Goal: Communication & Community: Answer question/provide support

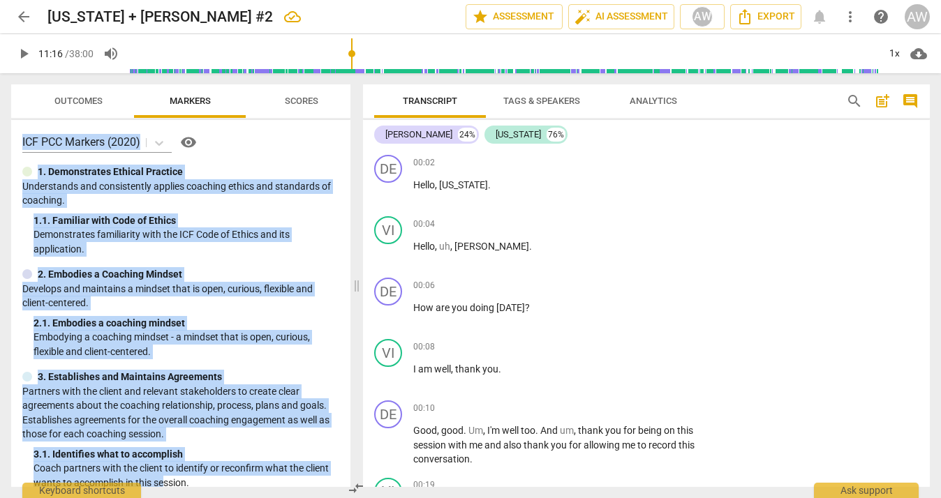
scroll to position [4547, 0]
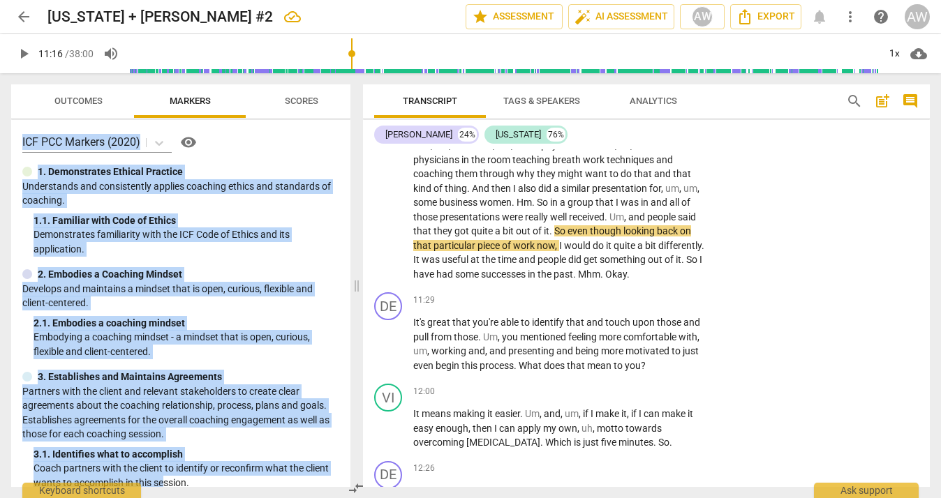
click at [24, 55] on span "play_arrow" at bounding box center [23, 53] width 17 height 17
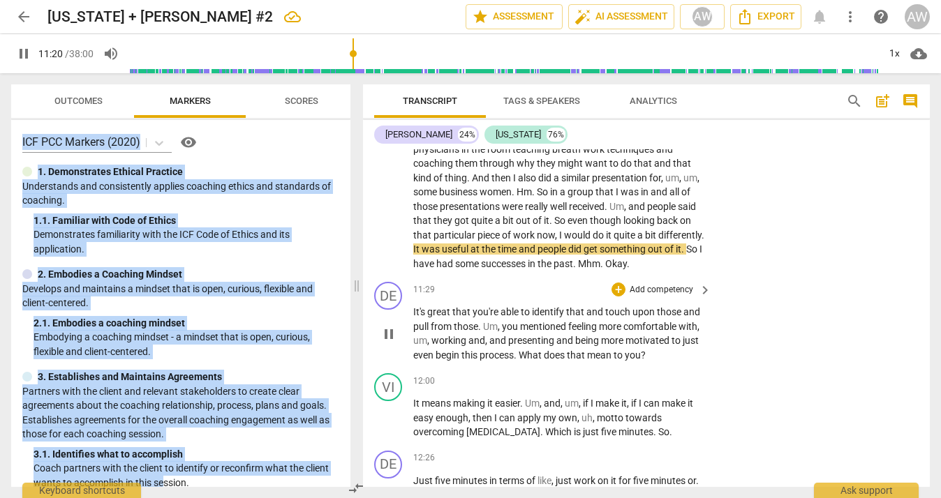
scroll to position [4555, 0]
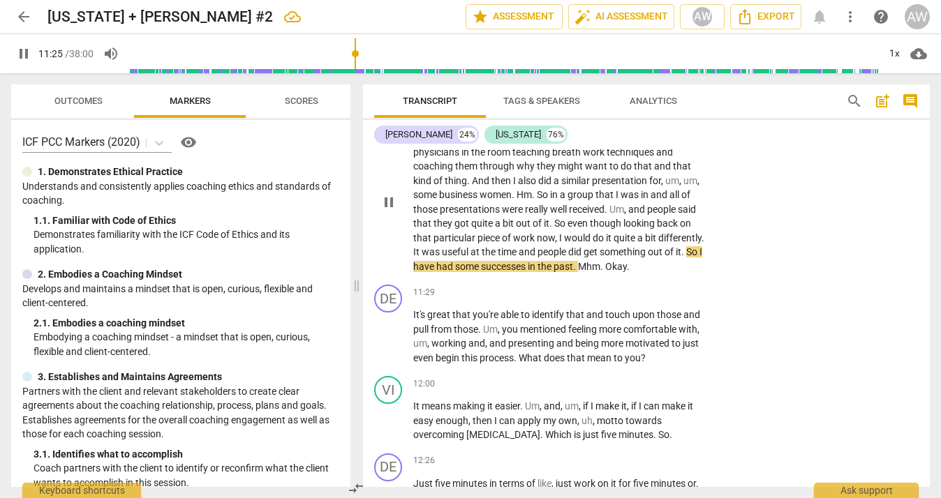
click at [600, 261] on span "Mhm" at bounding box center [589, 266] width 22 height 11
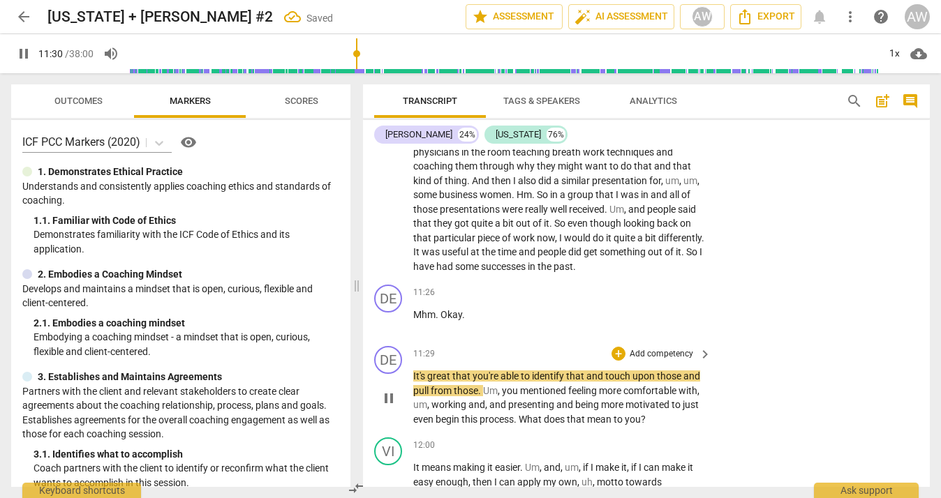
click at [414, 371] on span "It's" at bounding box center [420, 376] width 14 height 11
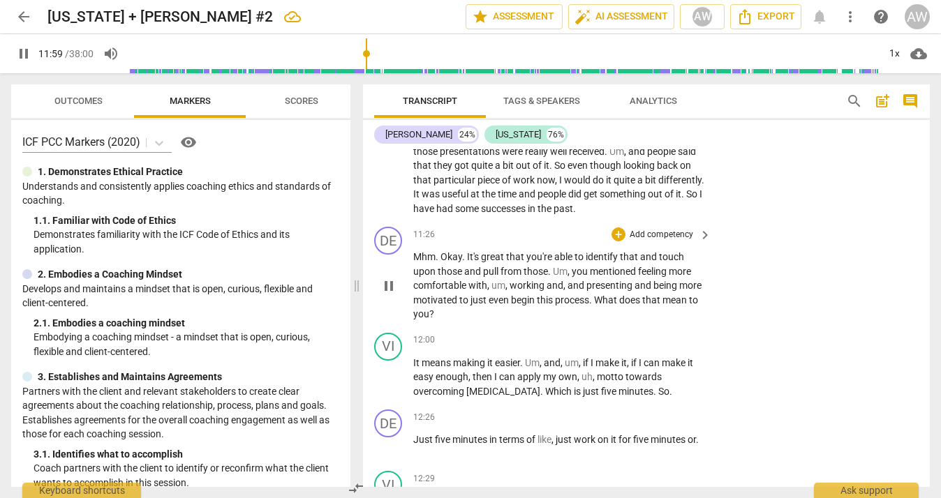
scroll to position [4611, 0]
click at [614, 230] on div "+" at bounding box center [619, 237] width 14 height 14
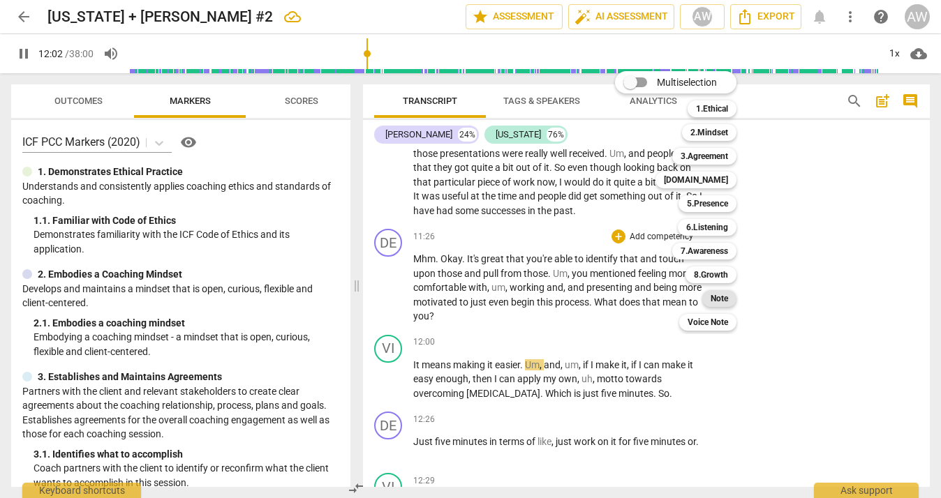
click at [719, 297] on b "Note" at bounding box center [719, 298] width 17 height 17
type input "723"
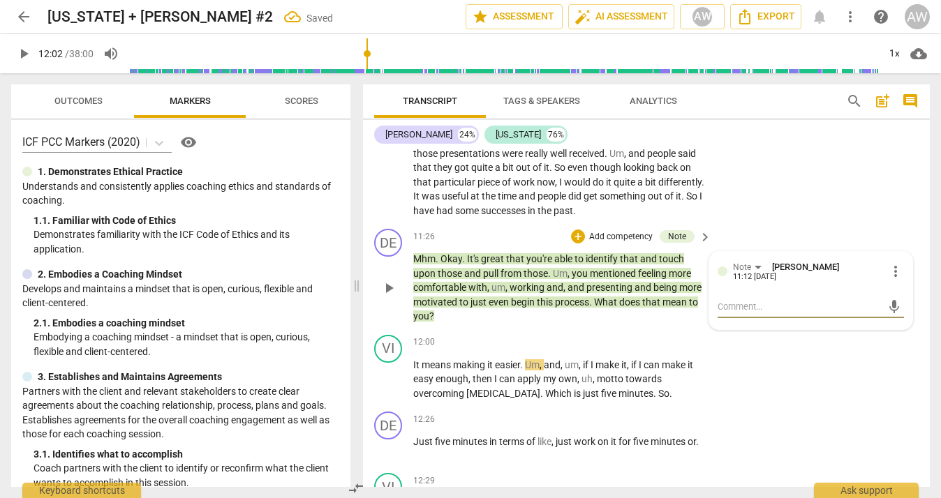
type textarea "N"
type textarea "Ni"
type textarea "Nic"
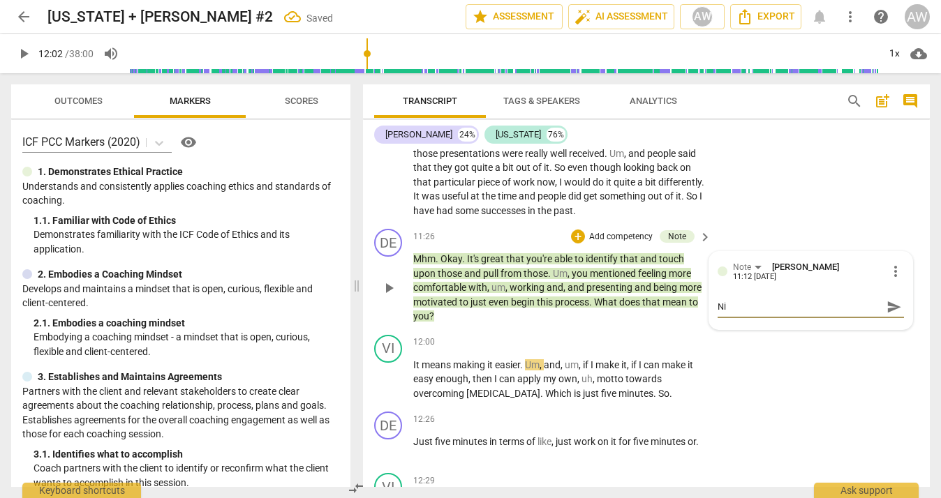
type textarea "Nic"
type textarea "Nice"
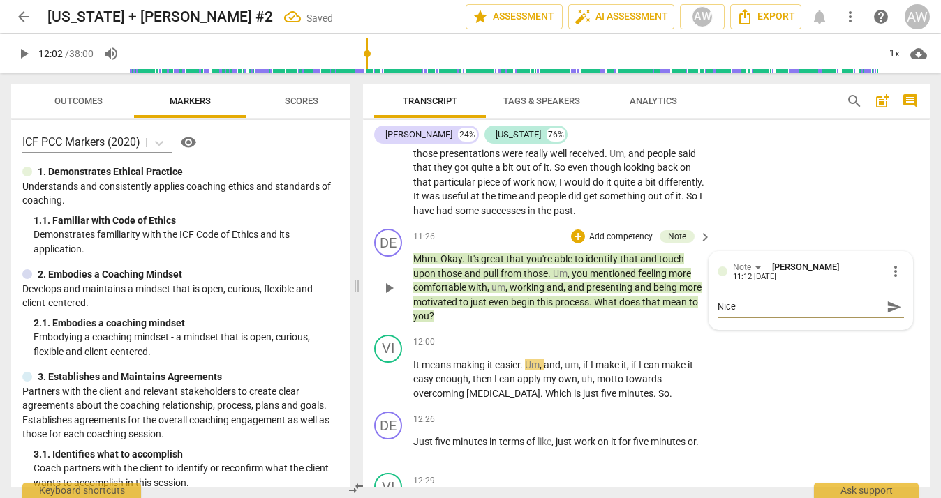
type textarea "Nice t"
type textarea "Nice tu"
type textarea "Nice tur"
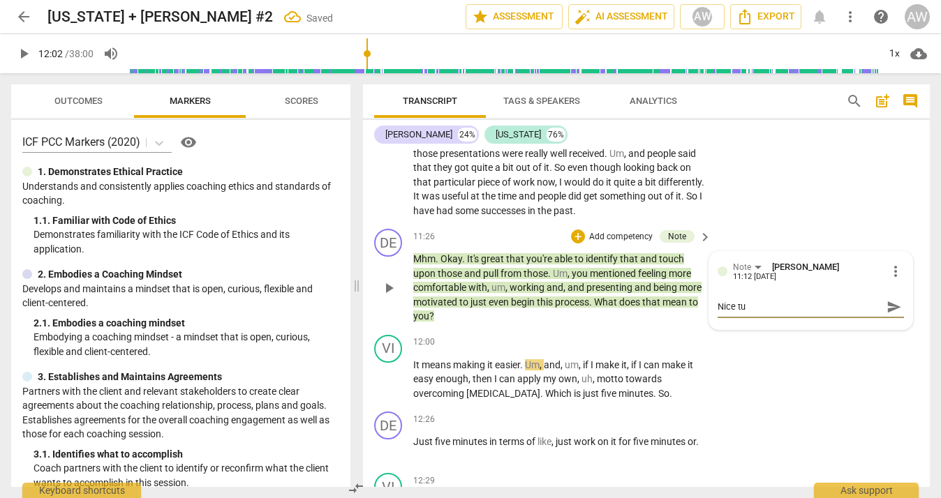
type textarea "Nice tur"
type textarea "Nice turn"
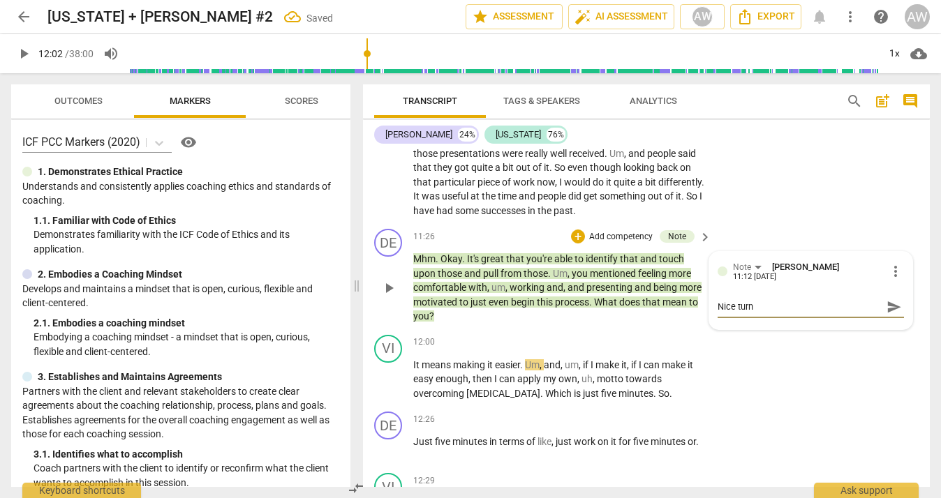
type textarea "Nice turn t"
type textarea "Nice turn to"
type textarea "Nice turn tow"
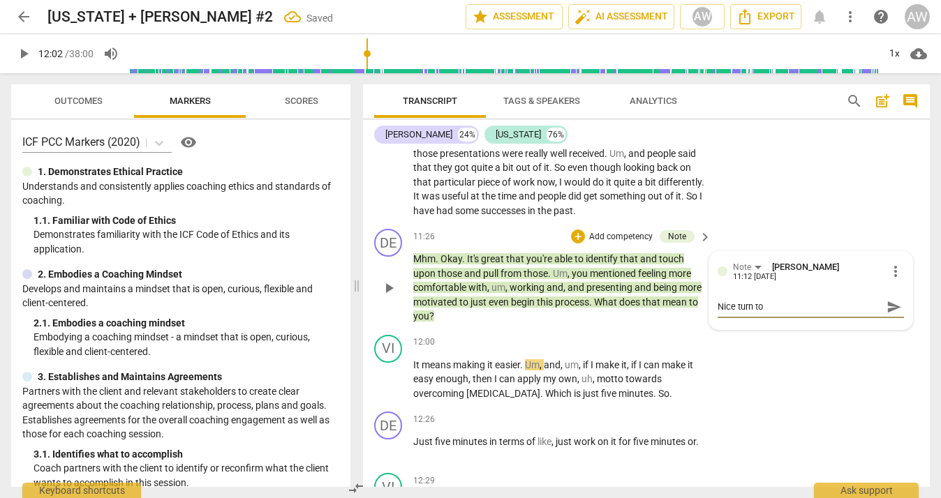
type textarea "Nice turn tow"
type textarea "Nice turn towr"
type textarea "Nice turn tow"
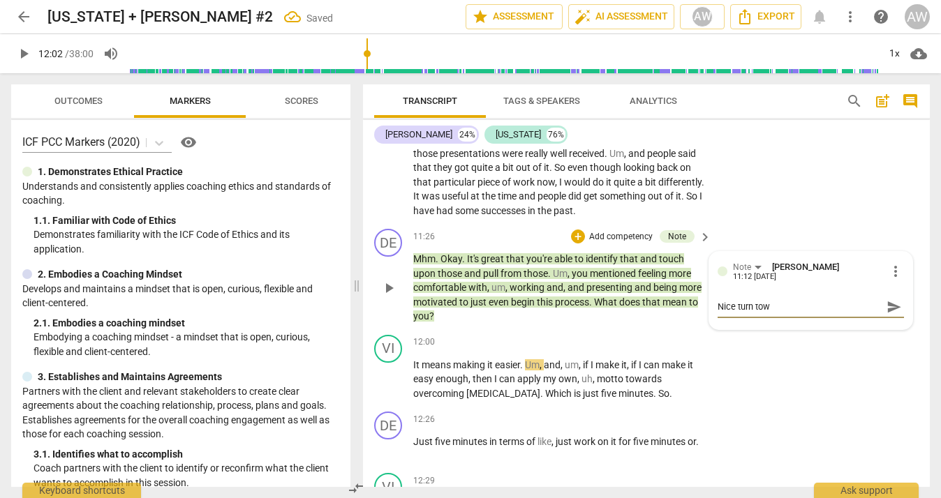
type textarea "Nice turn towa"
type textarea "Nice turn towar"
type textarea "Nice turn toware"
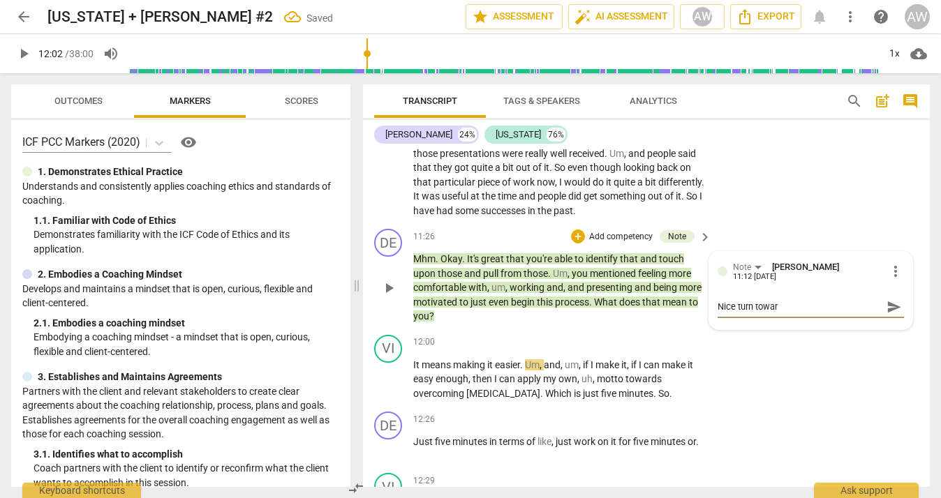
type textarea "Nice turn toware"
type textarea "Nice turn towared"
type textarea "Nice turn toward"
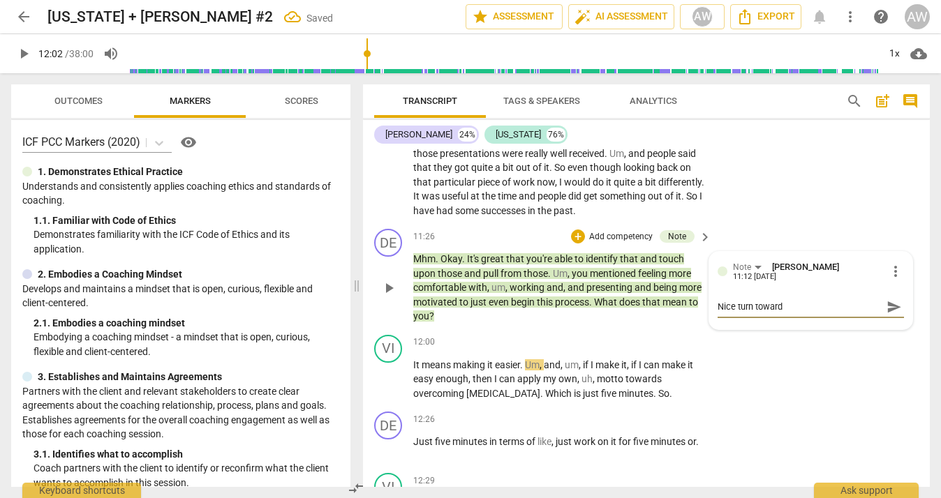
type textarea "Nice turn toward t"
type textarea "Nice turn toward th"
type textarea "Nice turn toward the"
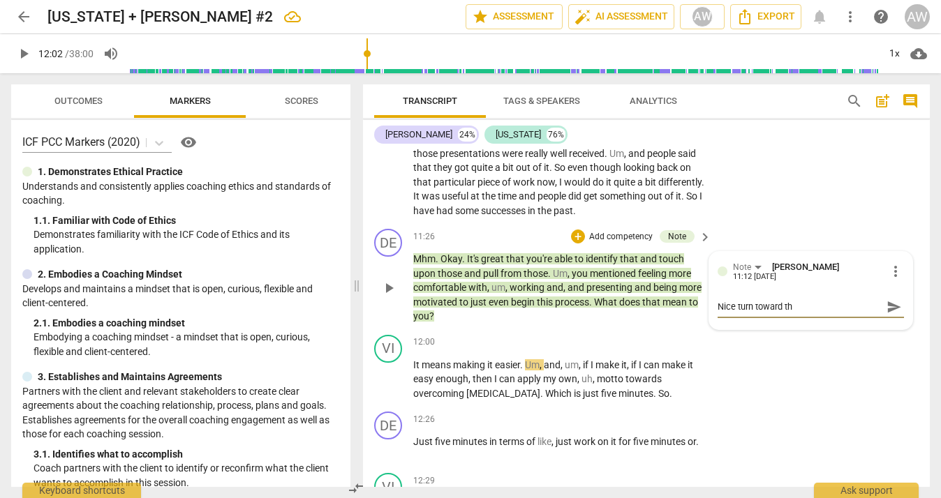
type textarea "Nice turn toward the"
type textarea "Nice turn toward the w"
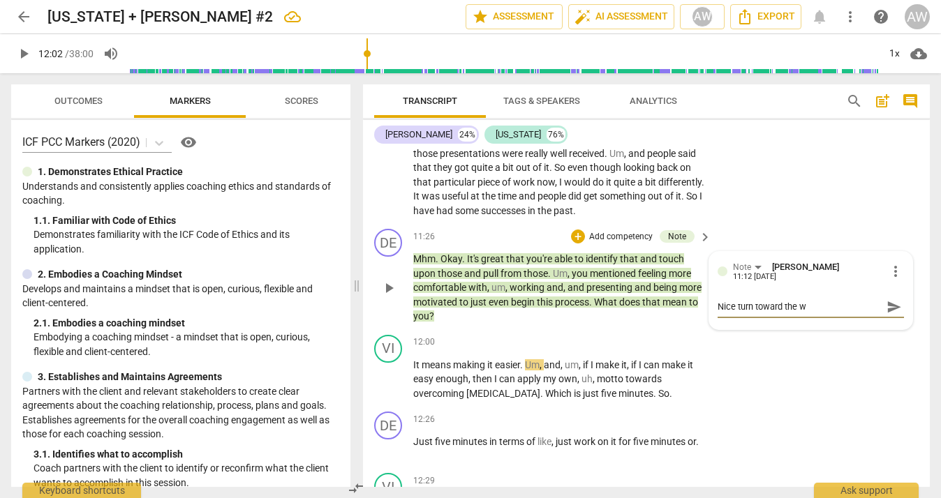
type textarea "Nice turn toward the wh"
type textarea "Nice turn toward the who"
type textarea "Nice turn toward the who!"
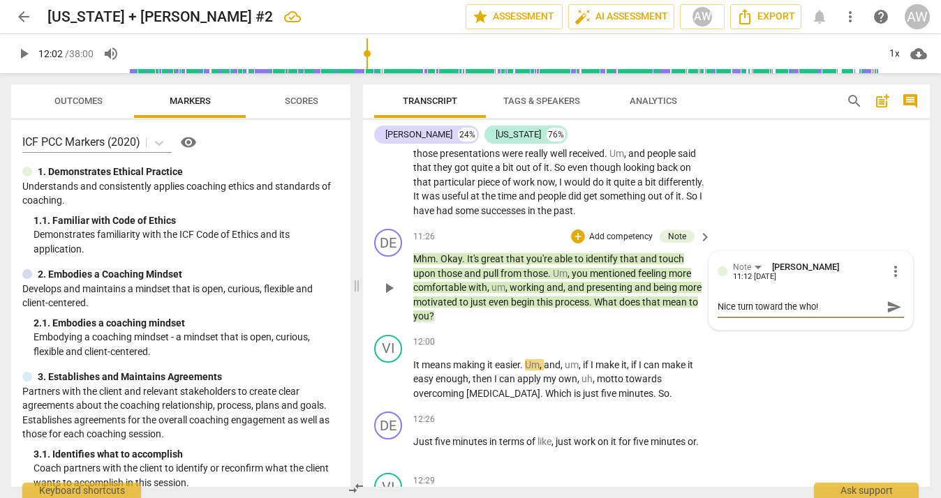
type textarea "Nice turn toward the who!"
click at [888, 299] on span "send" at bounding box center [894, 306] width 15 height 15
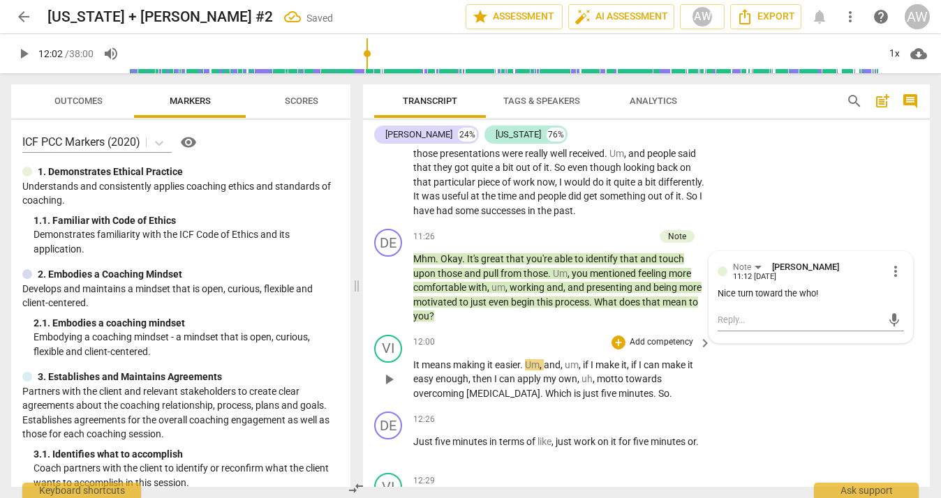
click at [387, 371] on span "play_arrow" at bounding box center [388, 379] width 17 height 17
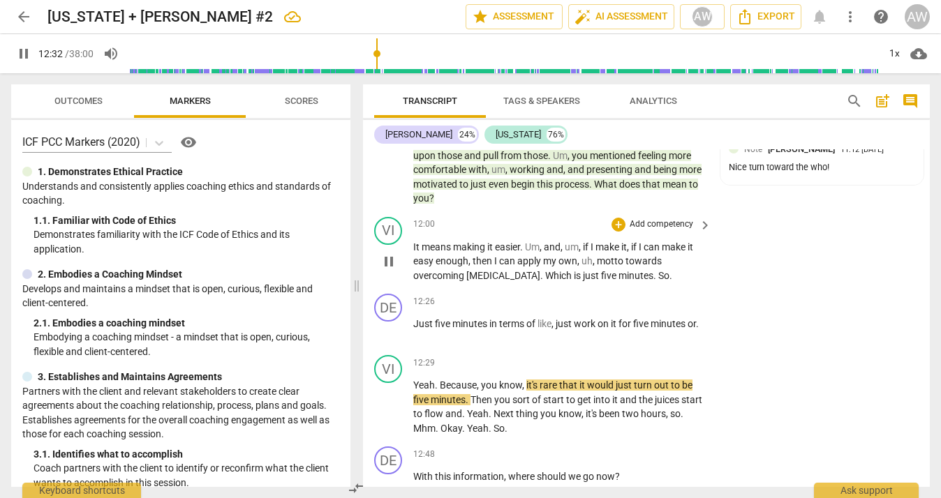
scroll to position [4747, 0]
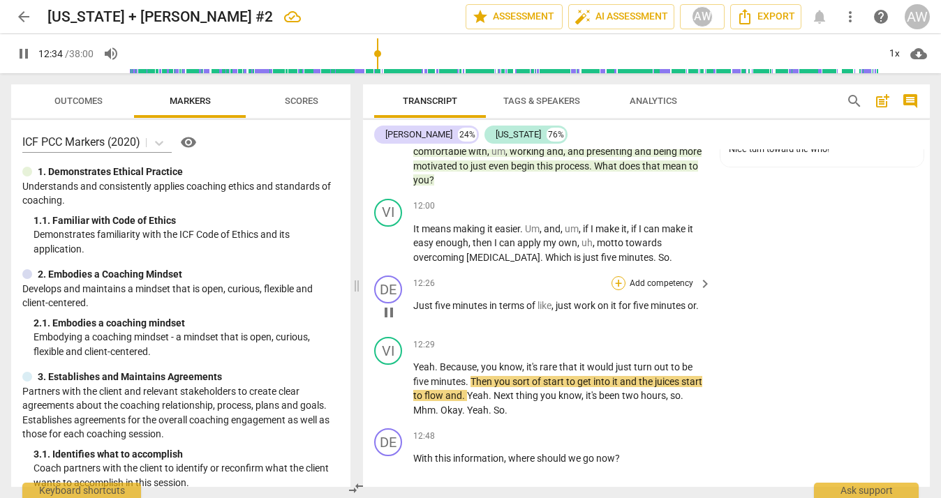
click at [614, 276] on div "+" at bounding box center [619, 283] width 14 height 14
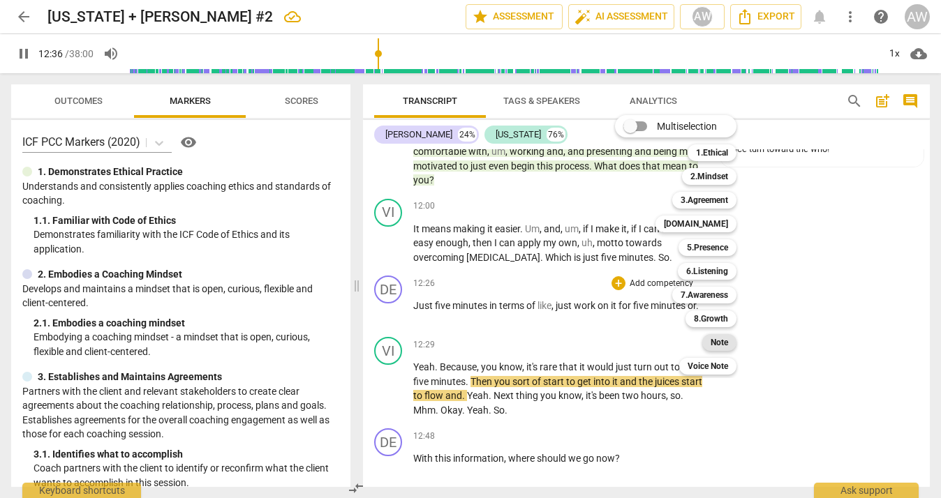
click at [718, 340] on b "Note" at bounding box center [719, 342] width 17 height 17
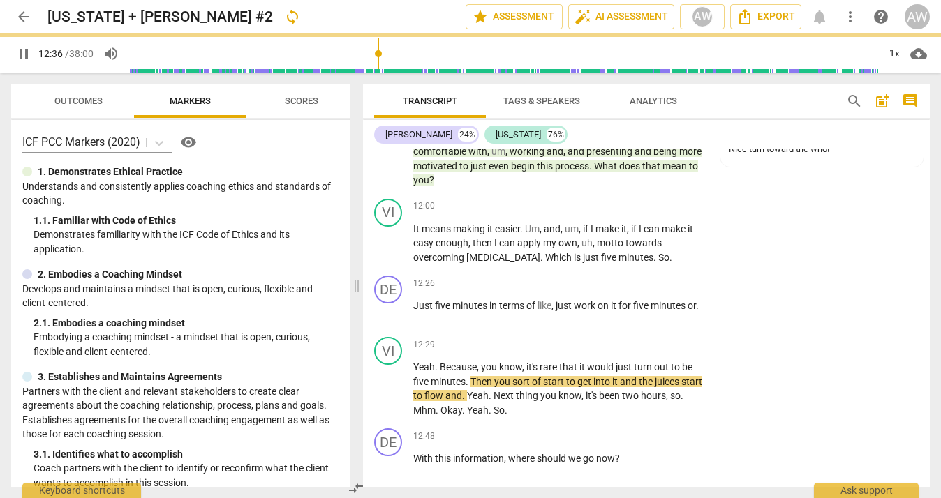
type input "757"
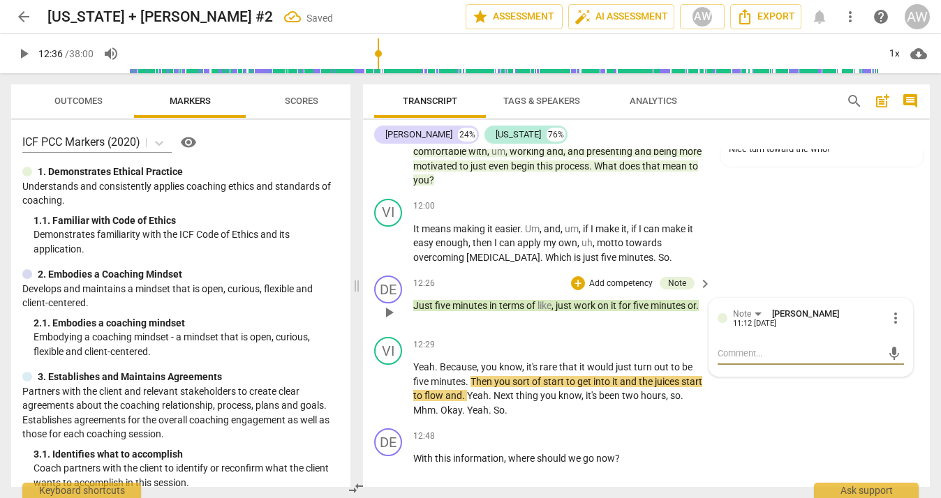
type textarea "H"
type textarea "Ho"
type textarea "How"
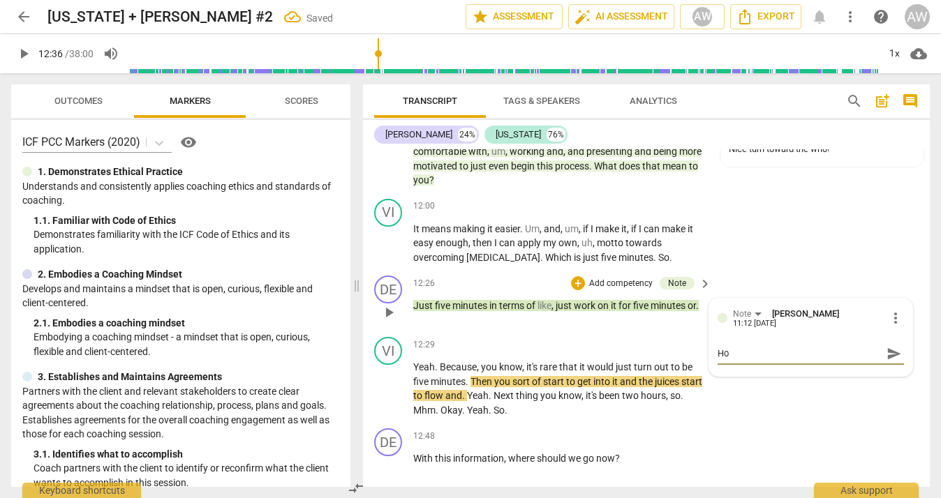
type textarea "How"
type textarea "How c"
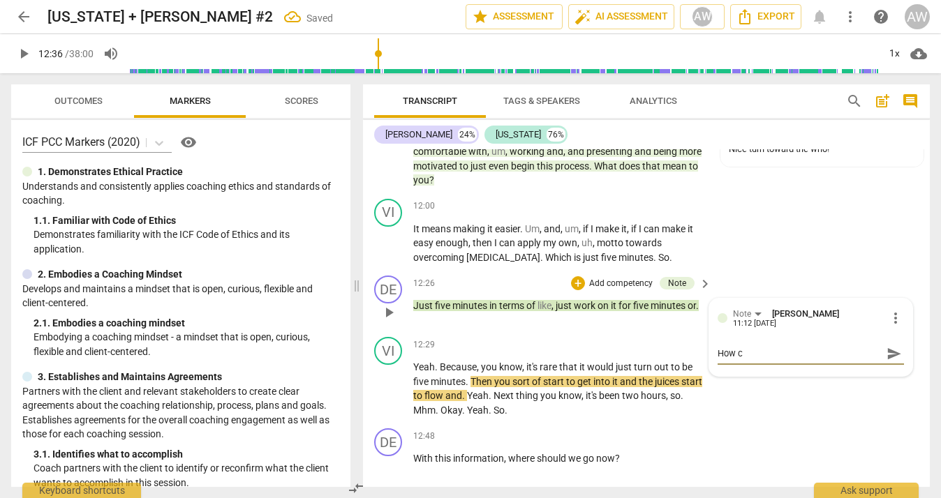
type textarea "How co"
type textarea "How cou"
type textarea "How coul"
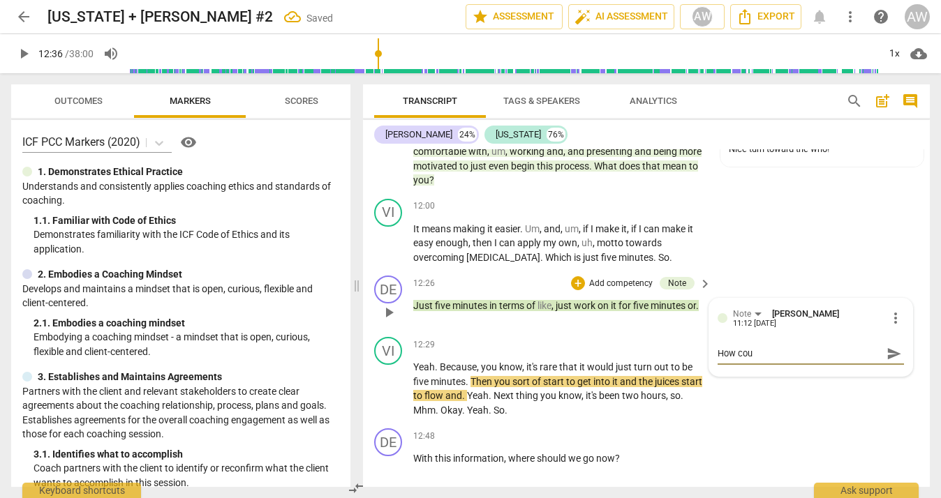
type textarea "How coul"
type textarea "How could"
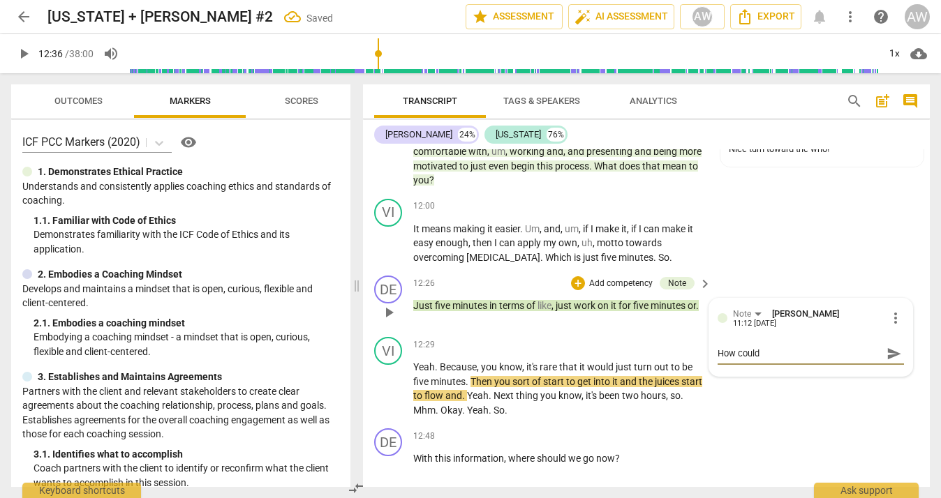
type textarea "How could y"
type textarea "How could yo"
type textarea "How could you"
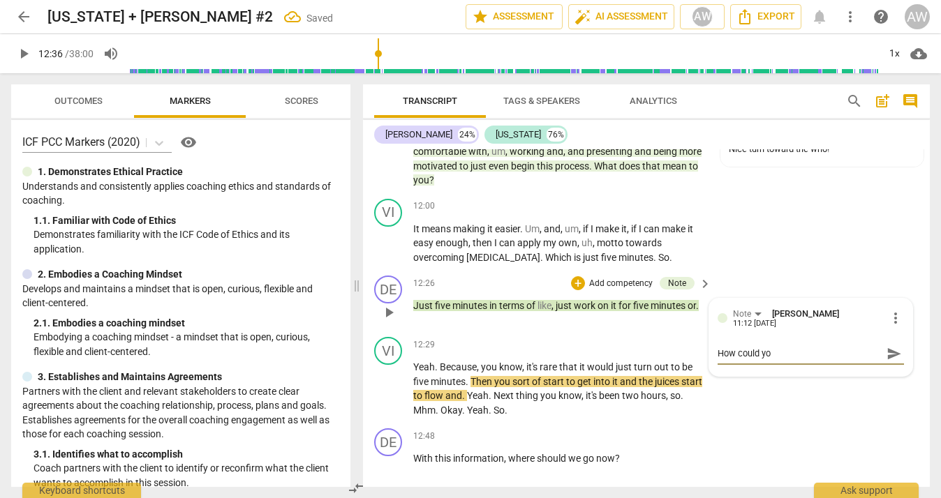
type textarea "How could you"
type textarea "How could you a"
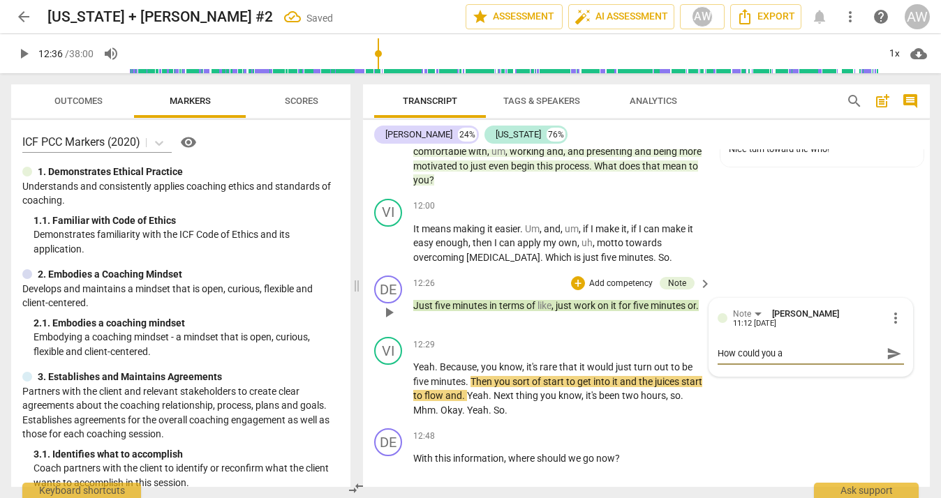
type textarea "How could you as"
type textarea "How could you ask"
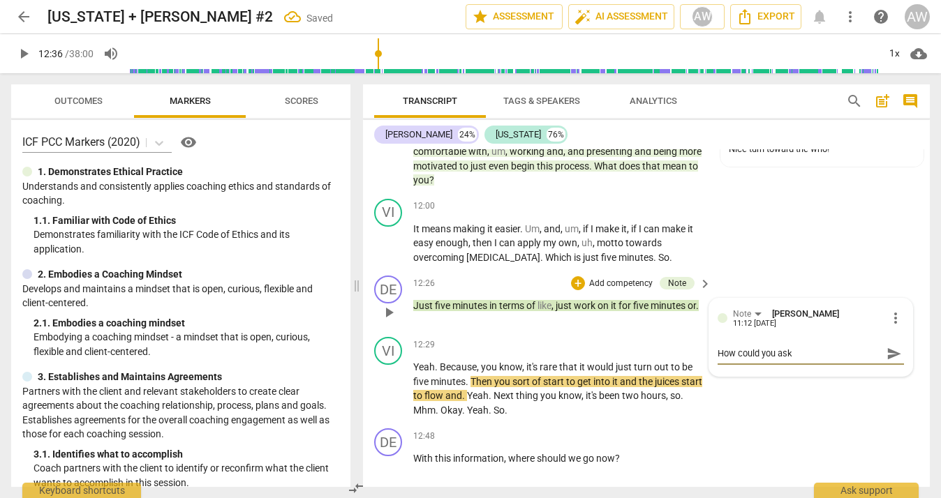
type textarea "How could you ask"
type textarea "How could you ask t"
type textarea "How could you ask th"
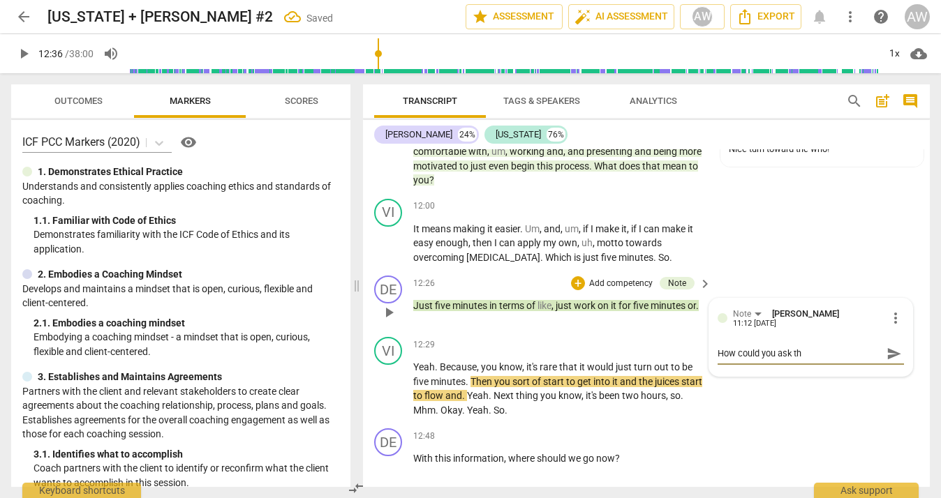
type textarea "How could you ask thi"
type textarea "How could you ask this"
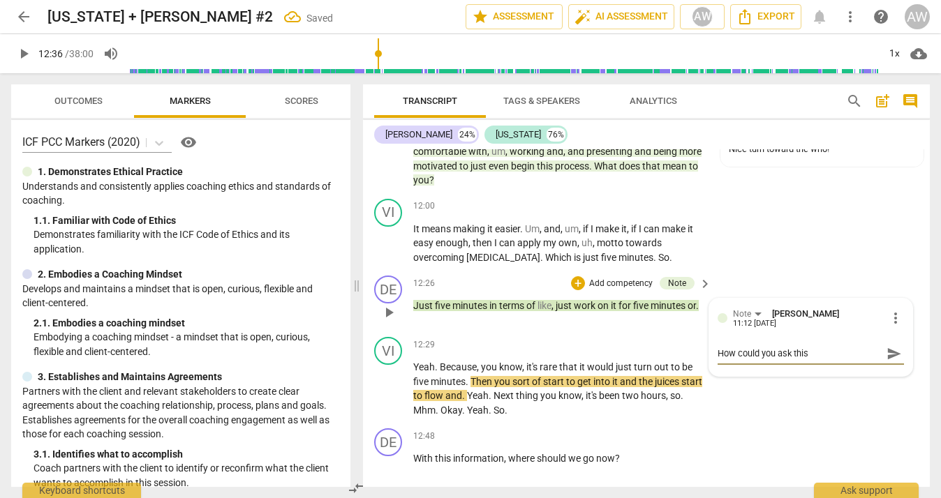
type textarea "How could you ask this"
type textarea "How could you ask this i"
type textarea "How could you ask this in"
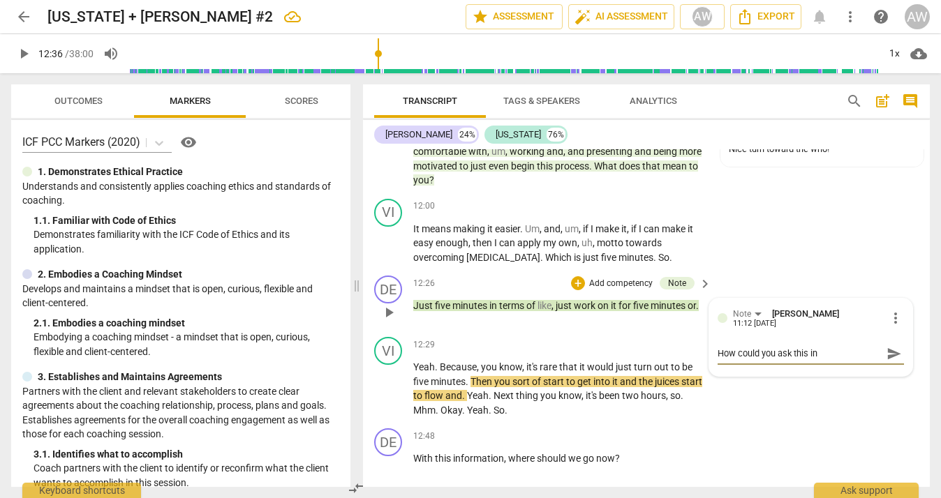
type textarea "How could you ask this in"
type textarea "How could you ask this in a"
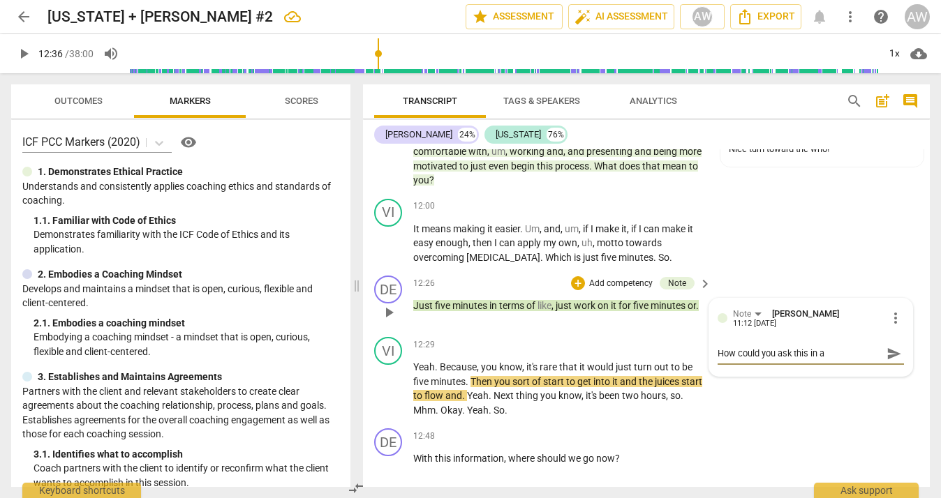
type textarea "How could you ask this in a"
type textarea "How could you ask this in a c"
type textarea "How could you ask this in a cc"
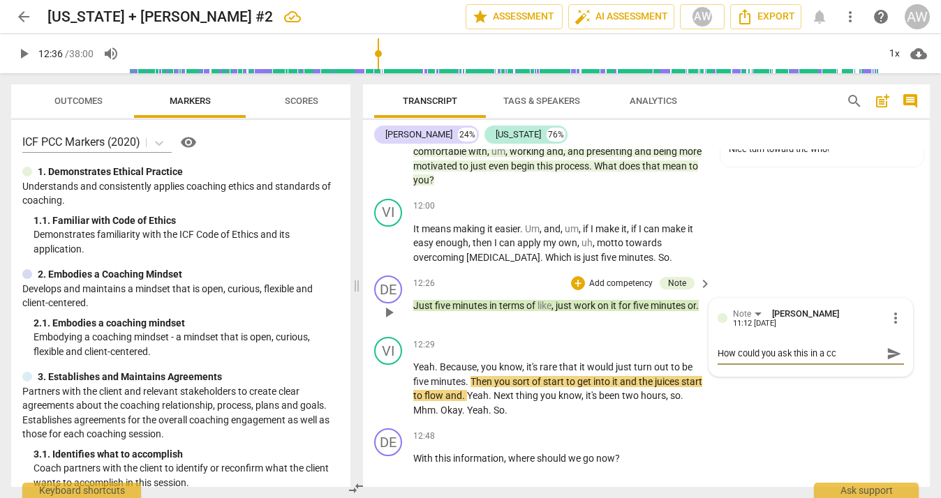
type textarea "How could you ask this in a cco"
type textarea "How could you ask this in a ccoa"
type textarea "How could you ask this in a ccoah"
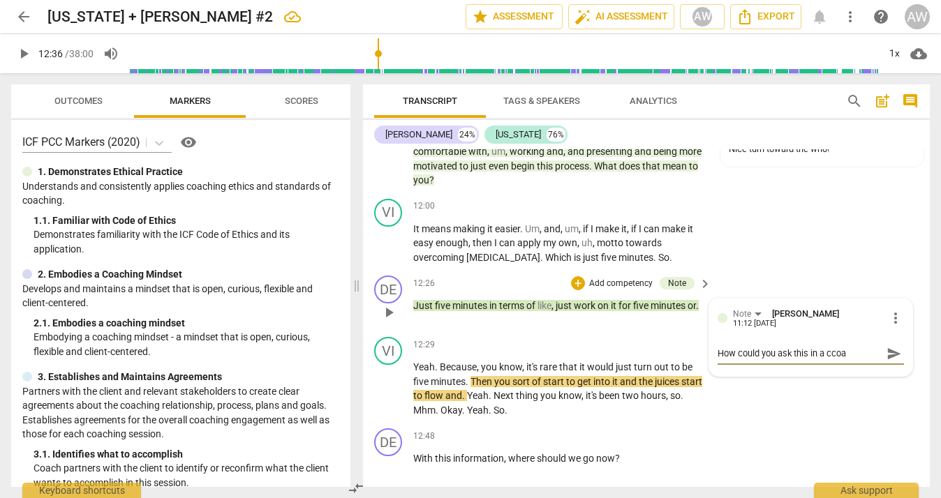
type textarea "How could you ask this in a ccoah"
type textarea "How could you ask this in a cocoa"
type textarea "How could you ask this in a cocoa c"
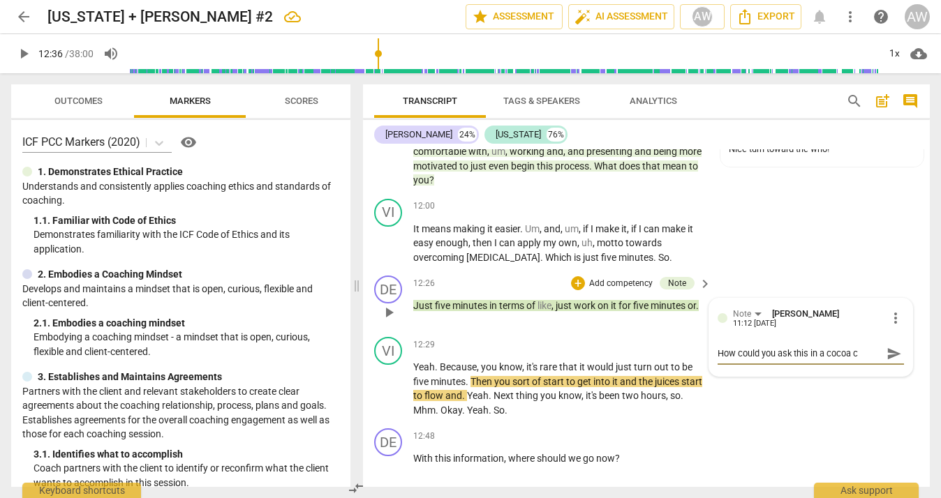
type textarea "How could you ask this in a cocoa co"
type textarea "How could you ask this in a cocoa con"
type textarea "How could you ask this in a cocoa co"
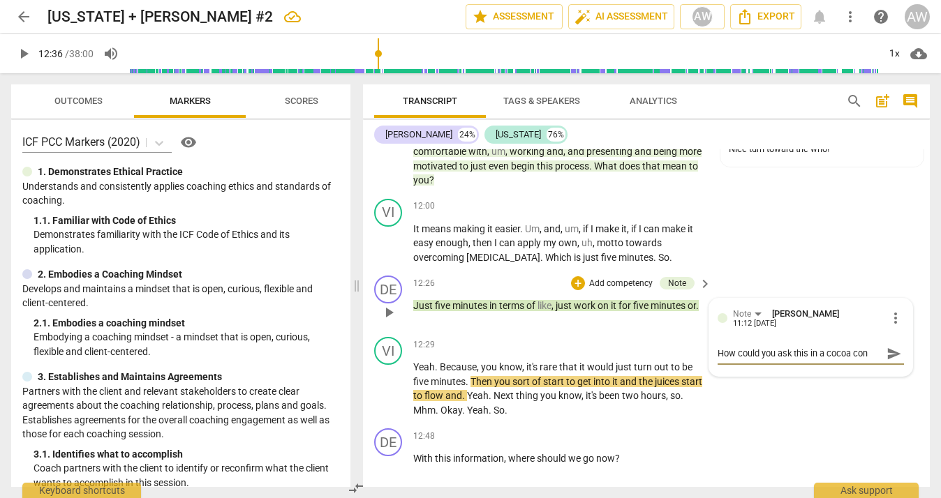
type textarea "How could you ask this in a cocoa co"
type textarea "How could you ask this in a cocoa c"
type textarea "How could you ask this in a cocoa"
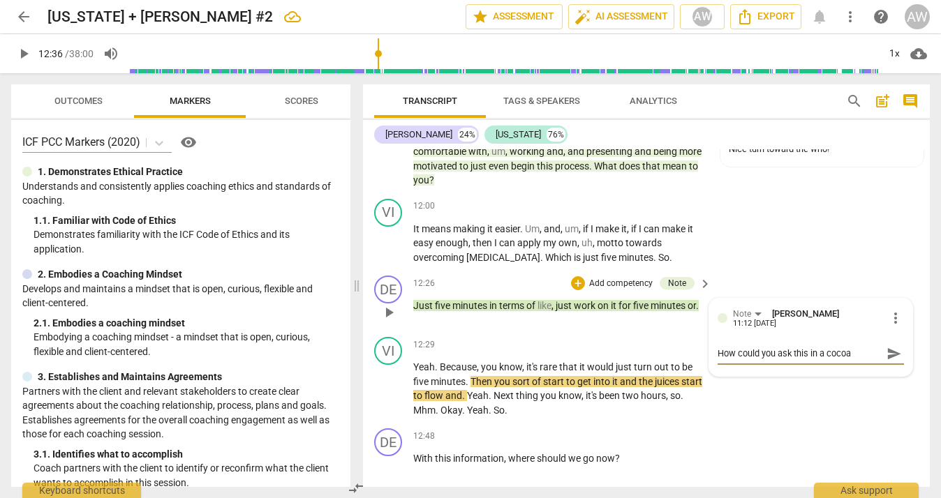
type textarea "How could you ask this in a cocoa"
type textarea "How could you ask this in a coco"
type textarea "How could you ask this in a coc"
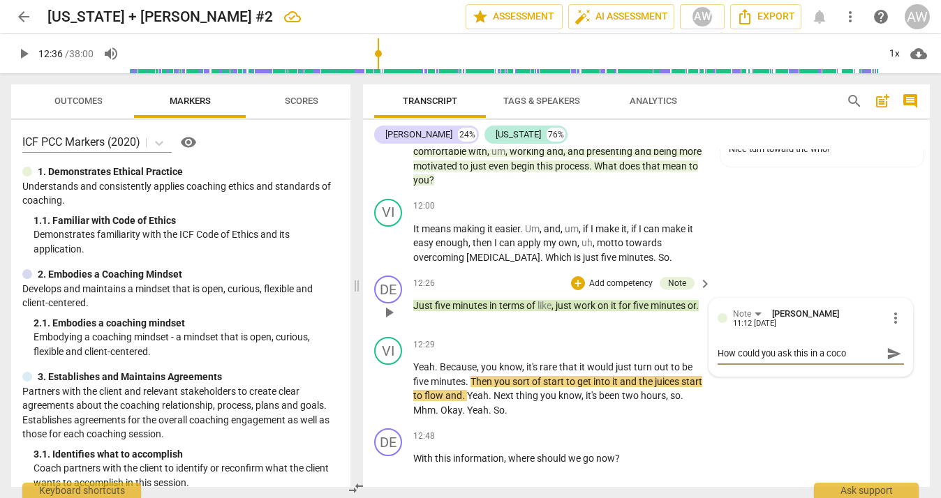
type textarea "How could you ask this in a coc"
type textarea "How could you ask this in a co"
type textarea "How could you ask this in a coa"
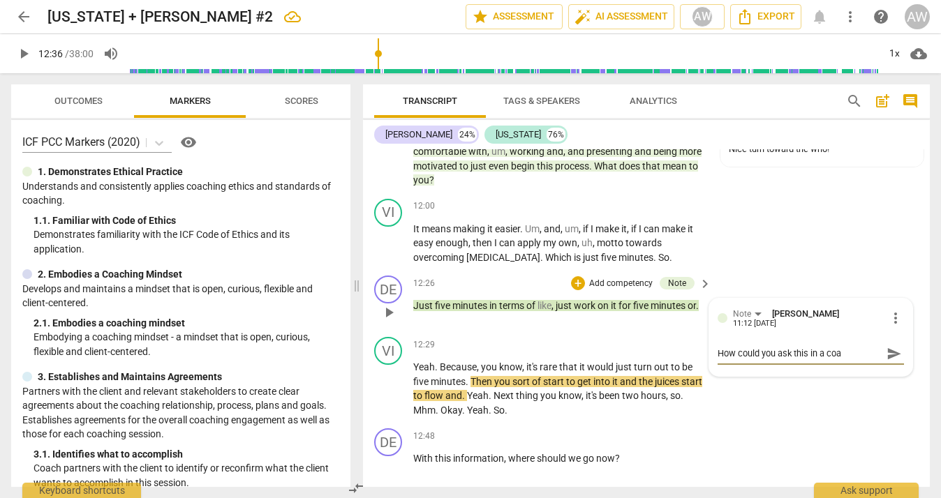
type textarea "How could you ask this in a coac"
type textarea "How could you ask this in a coach"
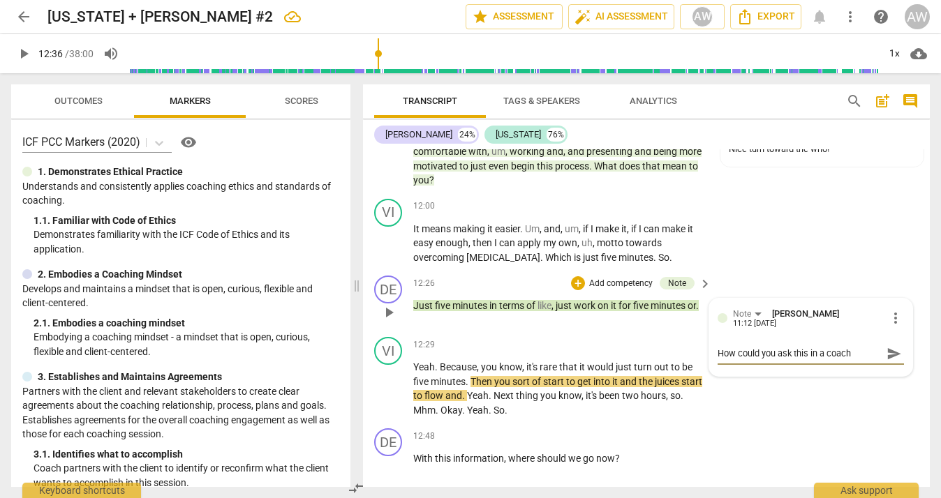
type textarea "How could you ask this in a coach"
type textarea "How could you ask this in a coach c"
type textarea "How could you ask this in a coach co"
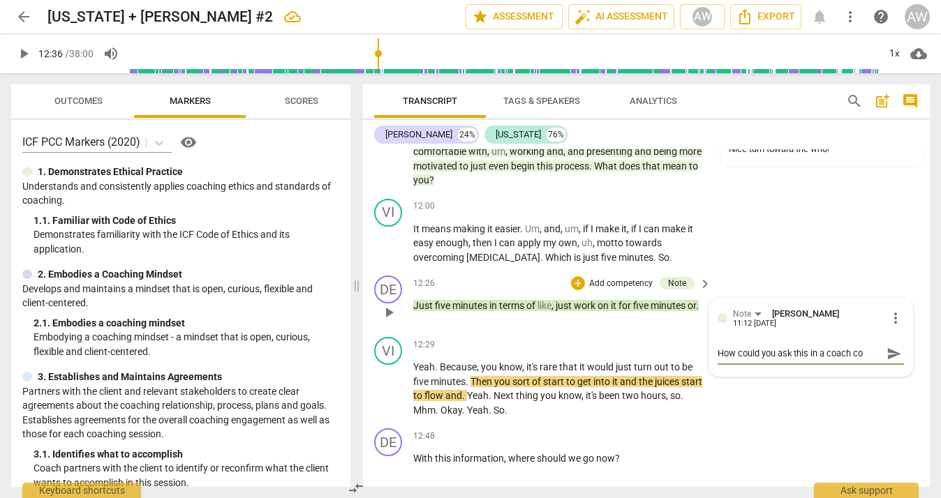
type textarea "How could you ask this in a coach con"
type textarea "How could you ask this in a coach cons"
type textarea "How could you ask this in a coach consi"
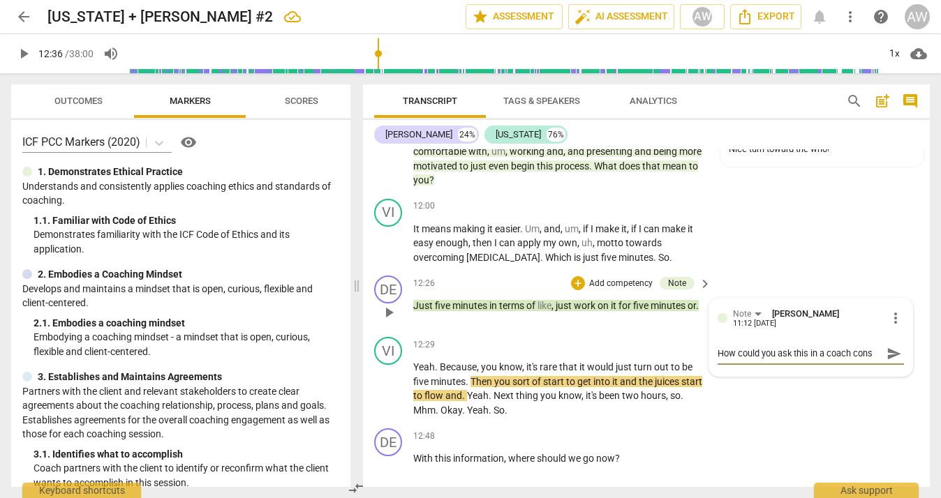
type textarea "How could you ask this in a coach consi"
type textarea "How could you ask this in a coach consis"
type textarea "How could you ask this in a coach consist"
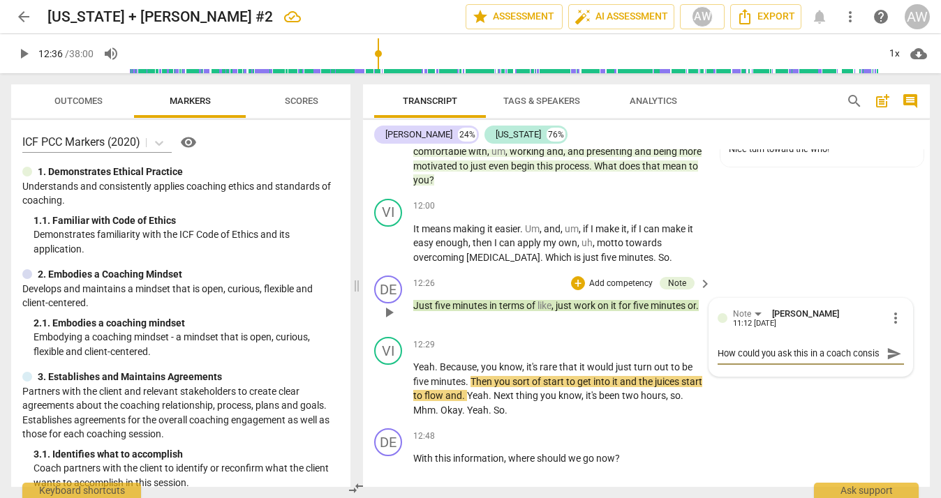
type textarea "How could you ask this in a coach consist"
type textarea "How could you ask this in a coach consiste"
type textarea "How could you ask this in a coach consisten"
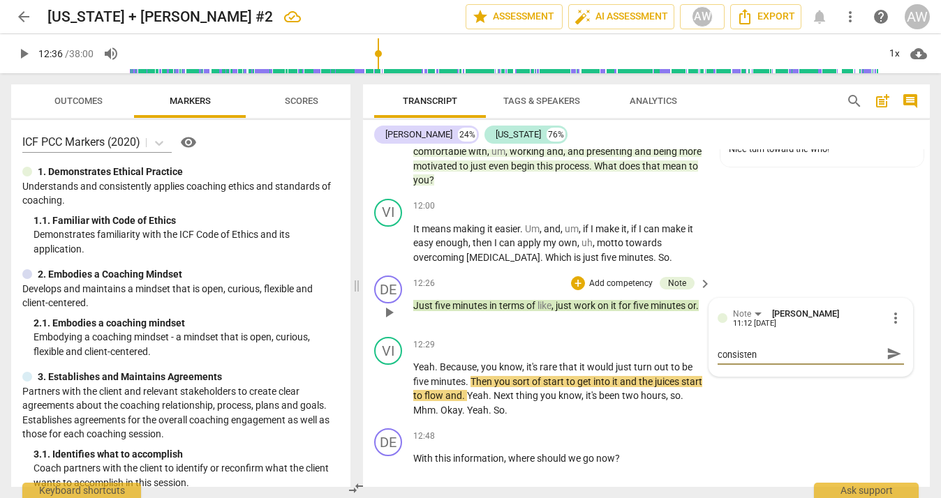
type textarea "How could you ask this in a coach consistent"
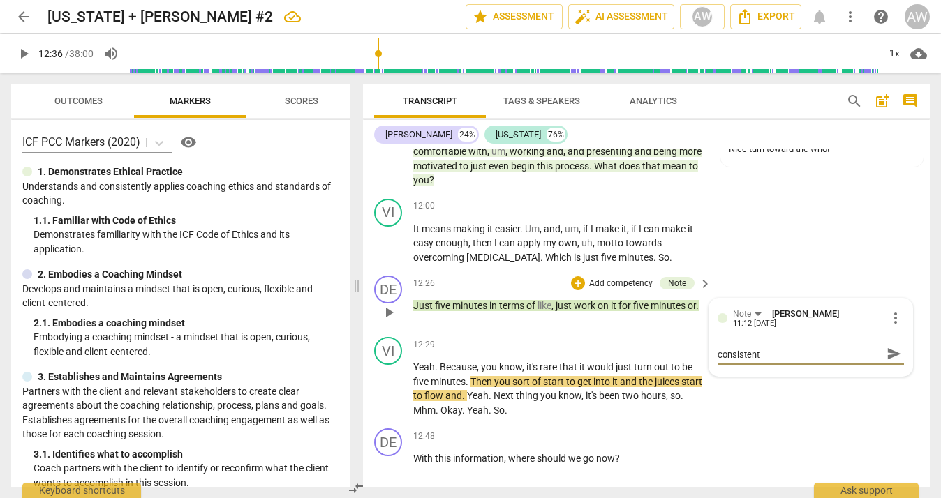
type textarea "How could you ask this in a coach consistent"
type textarea "How could you ask this in a coach consistent,"
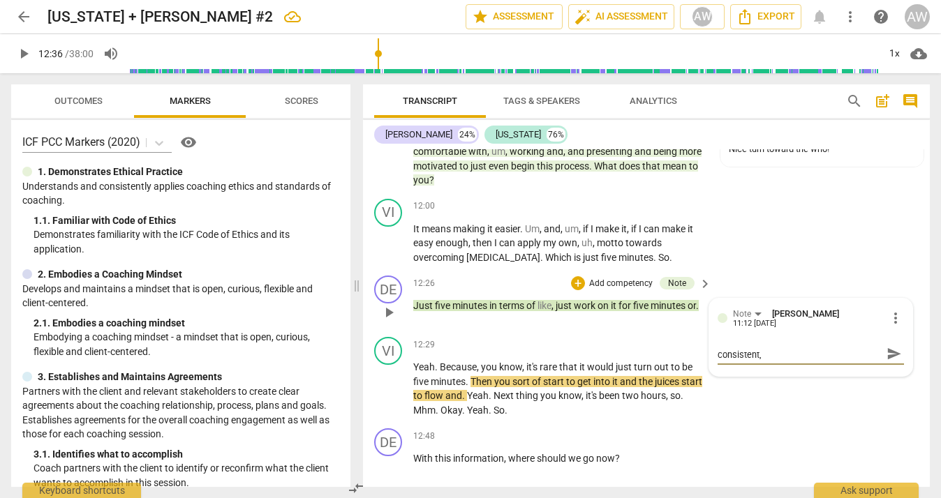
type textarea "How could you ask this in a coach consistent, o"
type textarea "How could you ask this in a coach consistent, op"
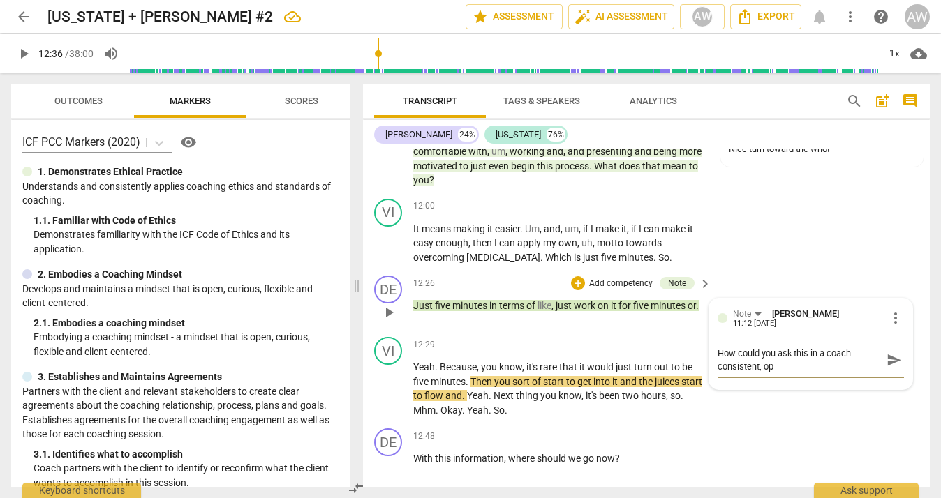
type textarea "How could you ask this in a coach consistent, ope"
type textarea "How could you ask this in a coach consistent, open"
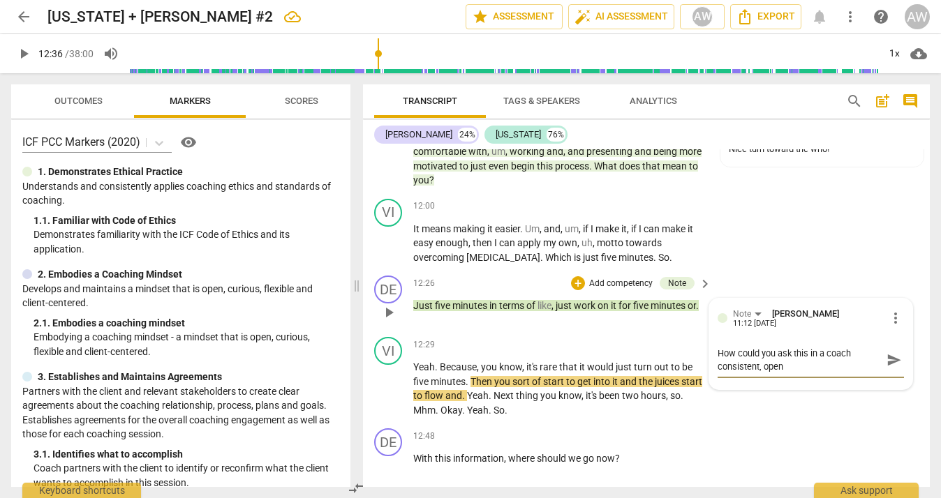
type textarea "How could you ask this in a coach consistent, open"
type textarea "How could you ask this in a coach consistent, open e"
type textarea "How could you ask this in a coach consistent, open"
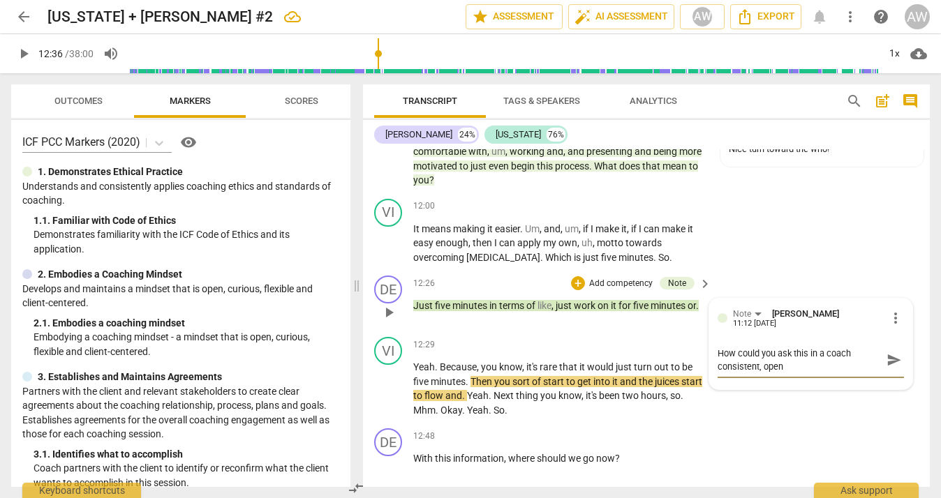
type textarea "How could you ask this in a coach consistent, open q"
click at [816, 347] on textarea "How could you ask this in a coach consistent, open question --" at bounding box center [800, 360] width 164 height 27
click at [827, 347] on textarea "How could you ask this with a coach consistent, open question --" at bounding box center [800, 360] width 164 height 27
click at [890, 353] on span "send" at bounding box center [894, 360] width 15 height 15
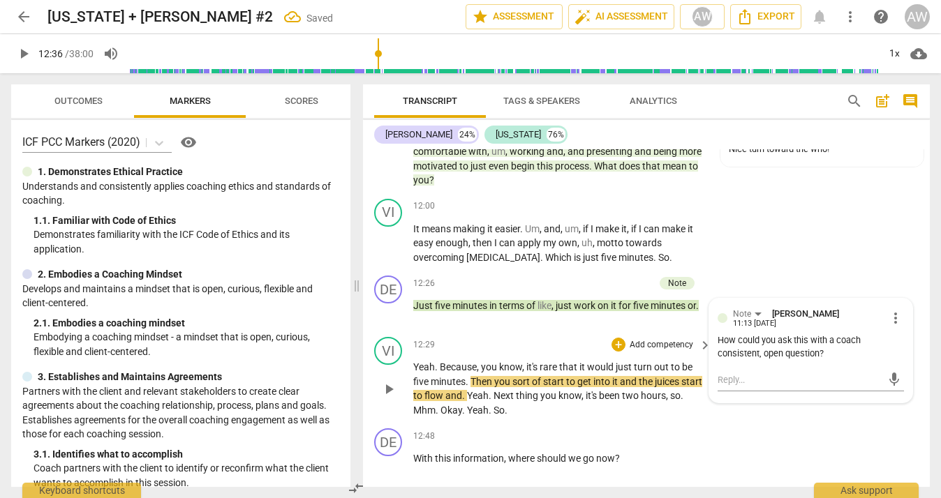
click at [380, 381] on span "play_arrow" at bounding box center [389, 389] width 22 height 17
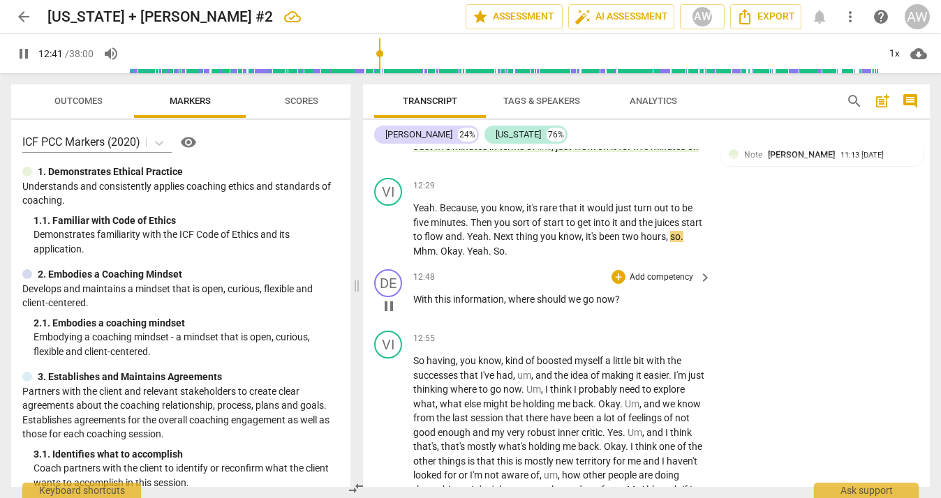
scroll to position [4904, 0]
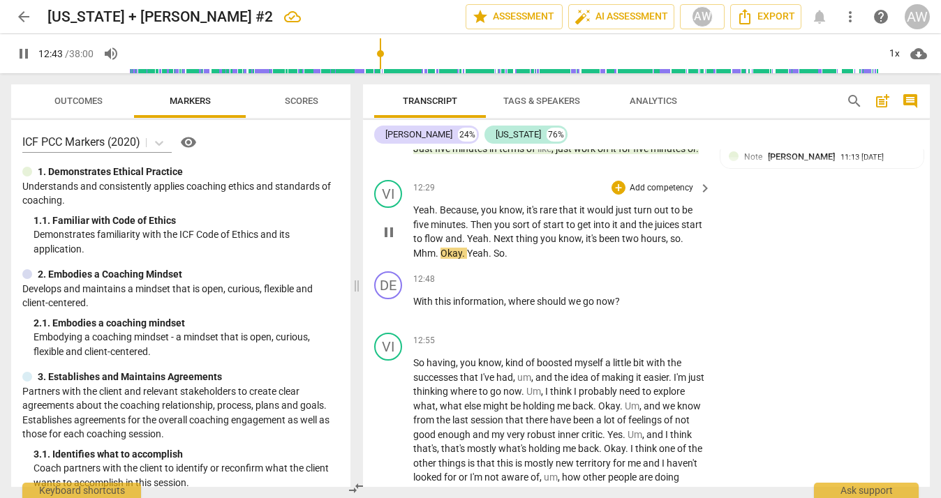
click at [430, 248] on span "Mhm" at bounding box center [424, 253] width 22 height 11
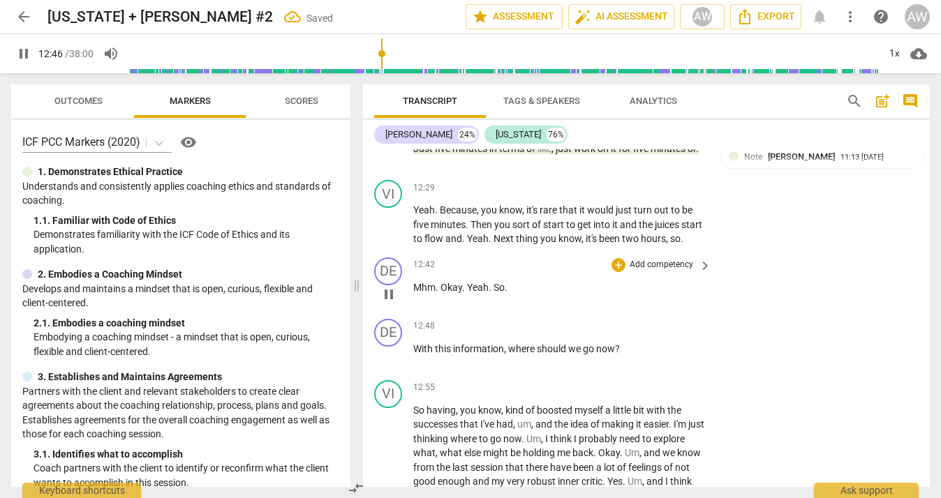
click at [494, 282] on span "So" at bounding box center [499, 287] width 11 height 11
click at [469, 282] on span "Yeah" at bounding box center [478, 287] width 22 height 11
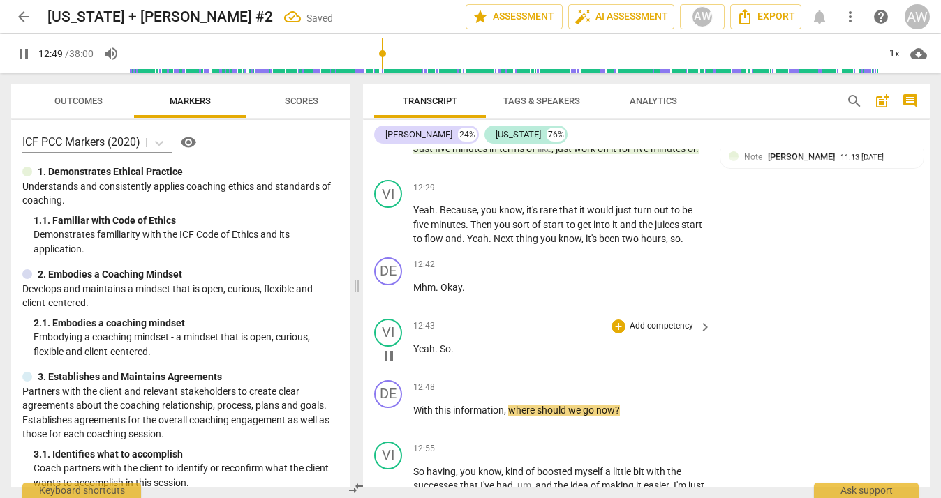
click at [438, 343] on span "." at bounding box center [437, 348] width 5 height 11
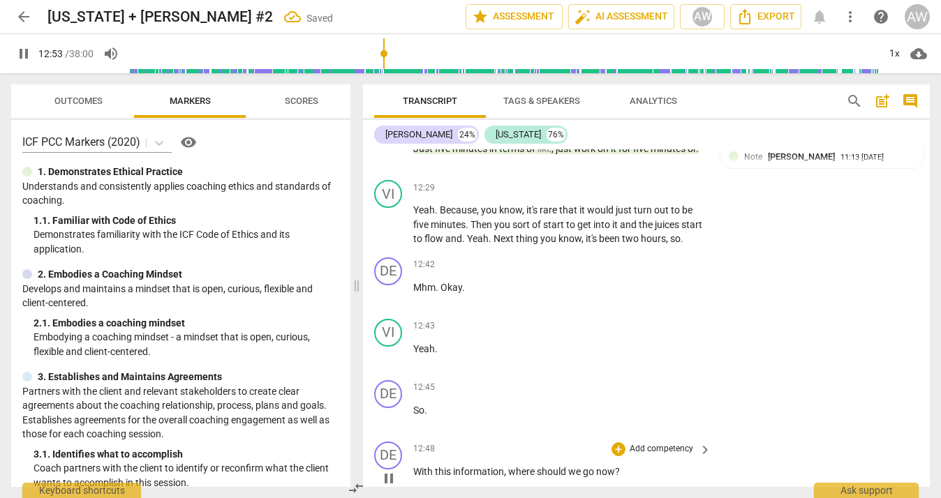
click at [415, 466] on span "With" at bounding box center [424, 471] width 22 height 11
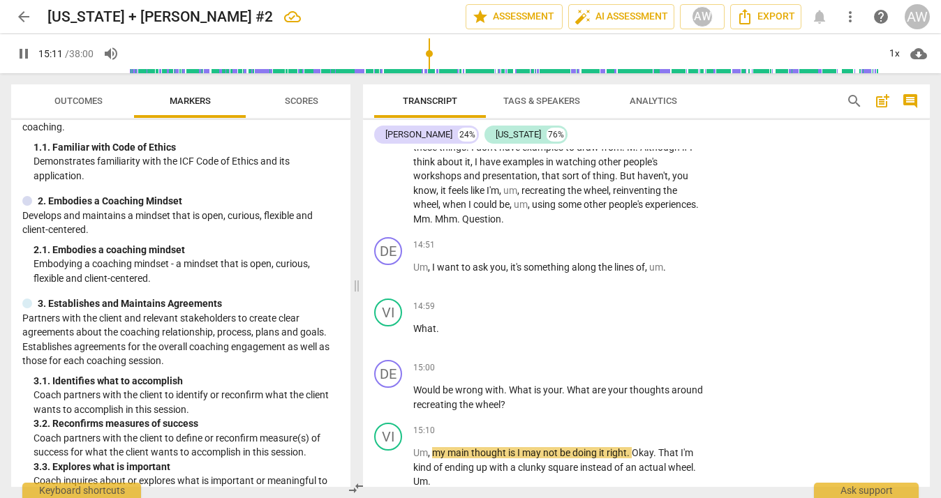
scroll to position [5363, 0]
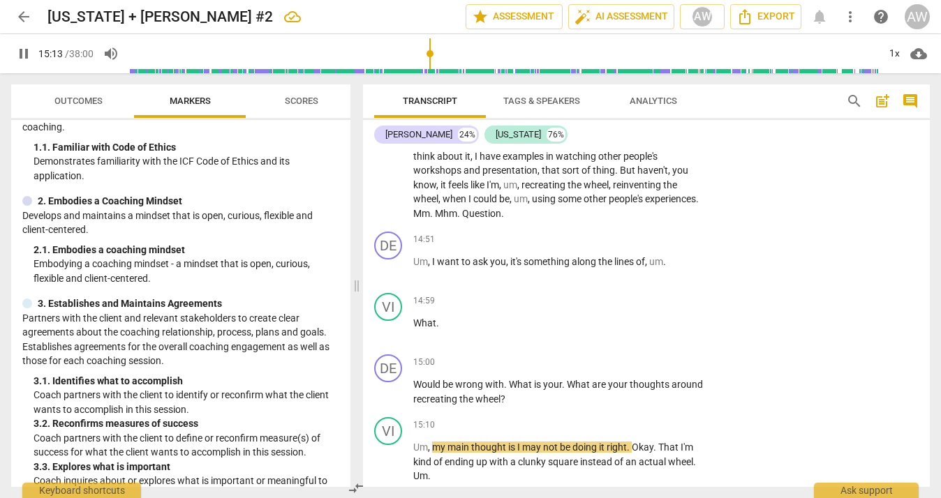
click at [430, 208] on span "Mm" at bounding box center [421, 213] width 17 height 11
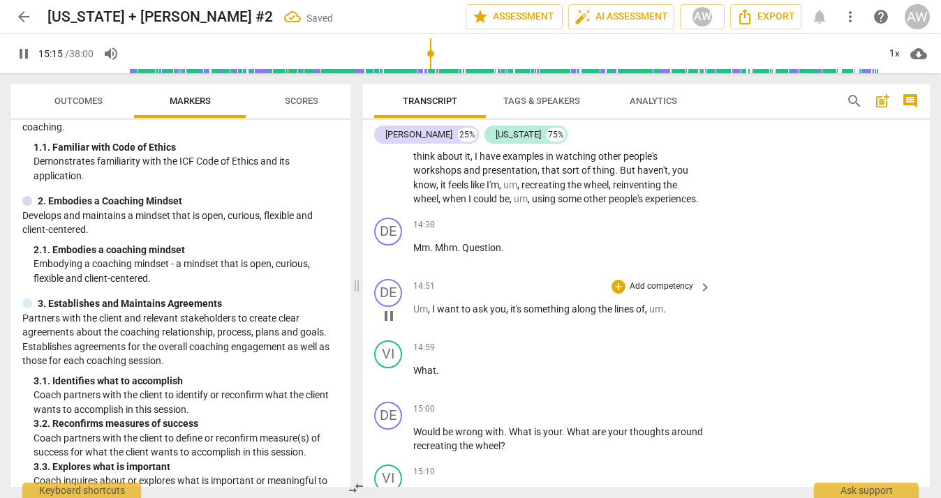
click at [414, 304] on span "Um" at bounding box center [420, 309] width 15 height 11
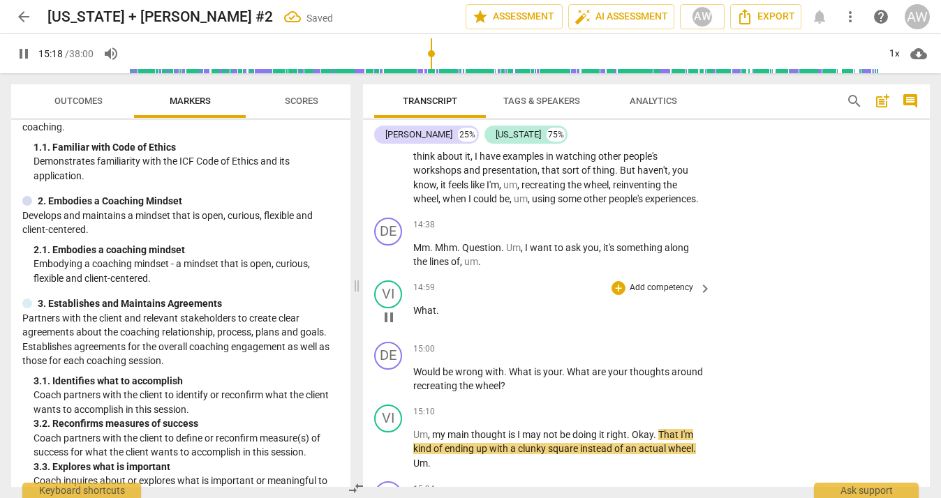
click at [414, 305] on span "What" at bounding box center [424, 310] width 23 height 11
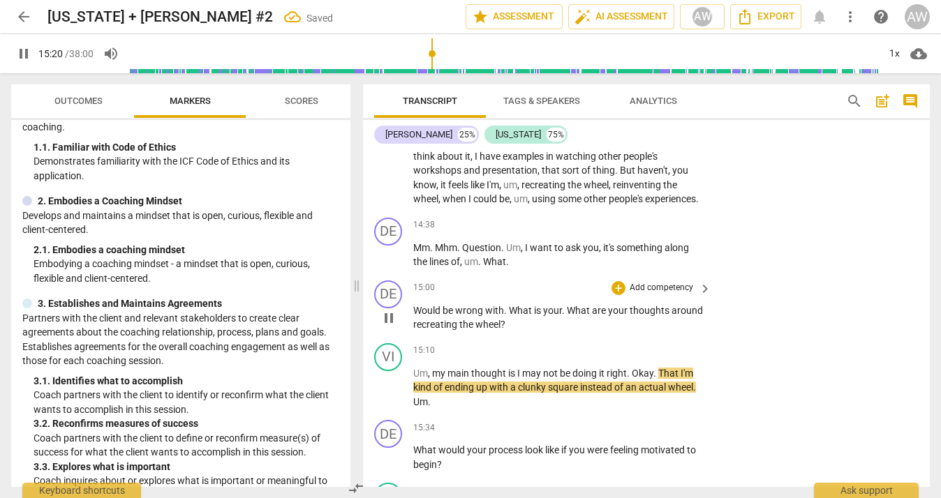
click at [414, 305] on span "Would" at bounding box center [427, 310] width 29 height 11
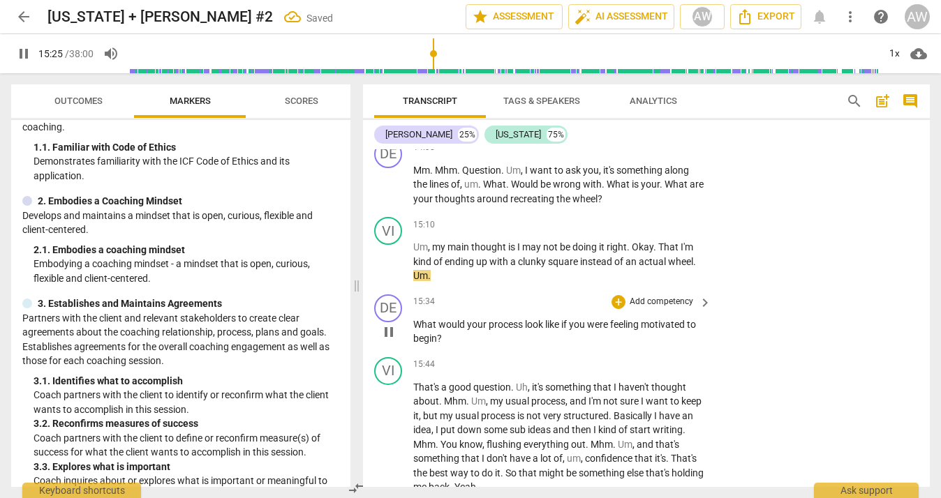
scroll to position [5441, 0]
click at [413, 269] on span "Um" at bounding box center [420, 274] width 15 height 11
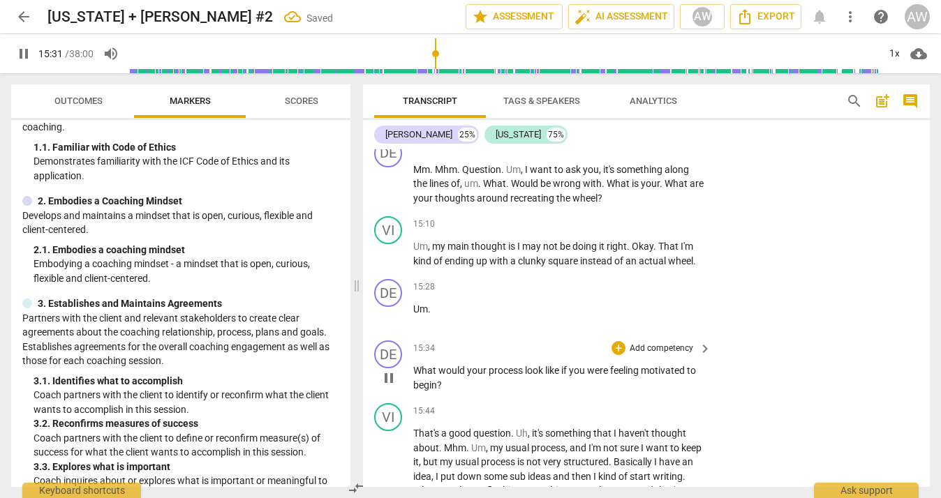
click at [413, 365] on span "What" at bounding box center [425, 370] width 25 height 11
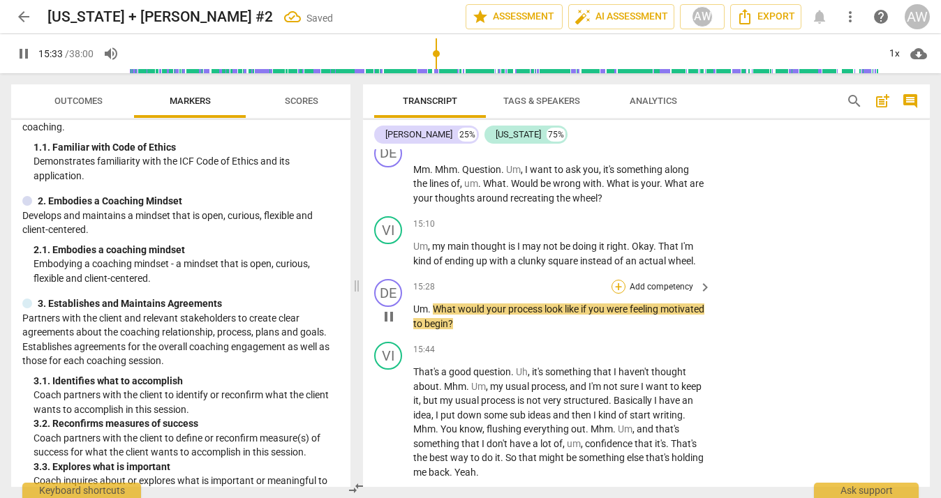
click at [617, 280] on div "+" at bounding box center [619, 287] width 14 height 14
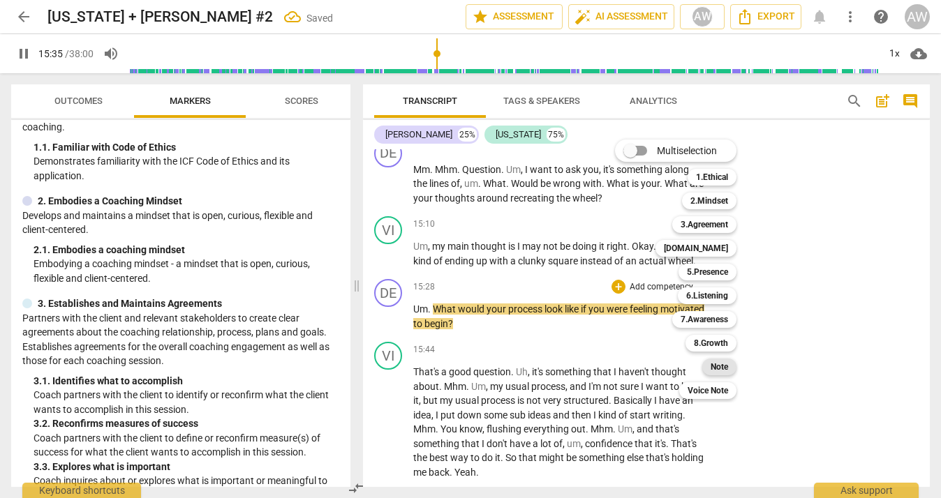
click at [725, 368] on b "Note" at bounding box center [719, 367] width 17 height 17
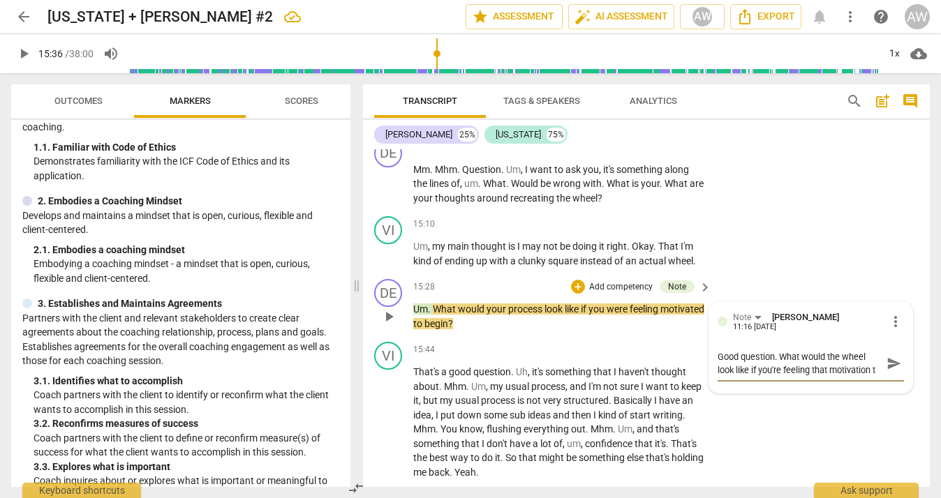
scroll to position [12, 0]
click at [887, 356] on span "send" at bounding box center [894, 363] width 15 height 15
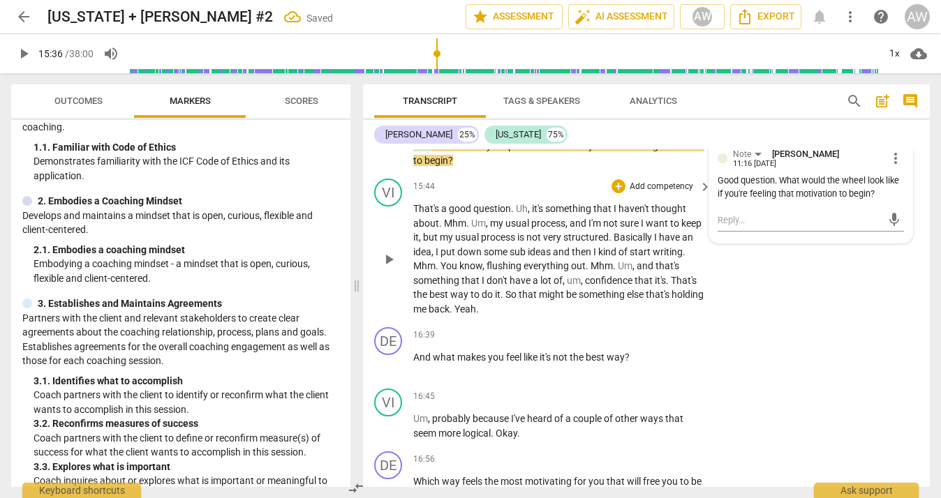
scroll to position [5625, 0]
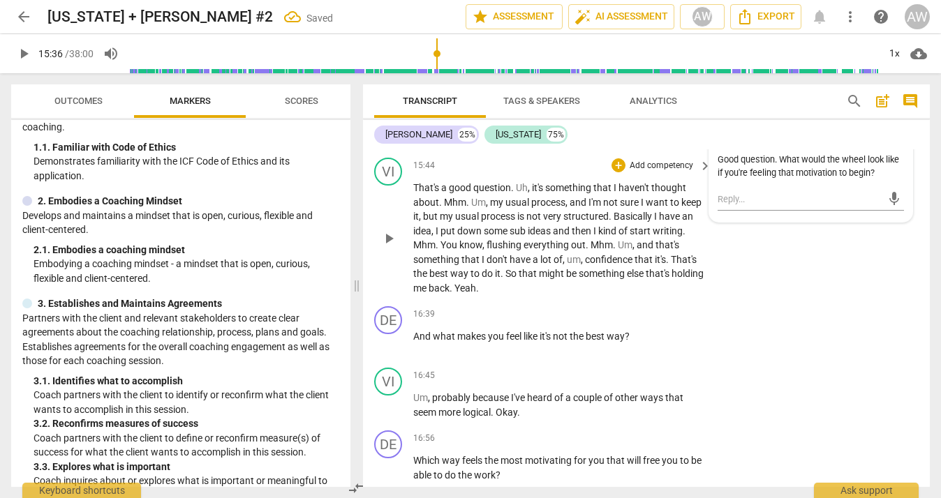
click at [396, 230] on span "play_arrow" at bounding box center [388, 238] width 17 height 17
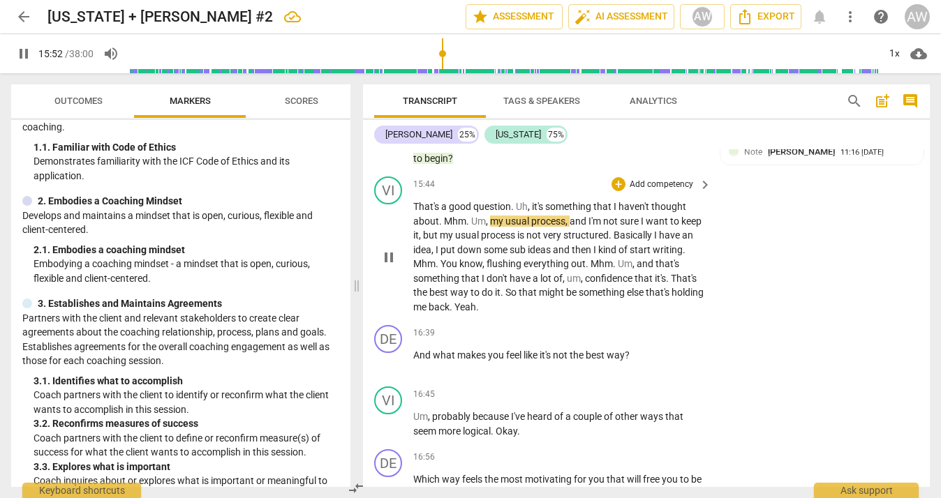
scroll to position [5607, 0]
click at [444, 215] on span "Mhm" at bounding box center [455, 220] width 22 height 11
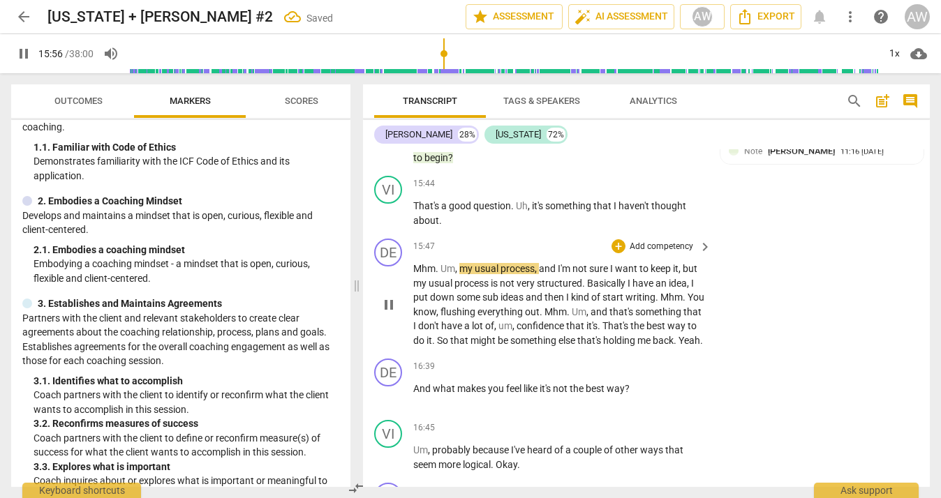
click at [445, 263] on span "Um" at bounding box center [448, 268] width 15 height 11
click at [441, 263] on span "Um" at bounding box center [448, 268] width 15 height 11
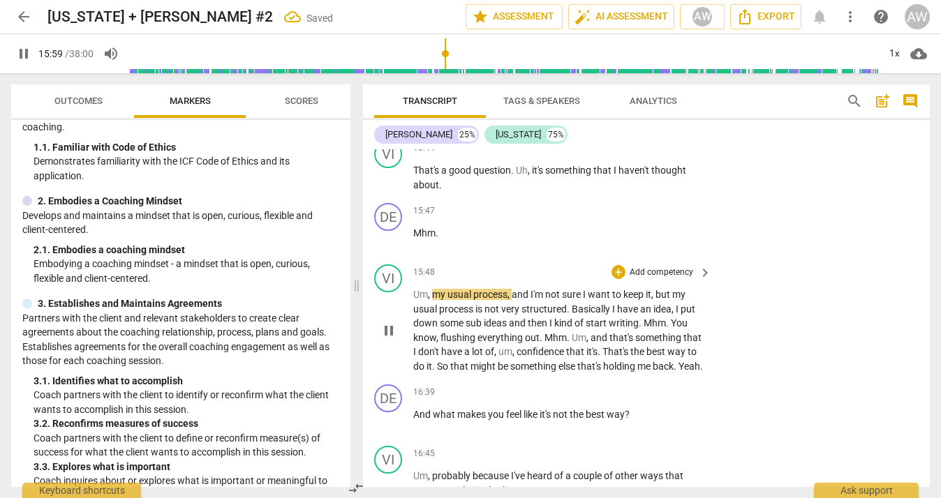
scroll to position [5647, 0]
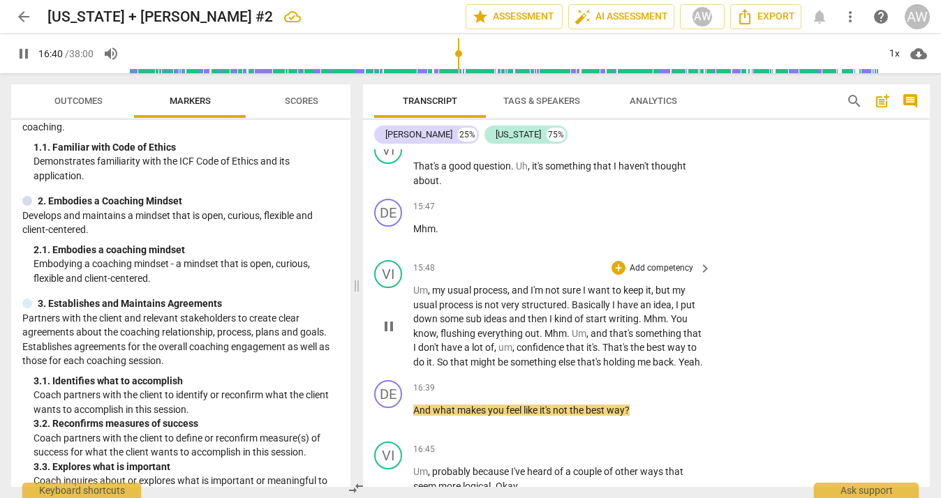
click at [417, 362] on p "Um , my usual process , and I'm not sure I want to keep it , but my usual proce…" at bounding box center [558, 326] width 291 height 86
click at [679, 357] on span "Yeah" at bounding box center [690, 362] width 22 height 11
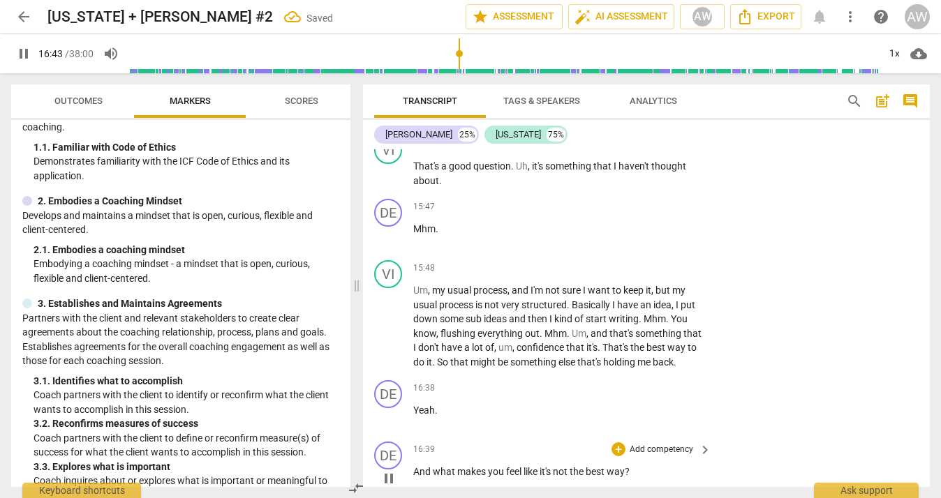
click at [415, 466] on span "And" at bounding box center [423, 471] width 20 height 11
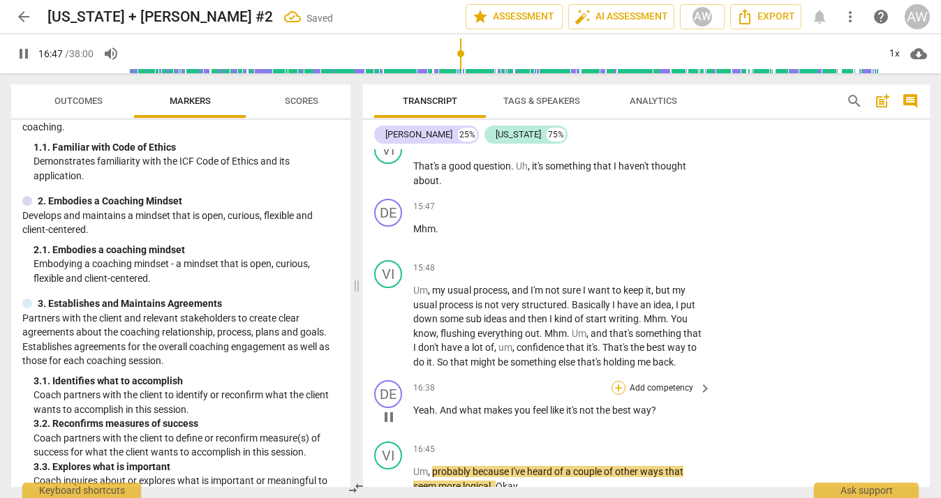
click at [619, 381] on div "+" at bounding box center [619, 388] width 14 height 14
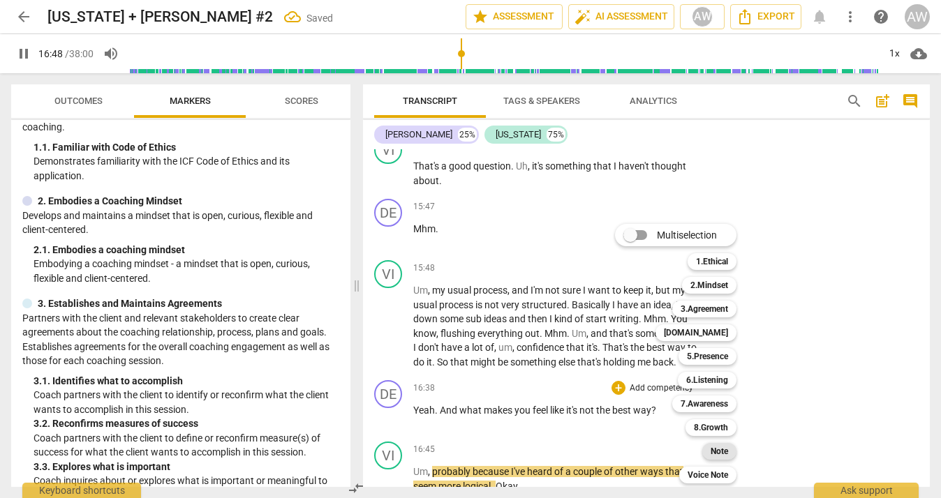
click at [715, 451] on b "Note" at bounding box center [719, 451] width 17 height 17
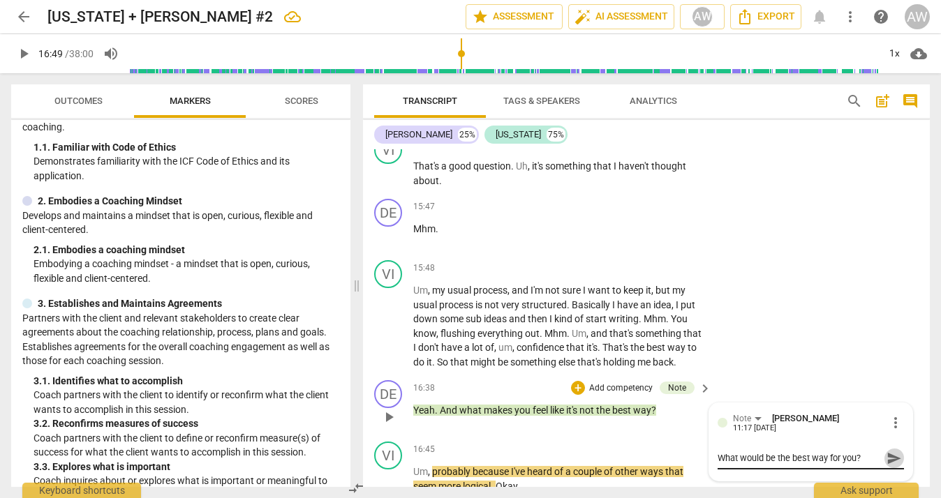
click at [887, 451] on span "send" at bounding box center [894, 458] width 15 height 15
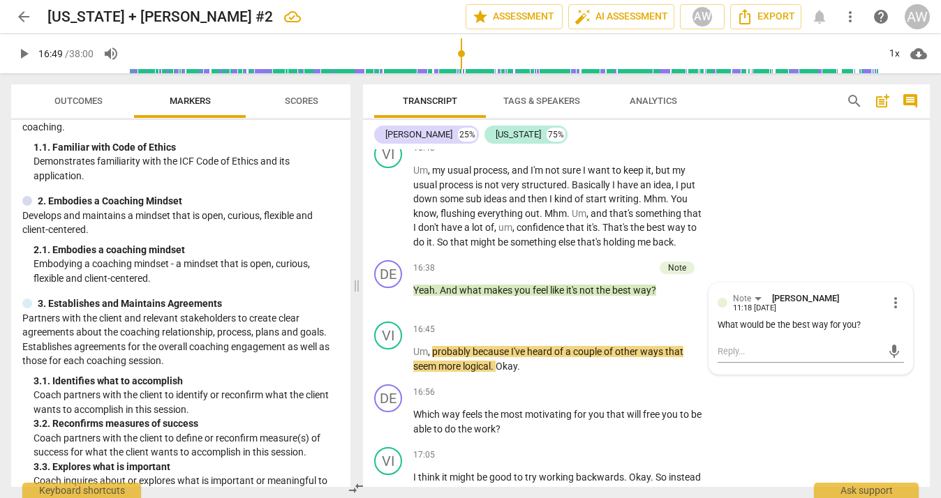
scroll to position [5807, 0]
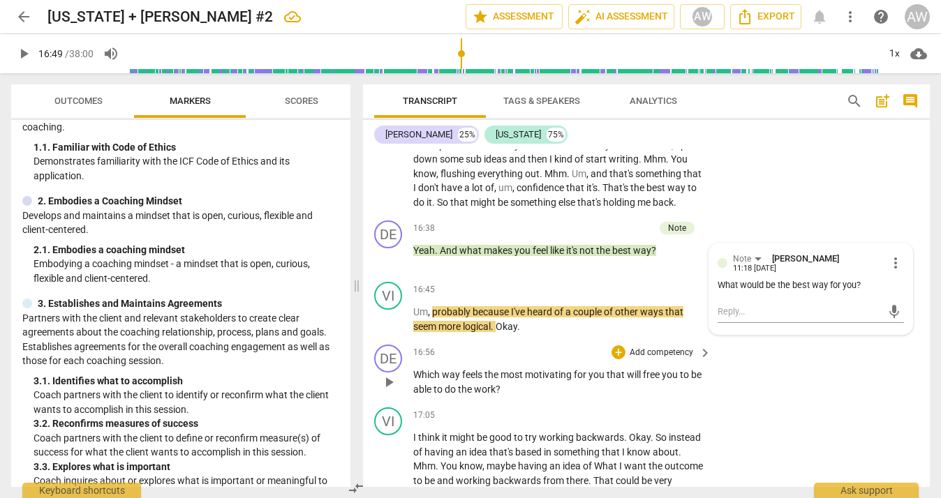
click at [387, 374] on span "play_arrow" at bounding box center [388, 382] width 17 height 17
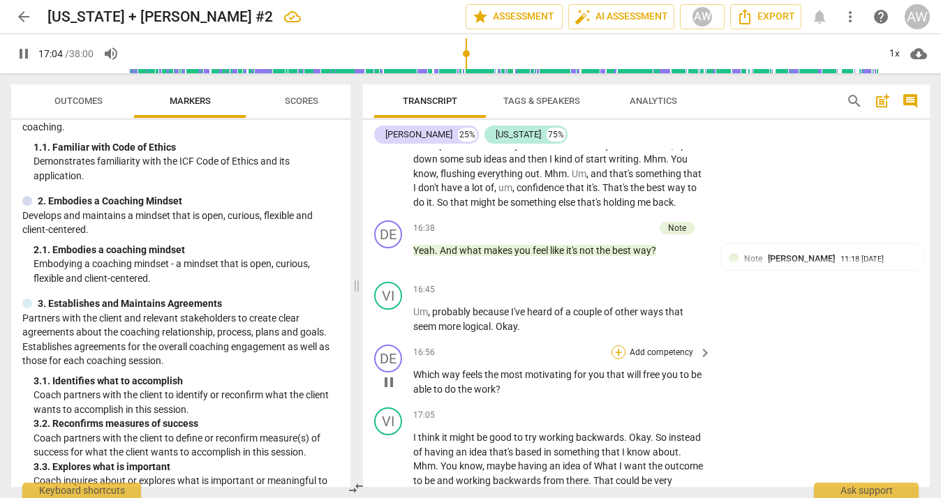
click at [616, 346] on div "+" at bounding box center [619, 353] width 14 height 14
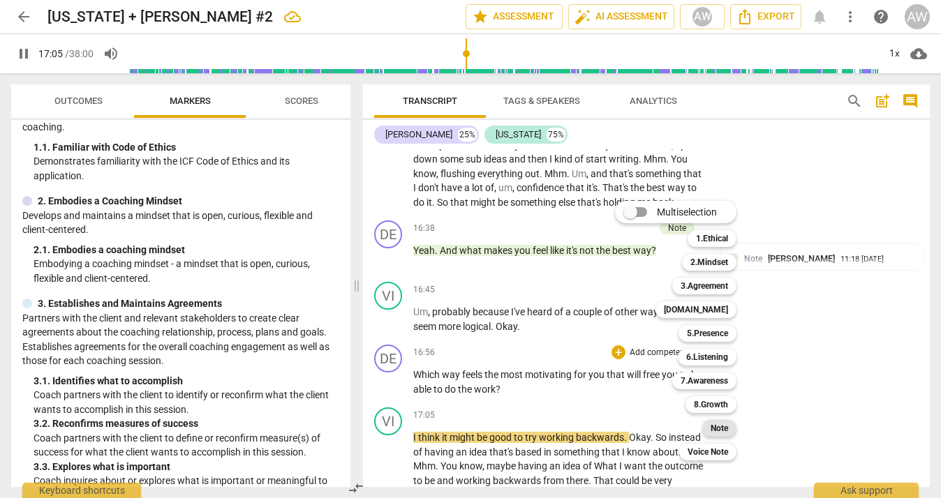
click at [724, 431] on b "Note" at bounding box center [719, 428] width 17 height 17
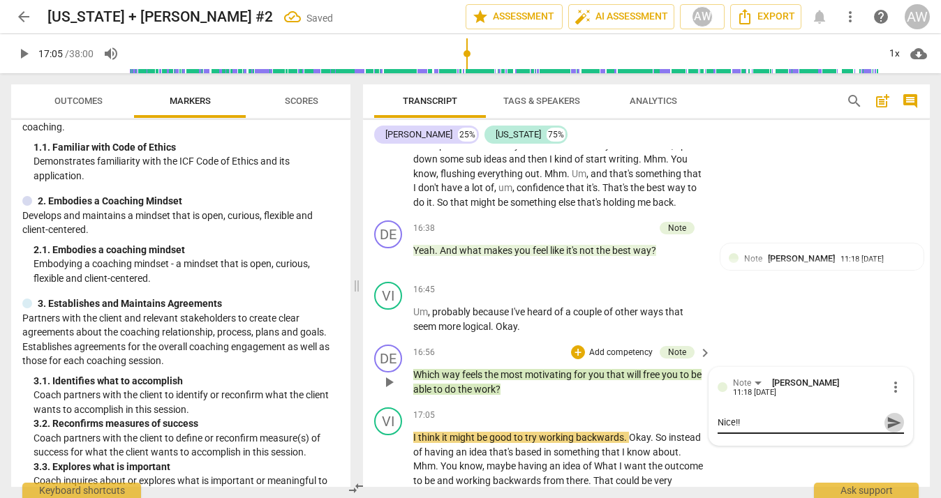
click at [889, 415] on span "send" at bounding box center [894, 422] width 15 height 15
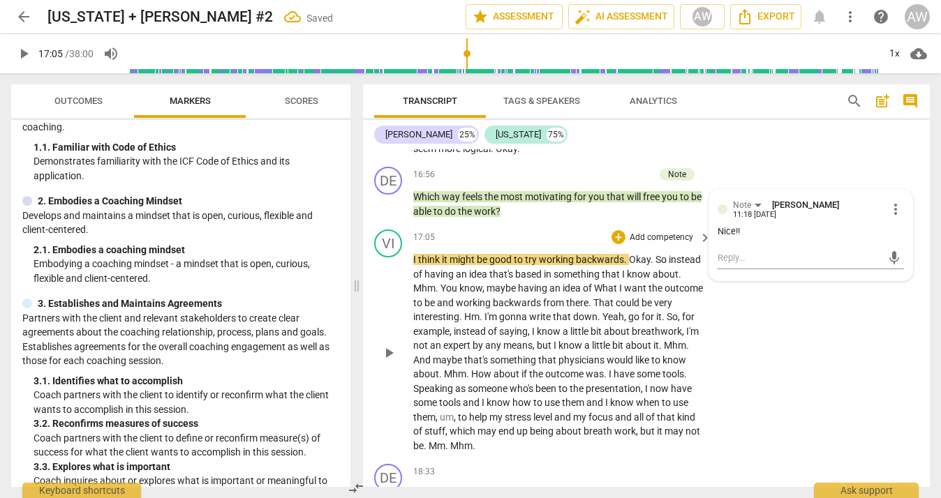
scroll to position [5987, 0]
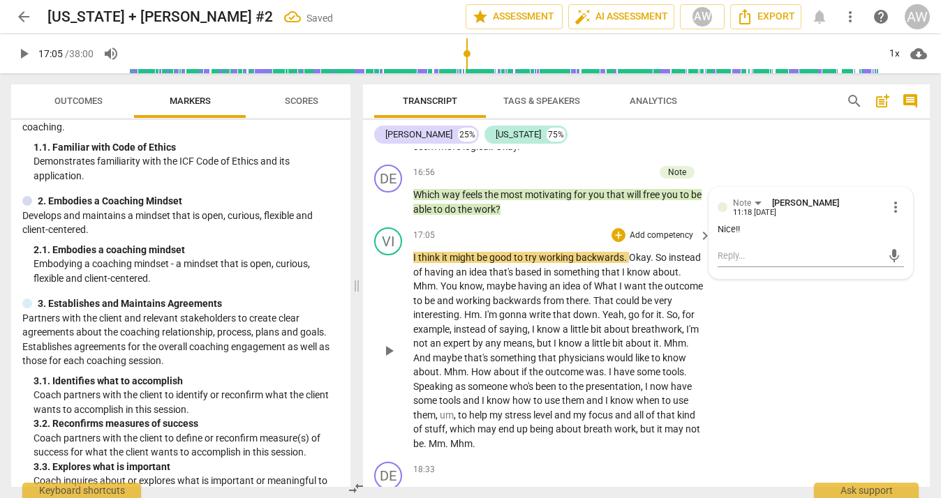
click at [388, 343] on span "play_arrow" at bounding box center [388, 351] width 17 height 17
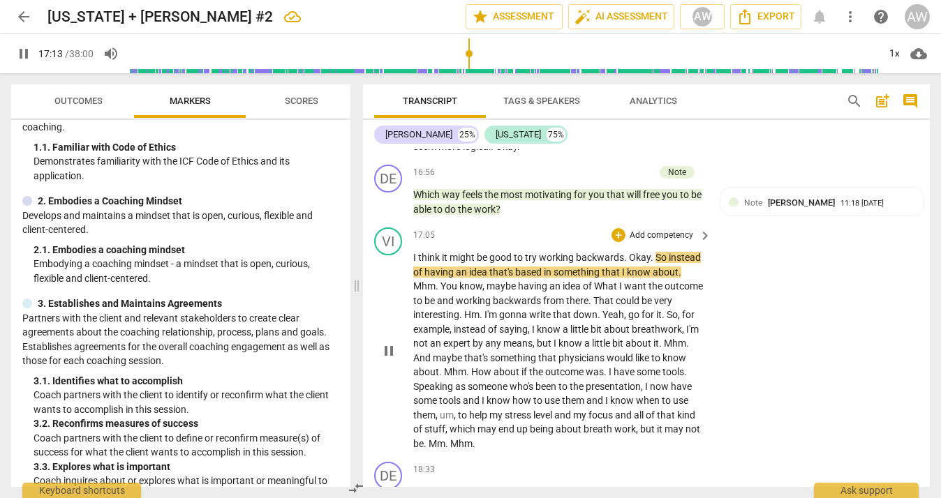
click at [628, 252] on span "." at bounding box center [626, 257] width 5 height 11
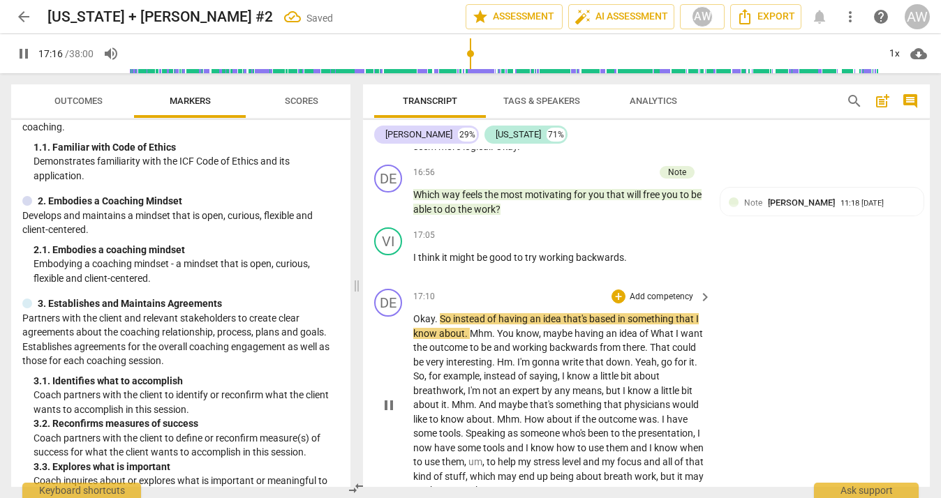
click at [441, 313] on span "So" at bounding box center [446, 318] width 13 height 11
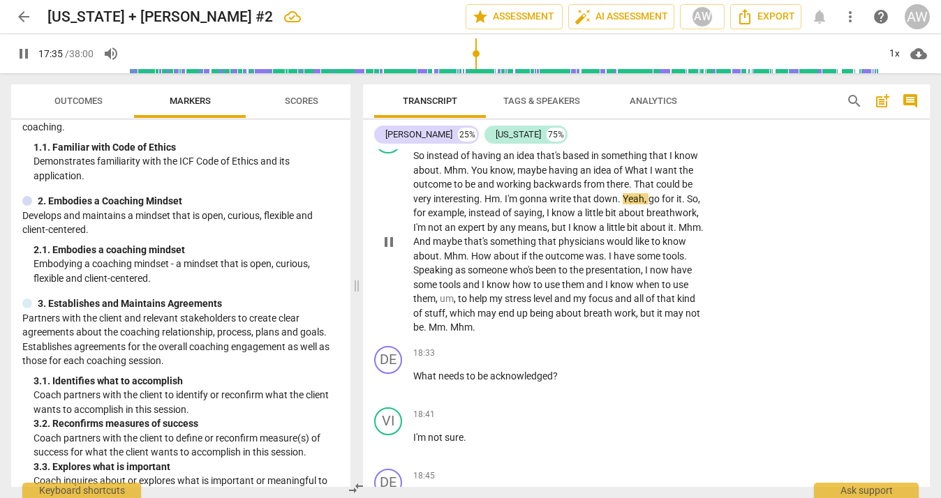
scroll to position [6215, 0]
click at [625, 191] on span "Yeah" at bounding box center [634, 196] width 22 height 11
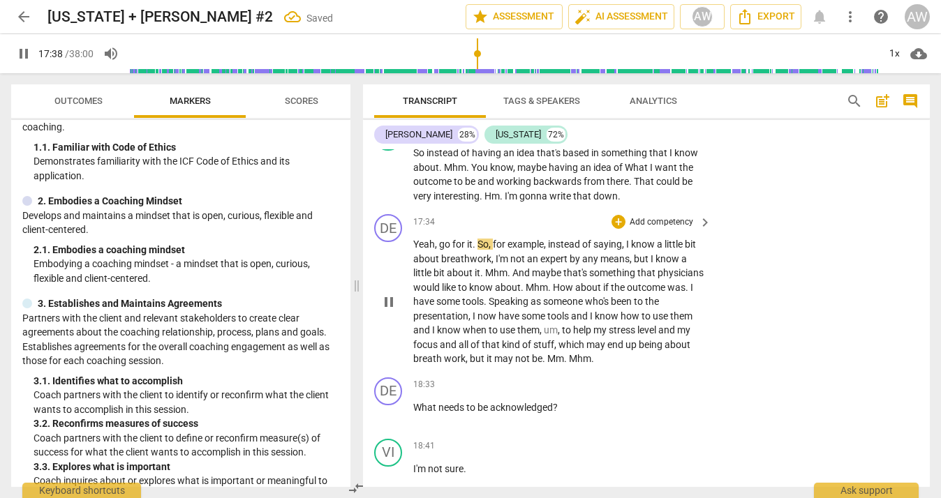
click at [479, 239] on span "So" at bounding box center [483, 244] width 11 height 11
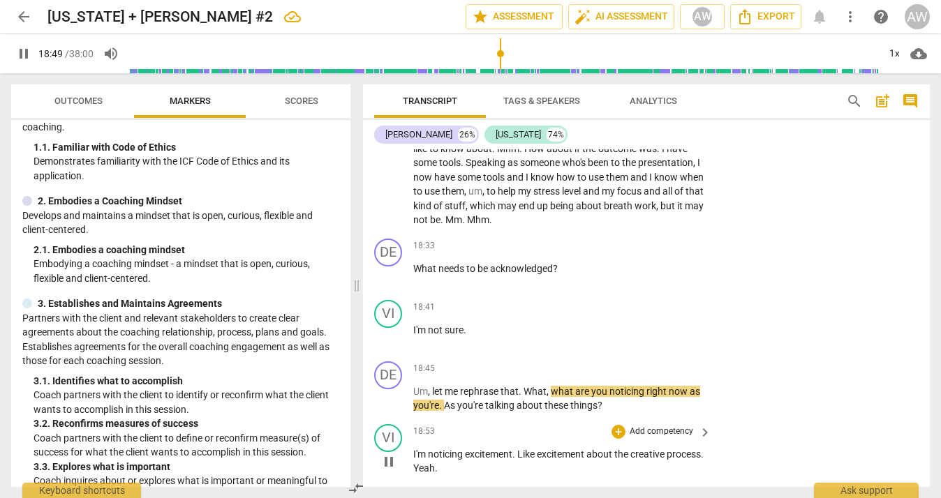
scroll to position [6424, 0]
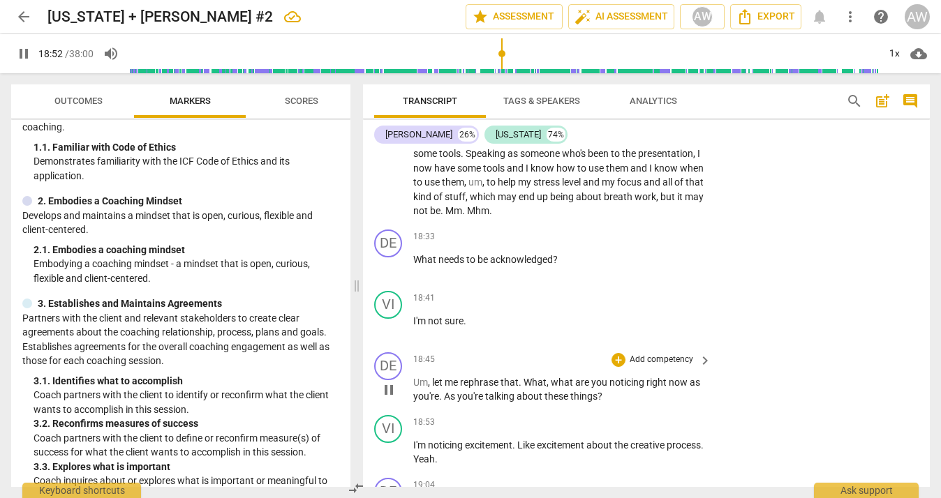
click at [450, 391] on span "As" at bounding box center [450, 396] width 13 height 11
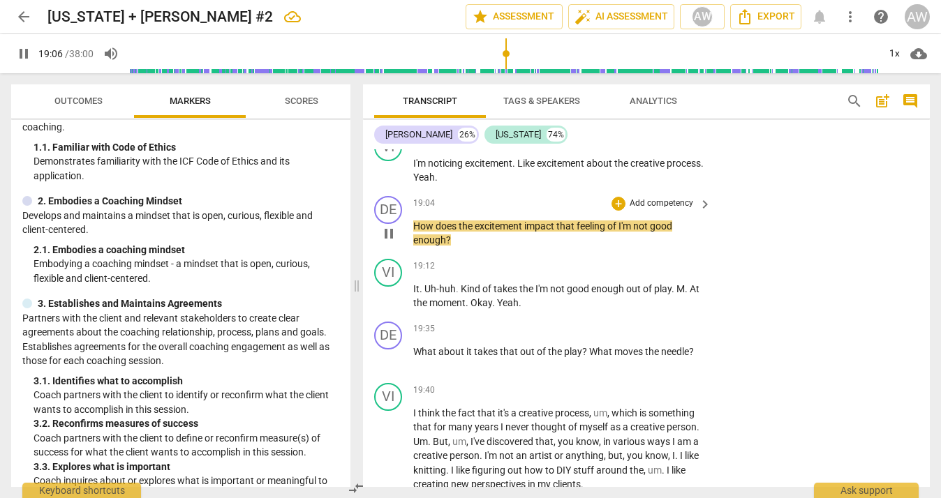
scroll to position [6714, 0]
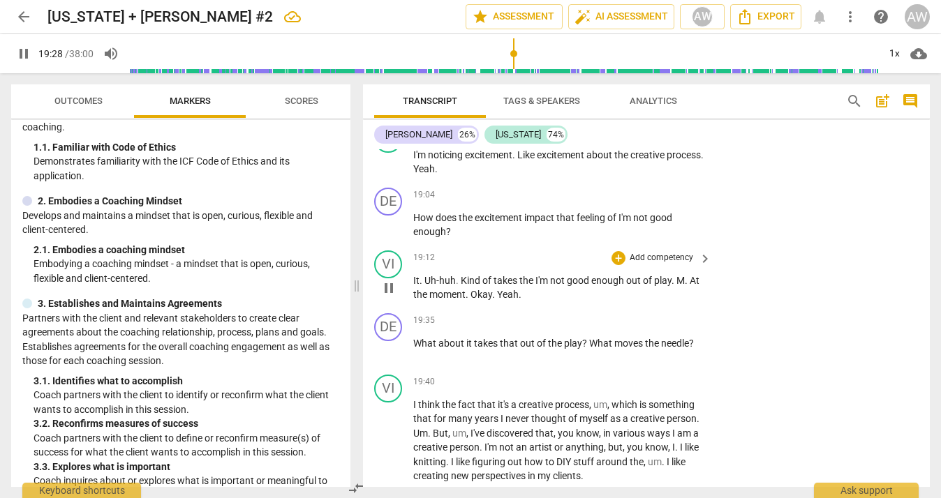
click at [466, 289] on span "." at bounding box center [468, 294] width 5 height 11
click at [472, 289] on span "Okay" at bounding box center [482, 294] width 22 height 11
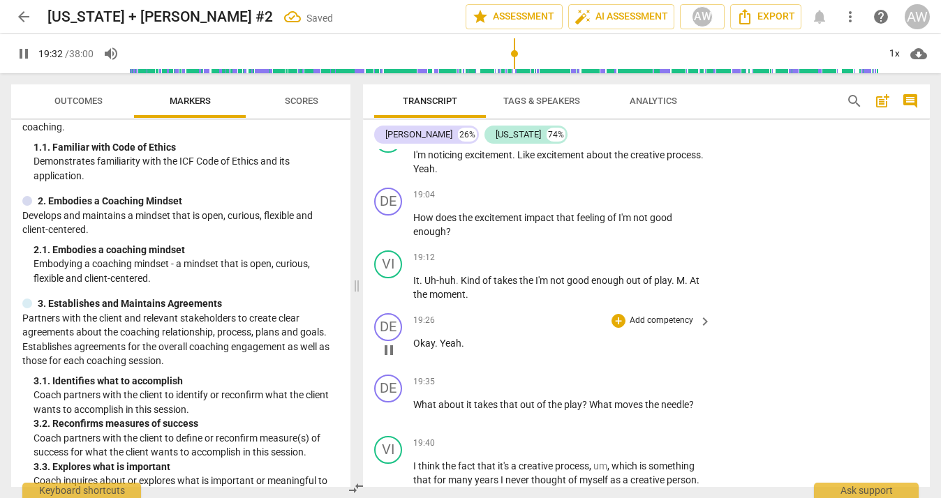
click at [439, 338] on span "." at bounding box center [437, 343] width 5 height 11
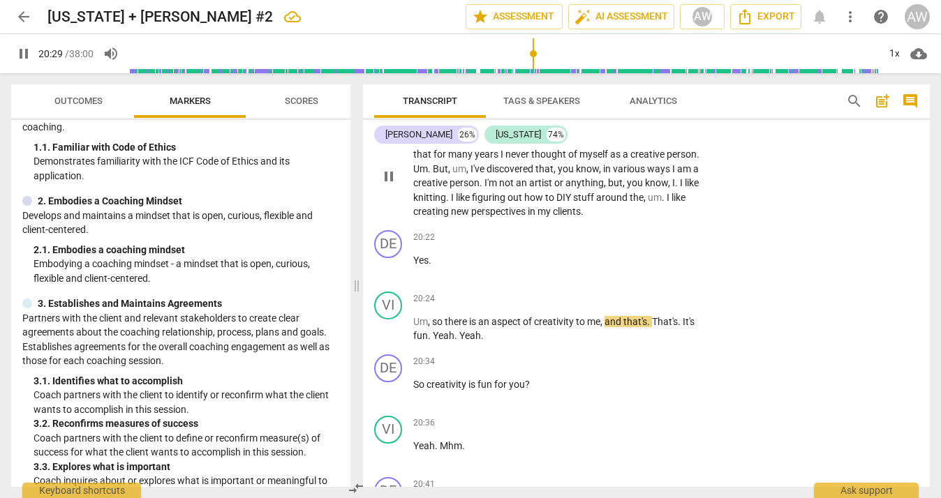
scroll to position [7130, 0]
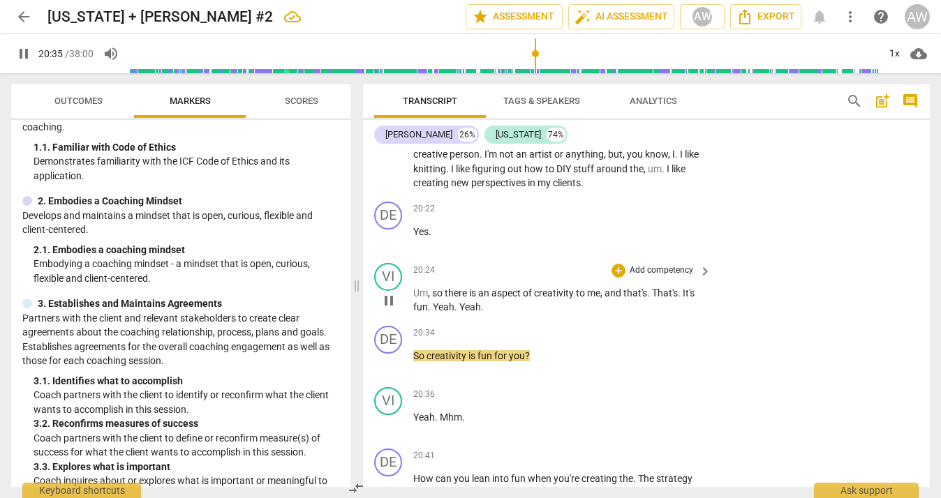
click at [433, 302] on span "Yeah" at bounding box center [444, 307] width 22 height 11
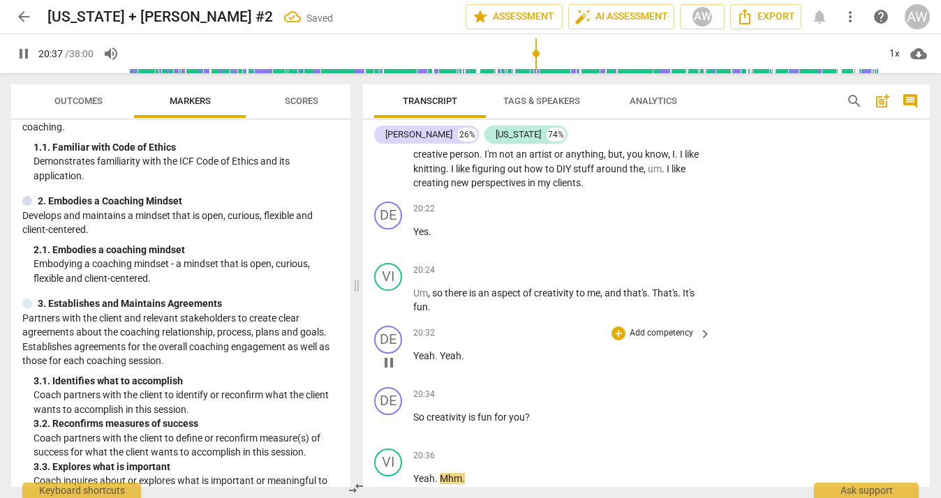
click at [443, 350] on span "Yeah" at bounding box center [451, 355] width 22 height 11
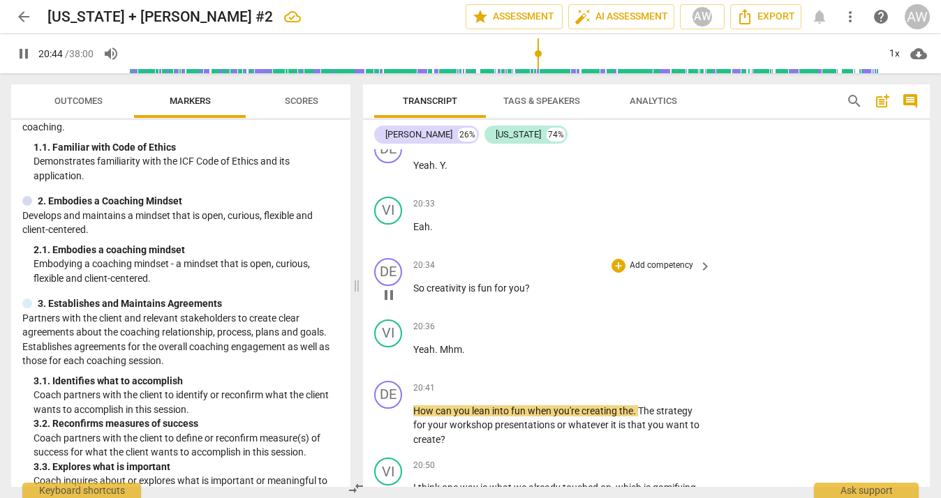
scroll to position [7289, 0]
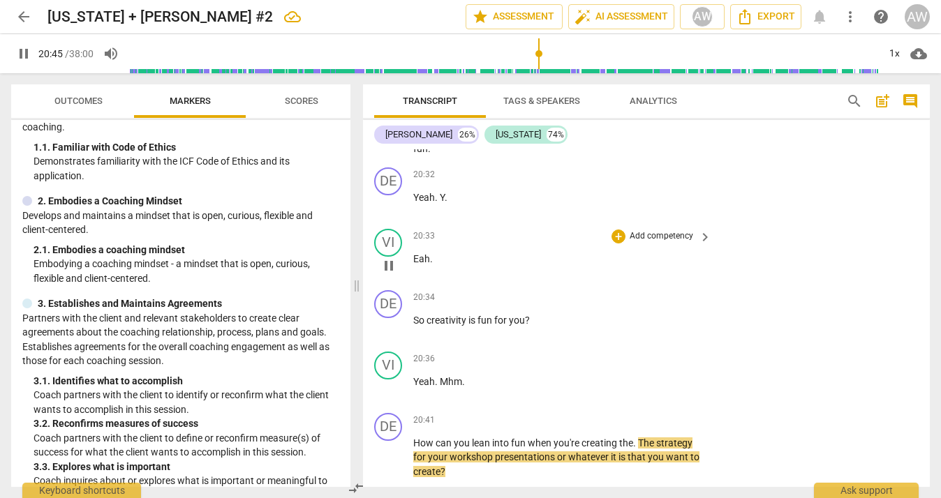
click at [418, 253] on span "Eah" at bounding box center [421, 258] width 17 height 11
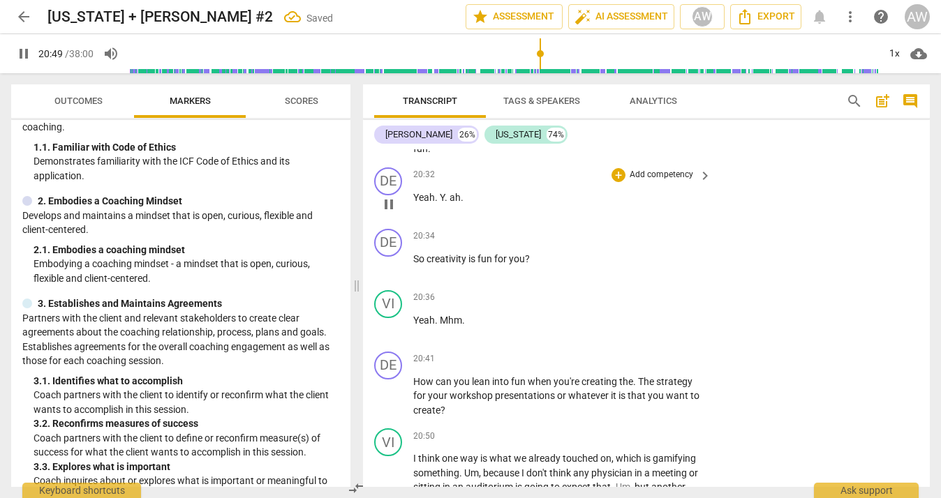
click at [450, 192] on span "ah" at bounding box center [455, 197] width 11 height 11
click at [441, 192] on span "Ye" at bounding box center [445, 197] width 10 height 11
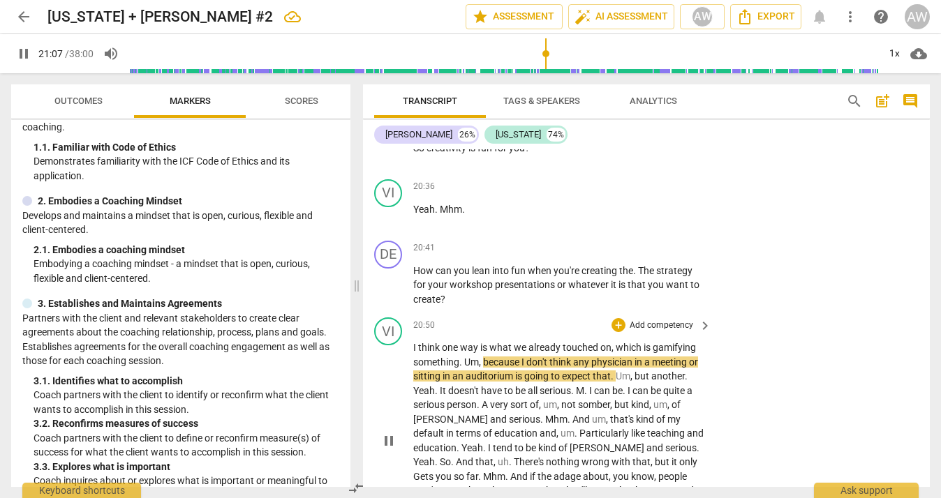
scroll to position [7413, 0]
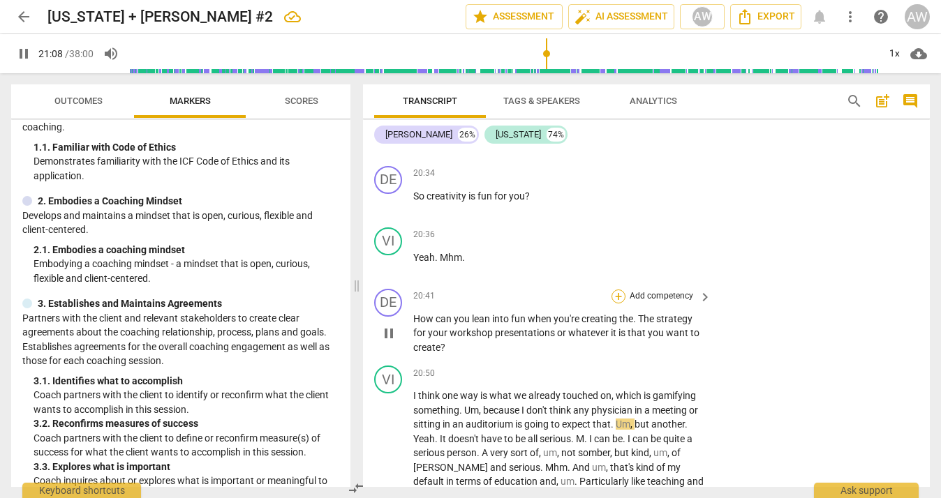
click at [614, 290] on div "+" at bounding box center [619, 297] width 14 height 14
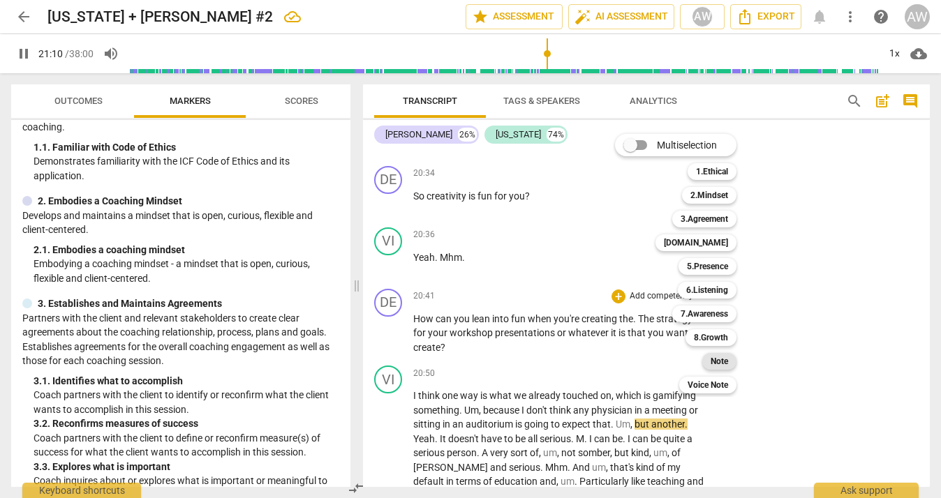
click at [732, 363] on div "Note" at bounding box center [719, 361] width 34 height 17
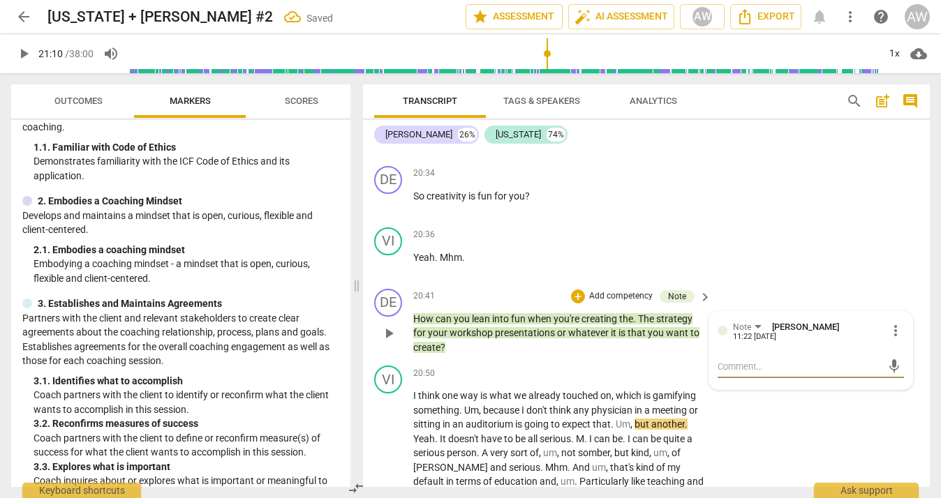
click at [772, 360] on textarea at bounding box center [800, 366] width 164 height 13
click at [887, 359] on span "send" at bounding box center [894, 366] width 15 height 15
click at [394, 481] on span "play_arrow" at bounding box center [388, 489] width 17 height 17
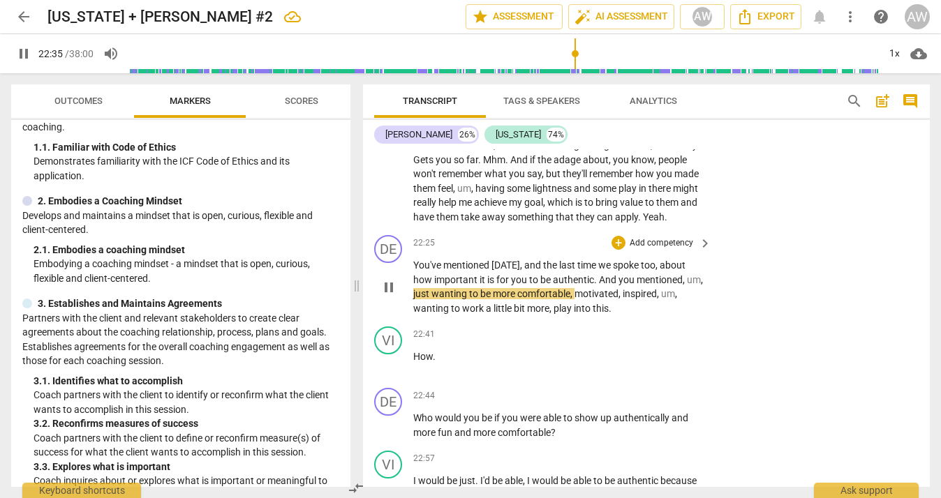
scroll to position [7779, 0]
click at [618, 235] on div "+" at bounding box center [619, 242] width 14 height 14
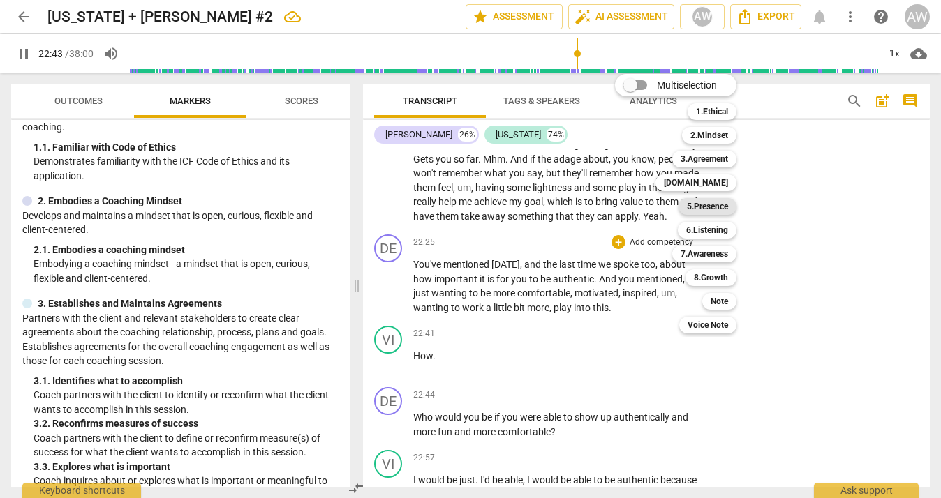
click at [720, 205] on b "5.Presence" at bounding box center [707, 206] width 41 height 17
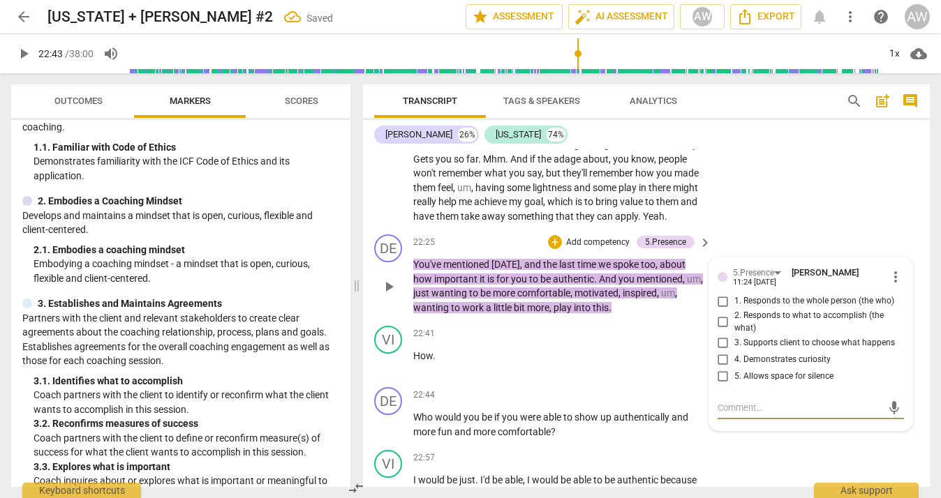
click at [723, 293] on input "1. Responds to the whole person (the who)" at bounding box center [723, 301] width 22 height 17
click at [554, 235] on div "+" at bounding box center [555, 242] width 14 height 14
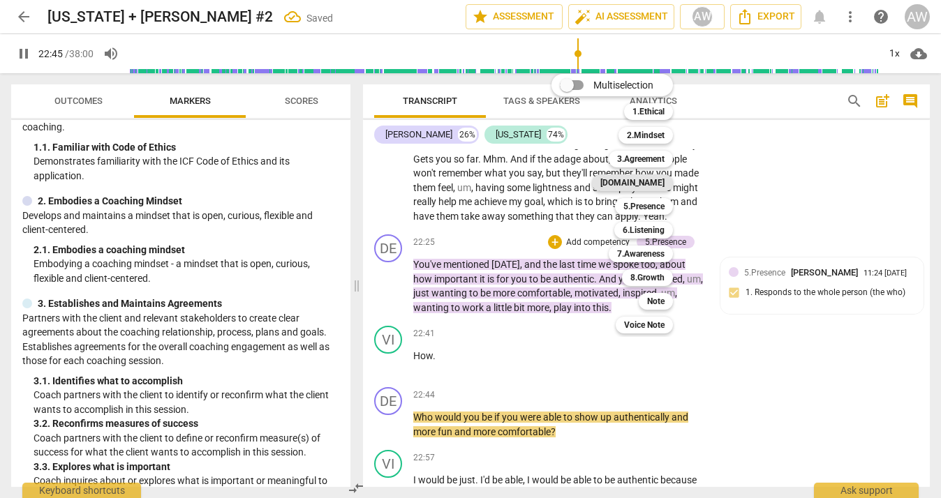
click at [647, 188] on b "[DOMAIN_NAME]" at bounding box center [632, 183] width 64 height 17
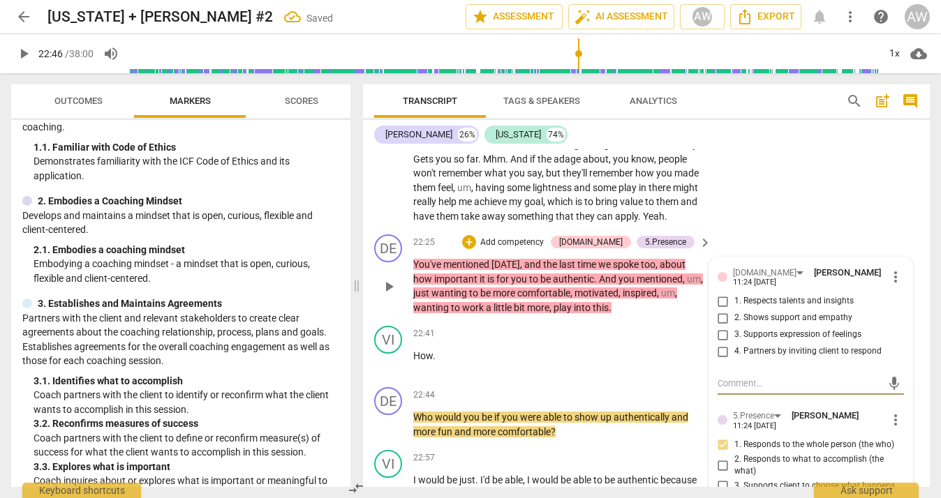
click at [723, 293] on input "1. Respects talents and insights" at bounding box center [723, 301] width 22 height 17
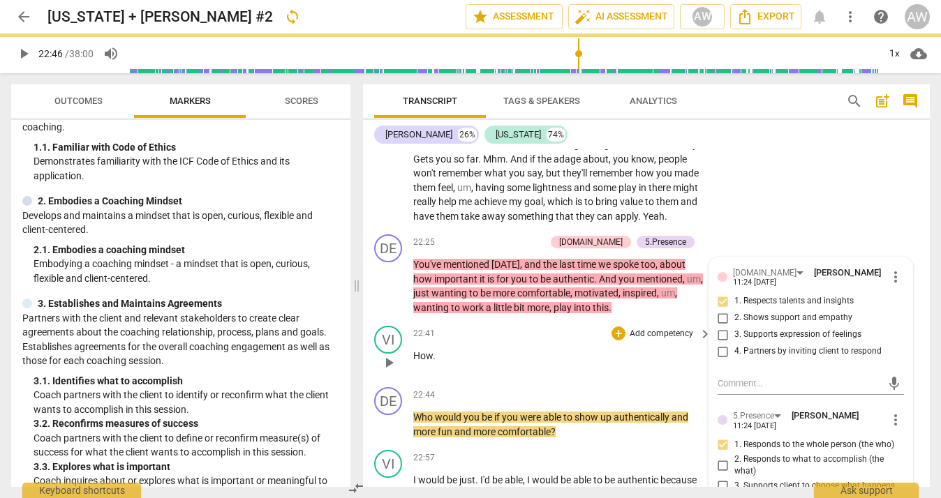
click at [415, 350] on span "How" at bounding box center [423, 355] width 20 height 11
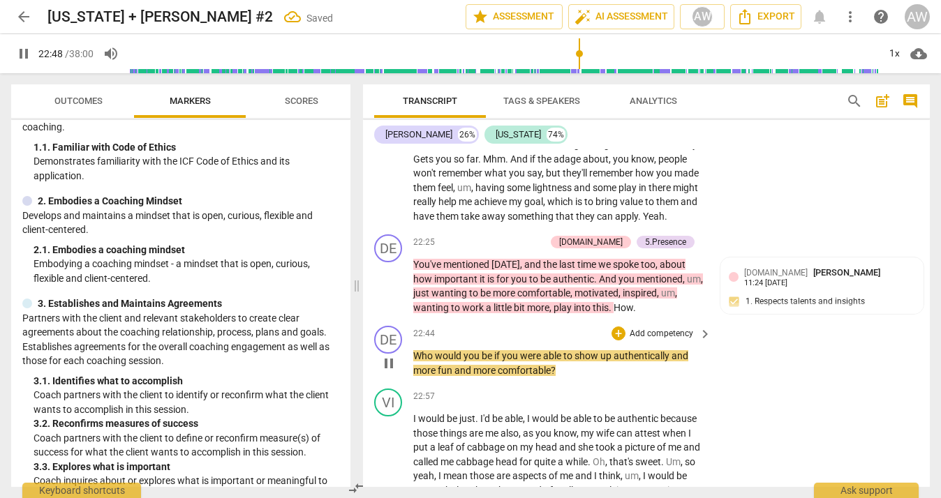
click at [414, 350] on span "Who" at bounding box center [424, 355] width 22 height 11
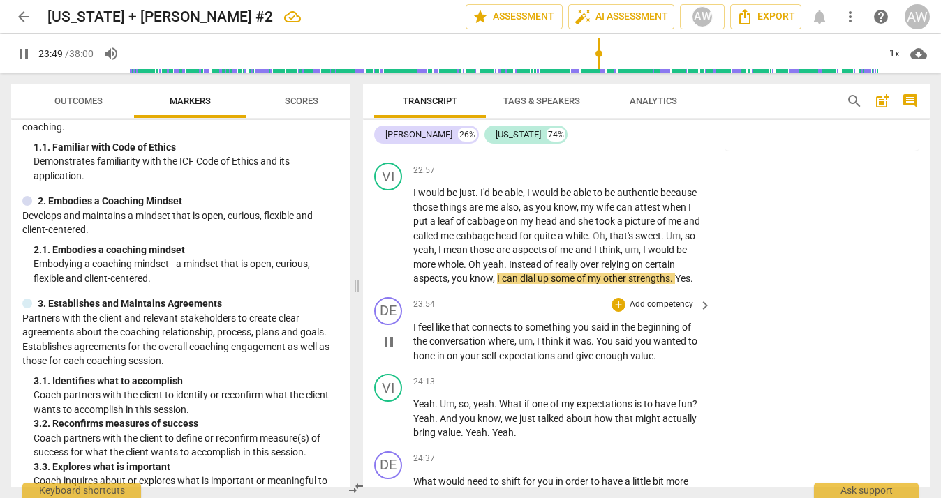
scroll to position [7956, 0]
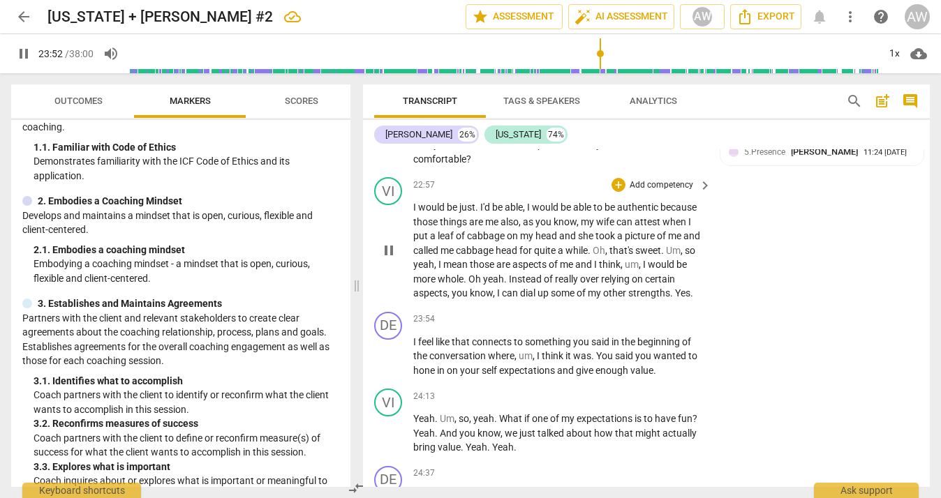
click at [675, 288] on span "Yes" at bounding box center [682, 293] width 15 height 11
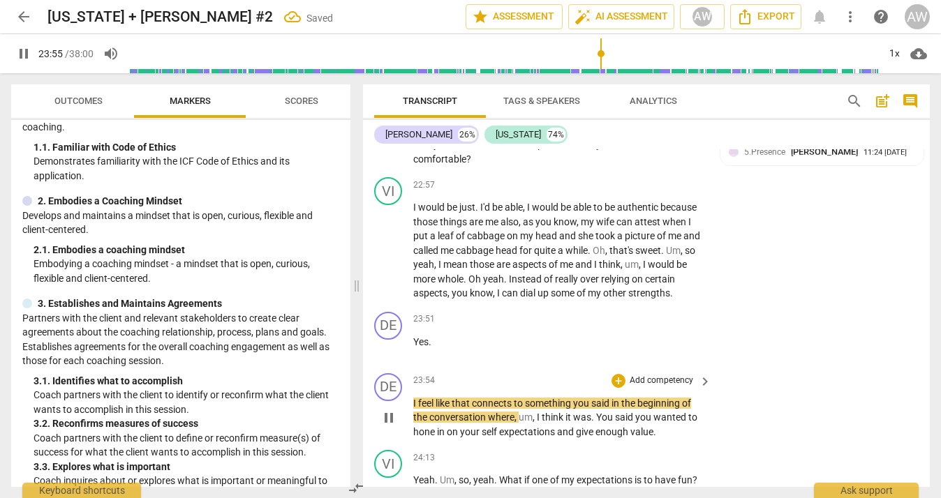
click at [413, 398] on span "I" at bounding box center [415, 403] width 5 height 11
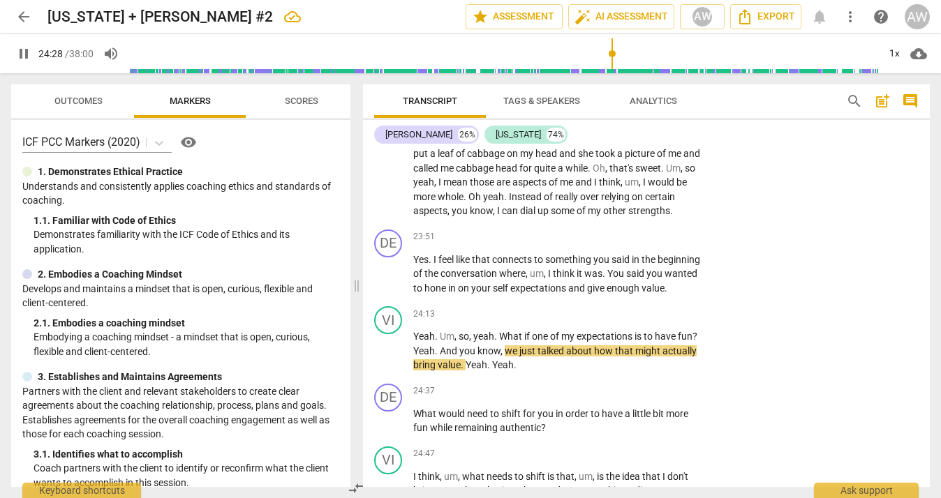
scroll to position [0, 0]
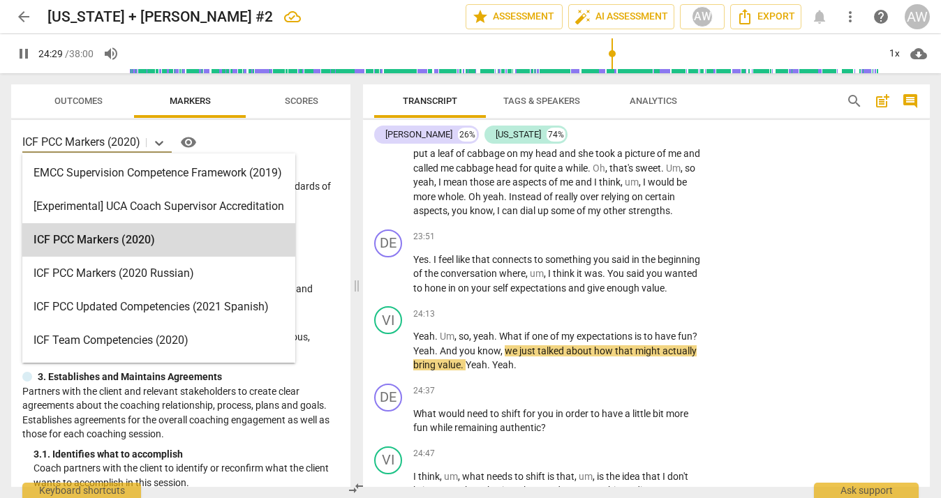
drag, startPoint x: 159, startPoint y: 140, endPoint x: 121, endPoint y: 149, distance: 39.6
click at [159, 140] on icon at bounding box center [159, 143] width 14 height 14
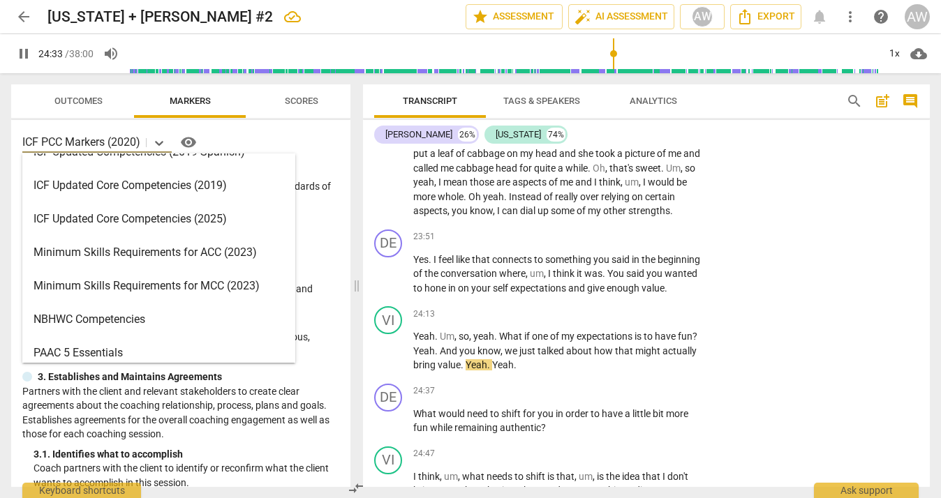
scroll to position [304, 0]
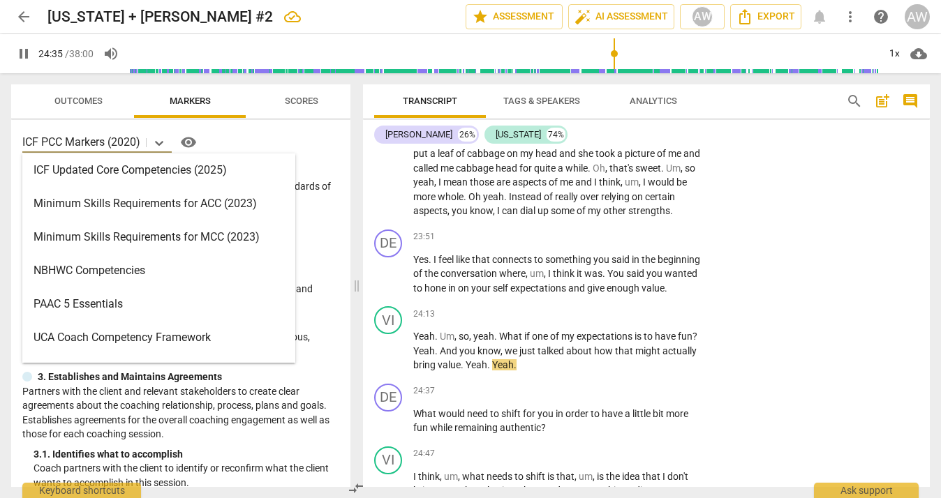
click at [119, 235] on div "Minimum Skills Requirements for MCC (2023)" at bounding box center [158, 238] width 273 height 34
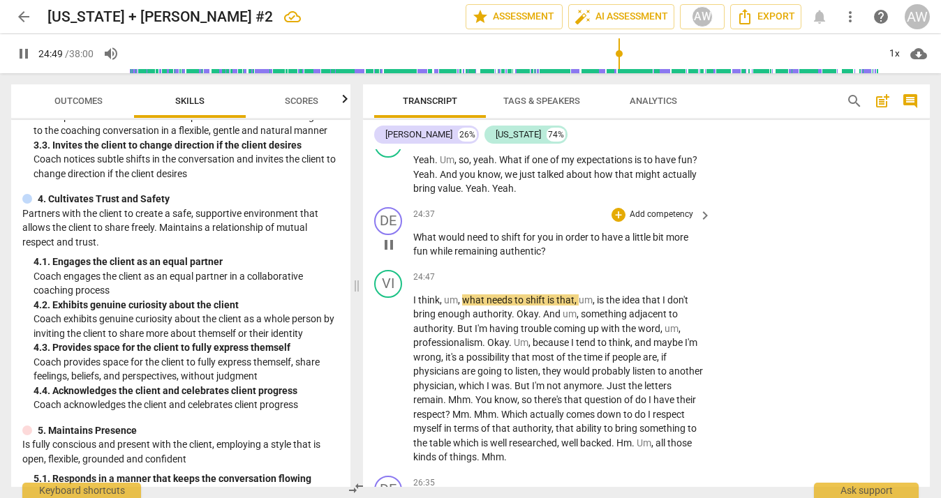
scroll to position [8229, 0]
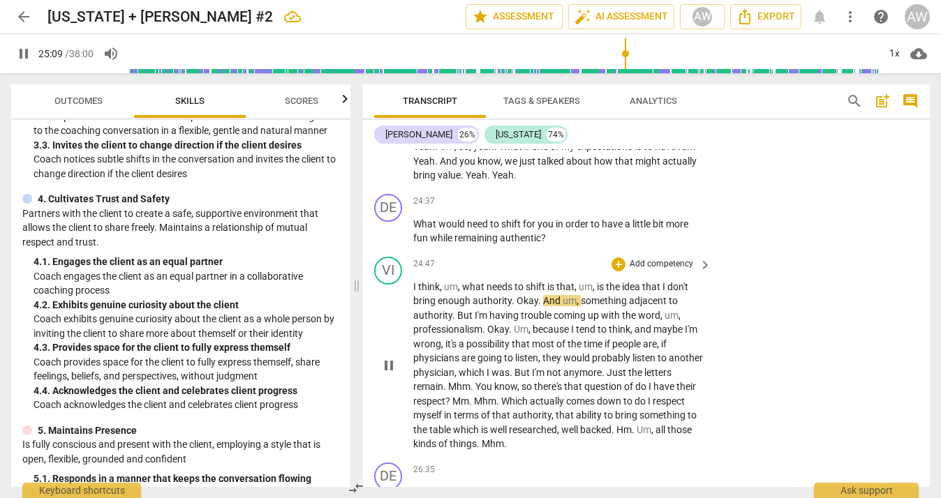
click at [515, 295] on span "." at bounding box center [514, 300] width 5 height 11
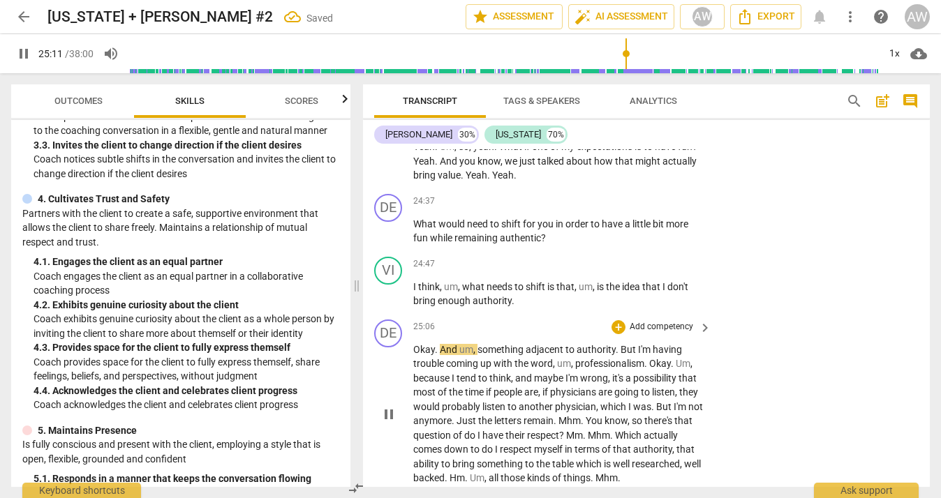
click at [440, 344] on span "And" at bounding box center [450, 349] width 20 height 11
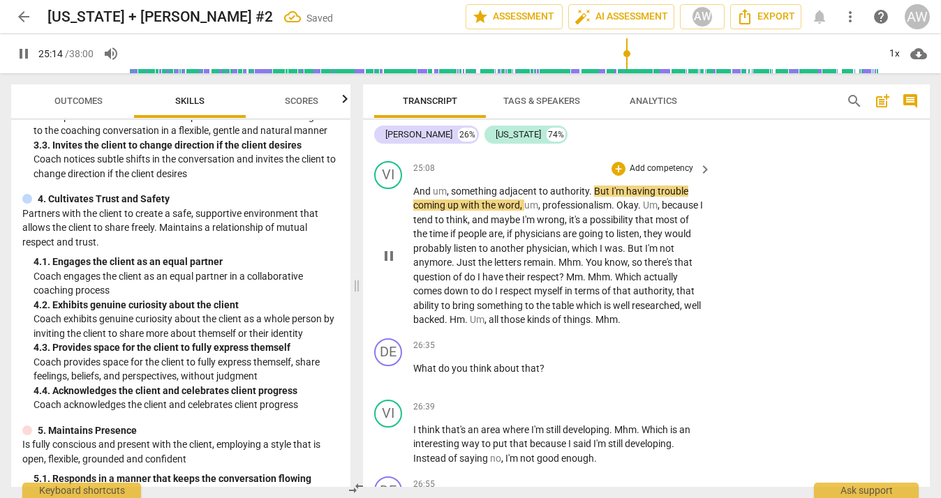
scroll to position [8449, 0]
click at [617, 199] on span "Okay" at bounding box center [627, 204] width 22 height 11
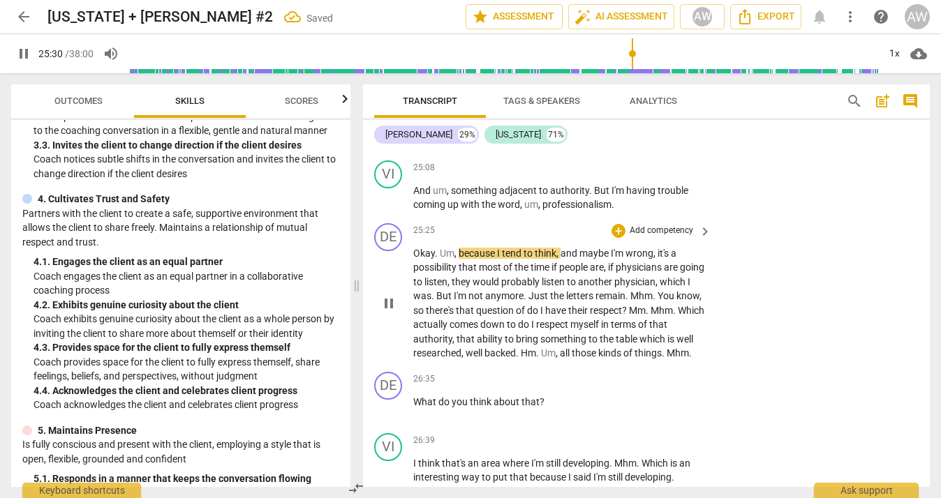
click at [440, 246] on p "Okay . Um , because I tend to think , and maybe I'm wrong , it's a possibility …" at bounding box center [558, 303] width 291 height 114
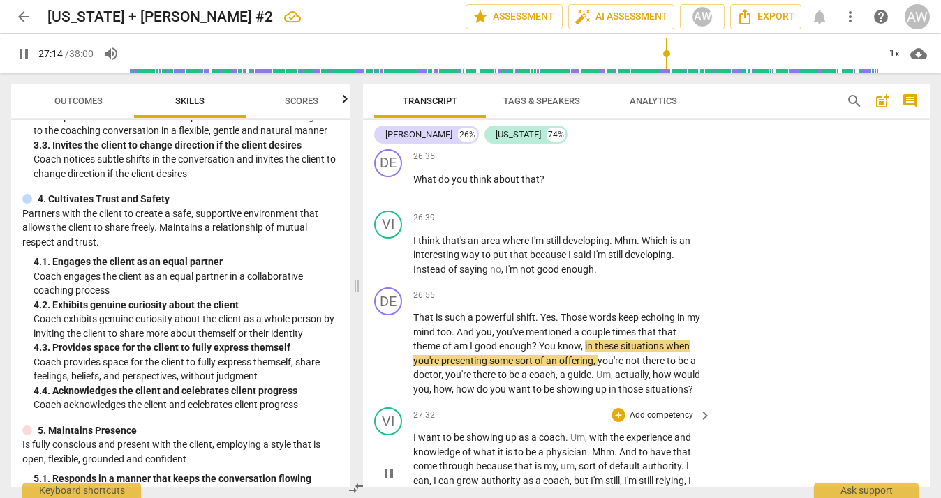
scroll to position [8733, 0]
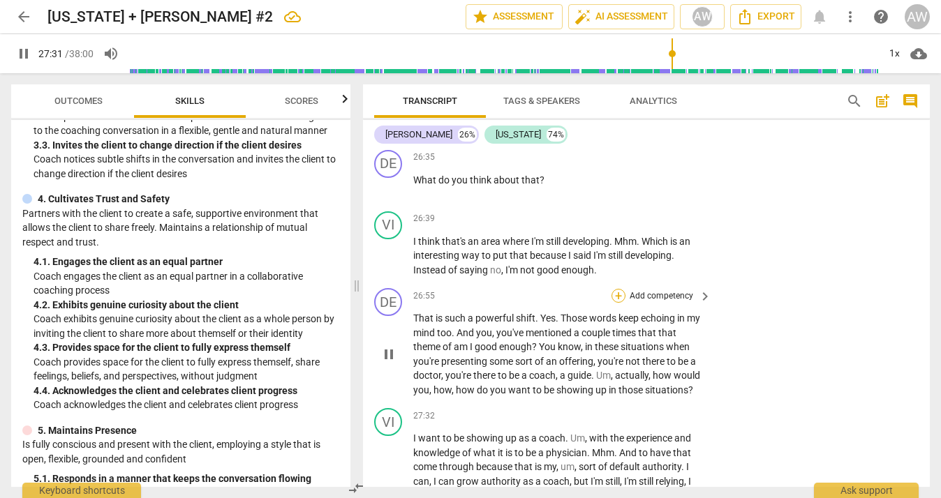
click at [616, 289] on div "+" at bounding box center [619, 296] width 14 height 14
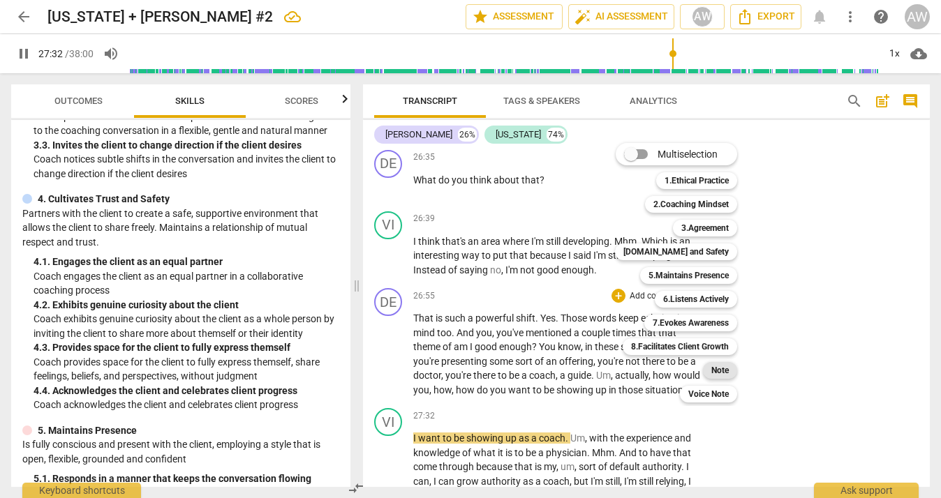
click at [726, 364] on b "Note" at bounding box center [719, 370] width 17 height 17
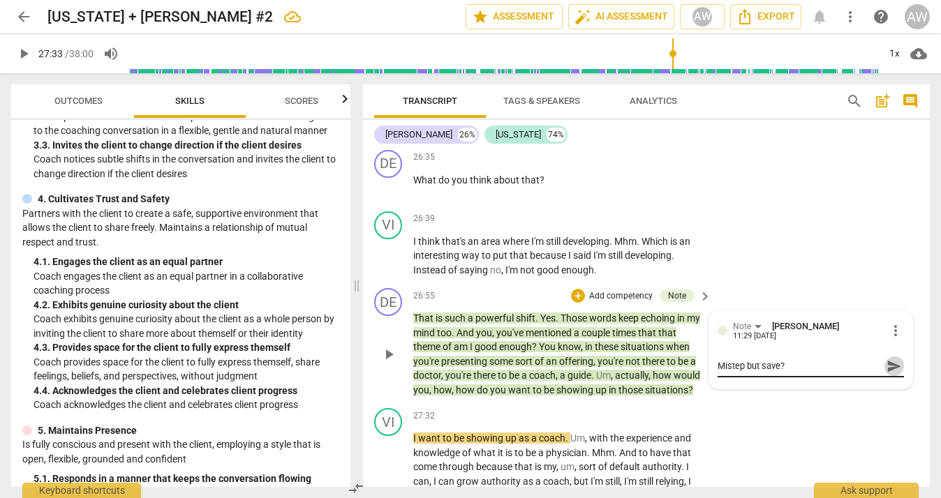
click at [889, 359] on span "send" at bounding box center [894, 366] width 15 height 15
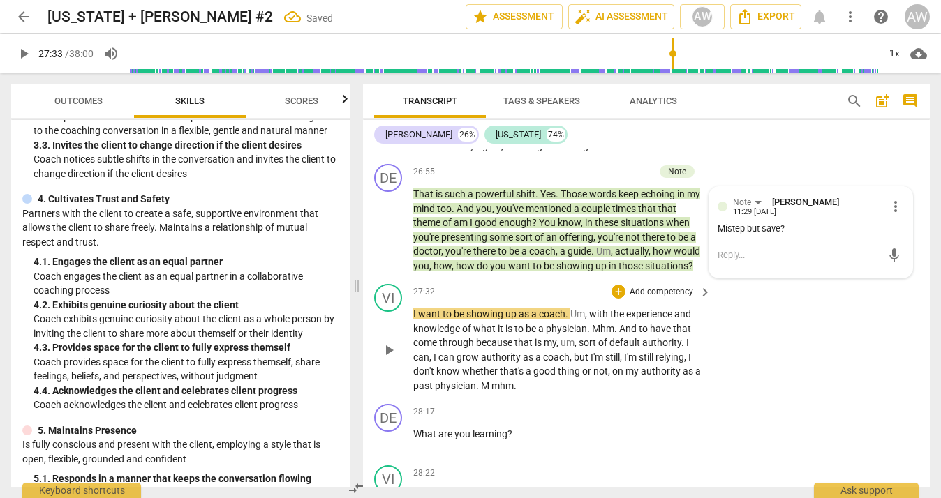
scroll to position [8879, 0]
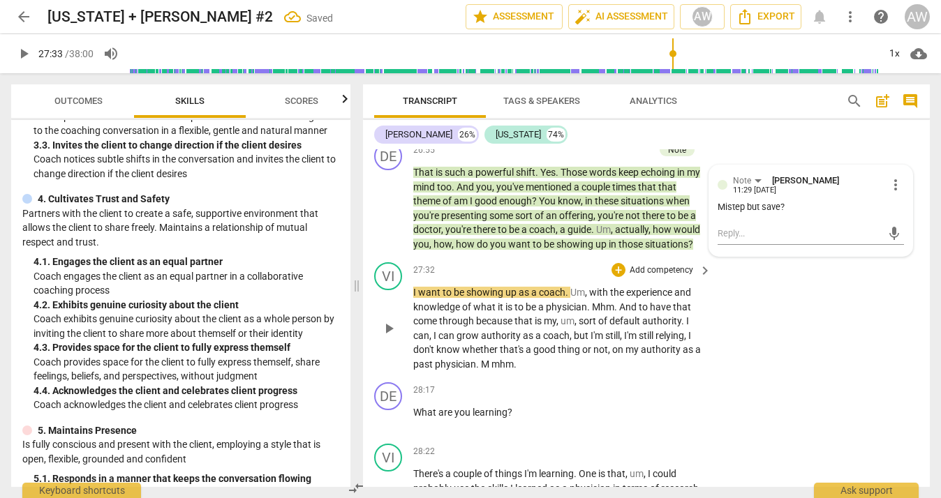
click at [390, 320] on span "play_arrow" at bounding box center [388, 328] width 17 height 17
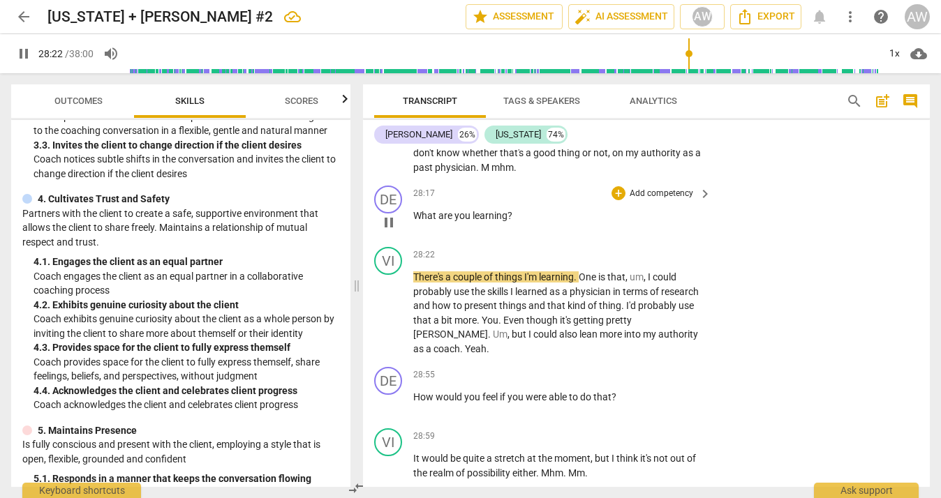
scroll to position [9076, 0]
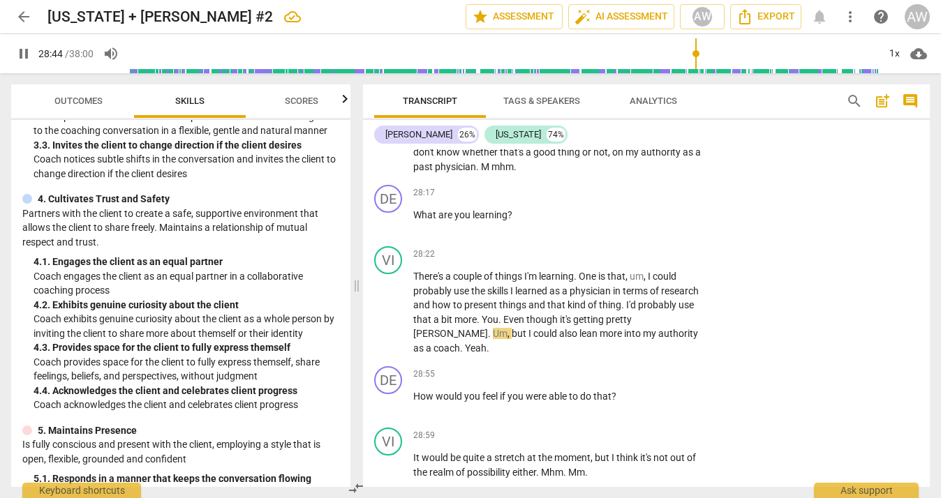
click at [480, 161] on span "." at bounding box center [478, 166] width 5 height 11
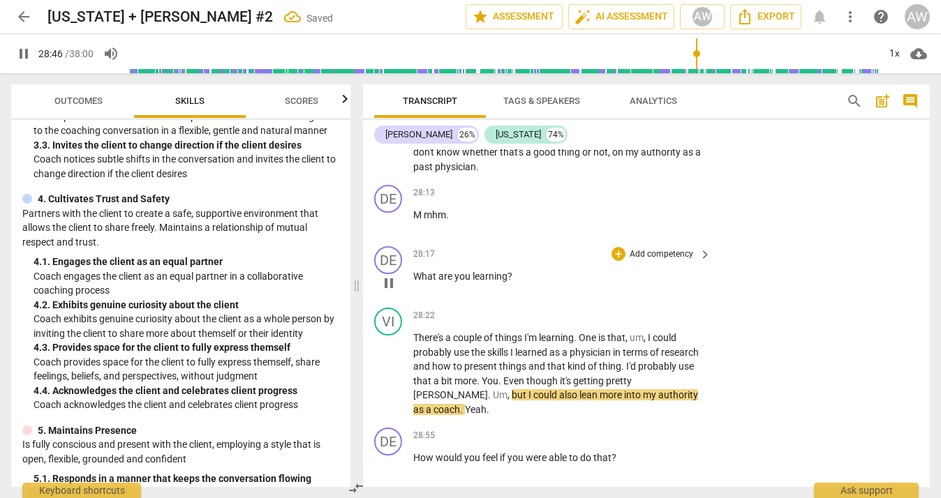
click at [415, 271] on span "What" at bounding box center [425, 276] width 25 height 11
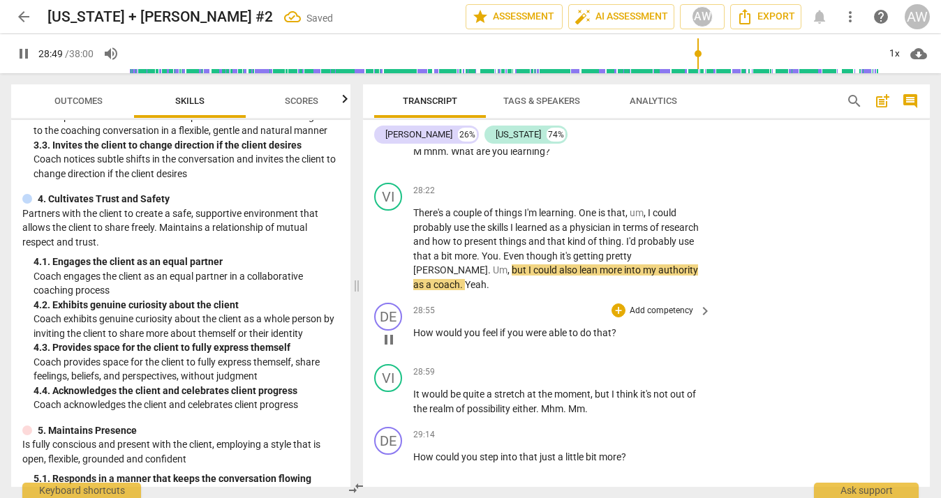
scroll to position [9143, 0]
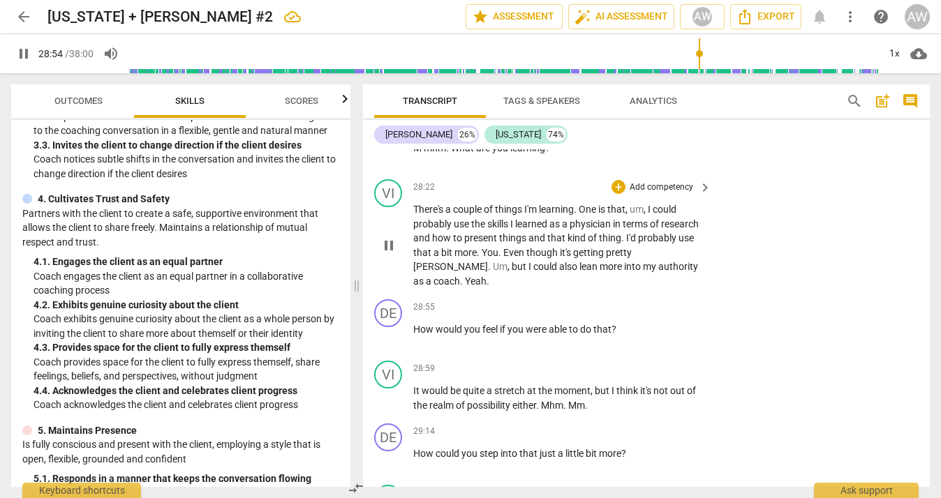
click at [465, 276] on span "Yeah" at bounding box center [476, 281] width 22 height 11
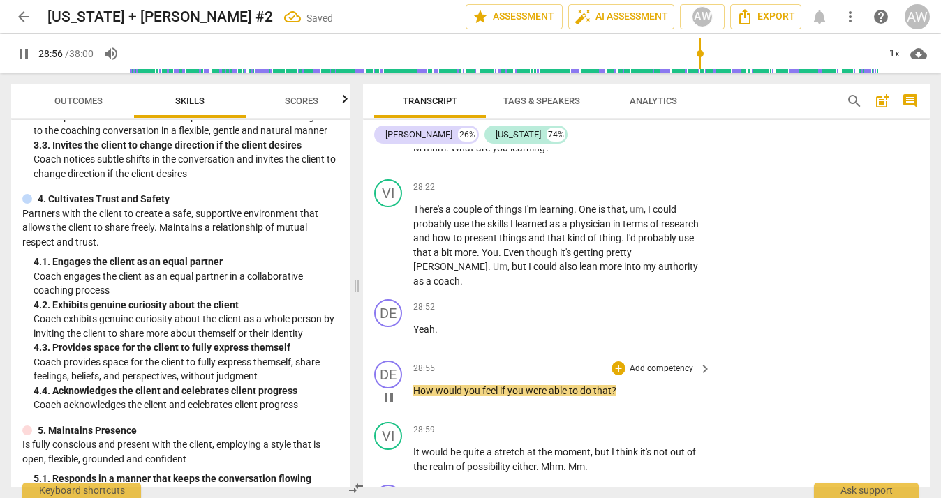
click at [417, 385] on span "How" at bounding box center [424, 390] width 22 height 11
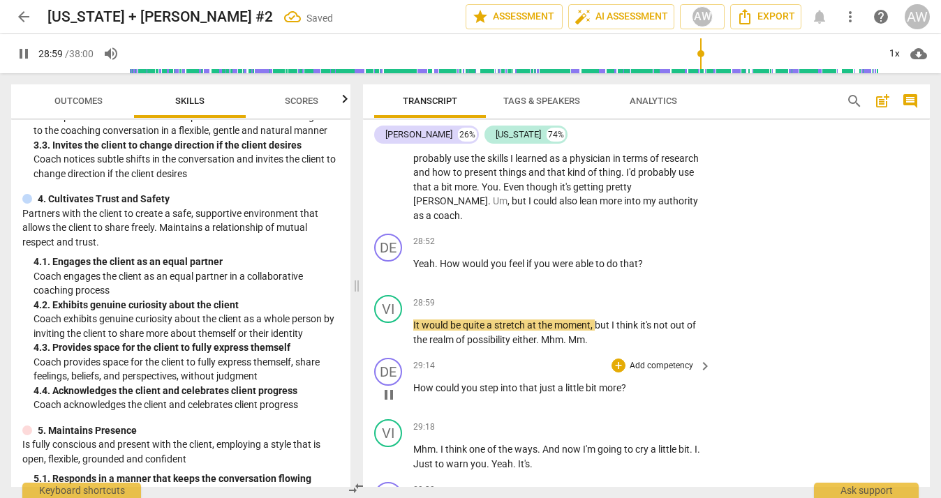
scroll to position [9224, 0]
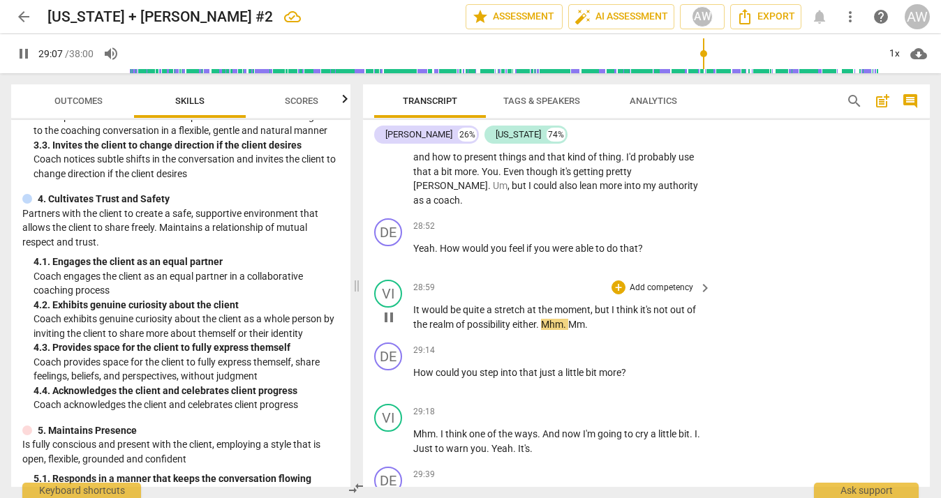
click at [541, 319] on span "." at bounding box center [538, 324] width 5 height 11
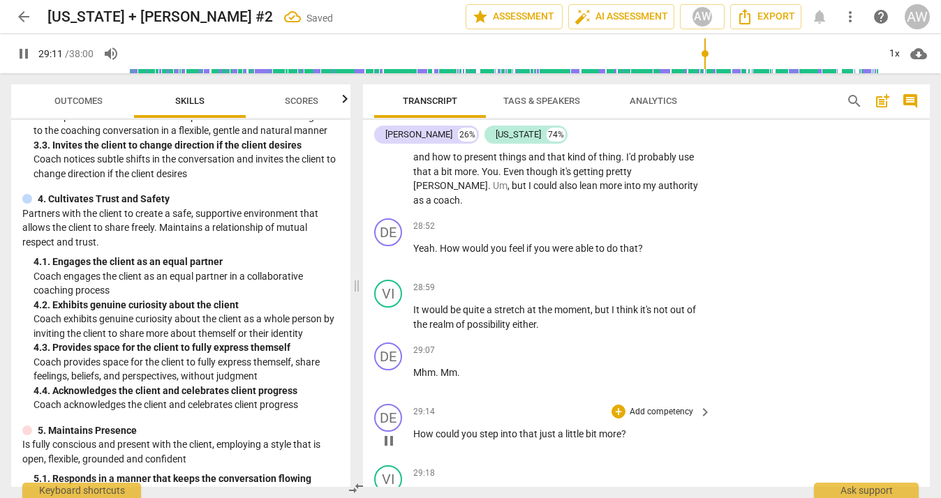
click at [414, 429] on span "How" at bounding box center [424, 434] width 22 height 11
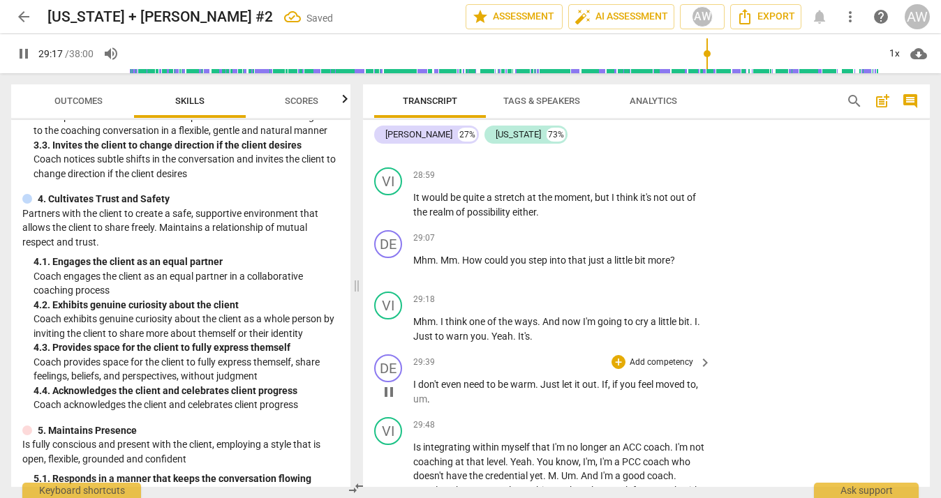
scroll to position [9339, 0]
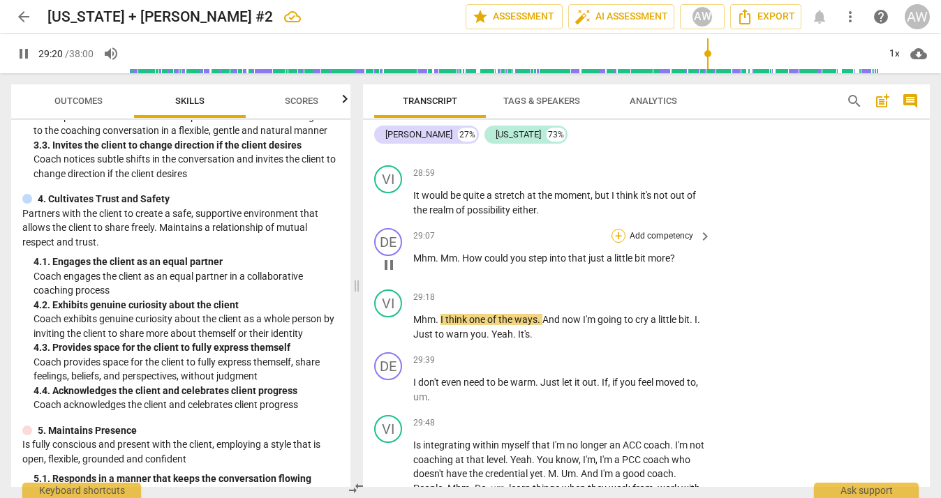
click at [616, 229] on div "+" at bounding box center [619, 236] width 14 height 14
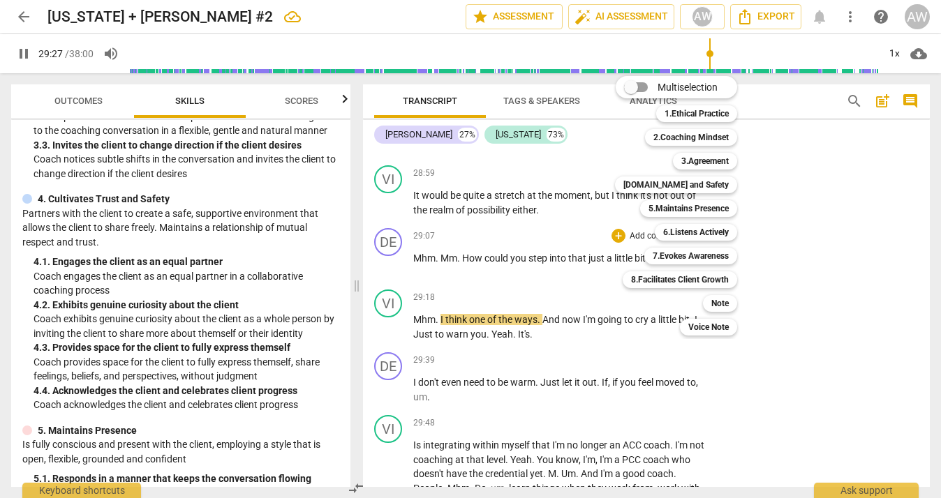
click at [206, 378] on div at bounding box center [470, 249] width 941 height 498
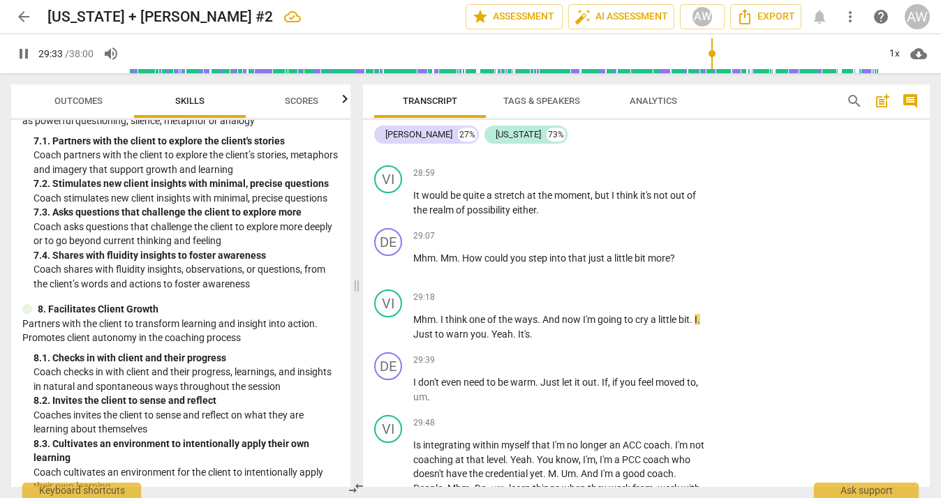
scroll to position [0, 0]
click at [501, 329] on span "Yeah" at bounding box center [502, 334] width 22 height 11
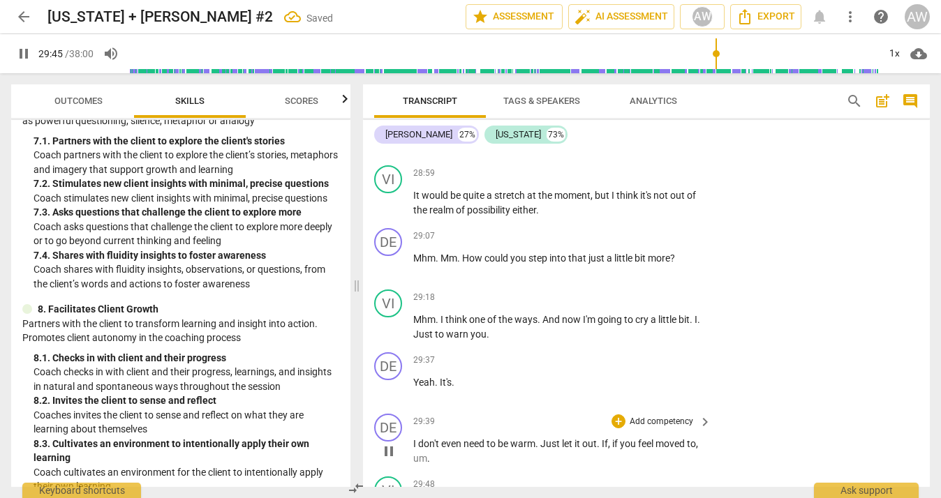
click at [413, 442] on div "play_arrow pause" at bounding box center [396, 452] width 36 height 20
click at [420, 438] on span "don't" at bounding box center [429, 443] width 23 height 11
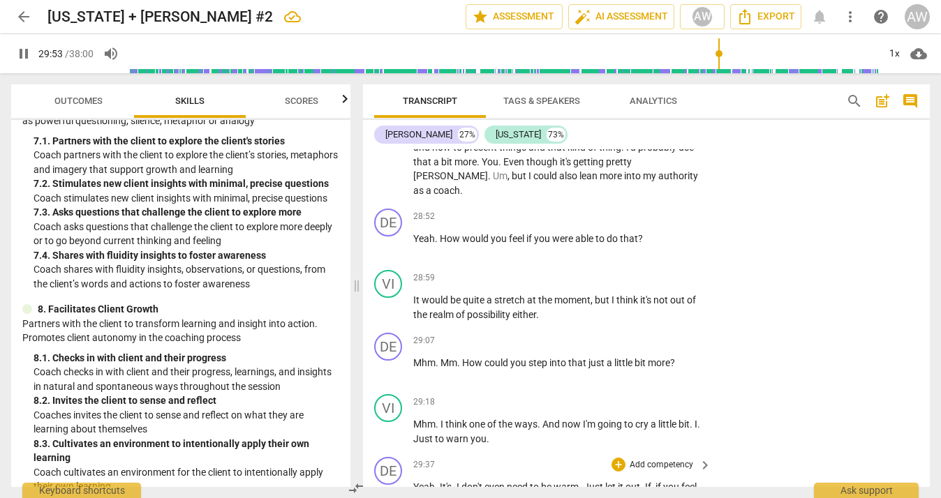
scroll to position [9281, 0]
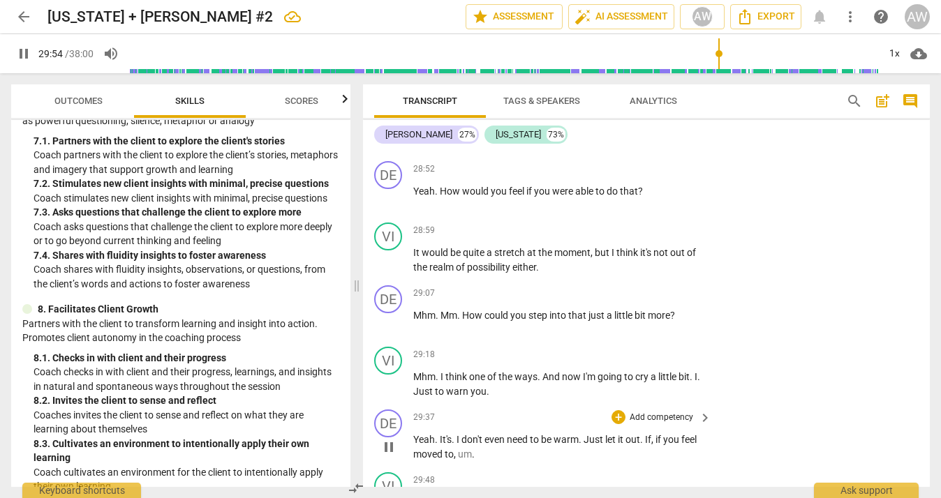
click at [578, 434] on span "warm" at bounding box center [566, 439] width 25 height 11
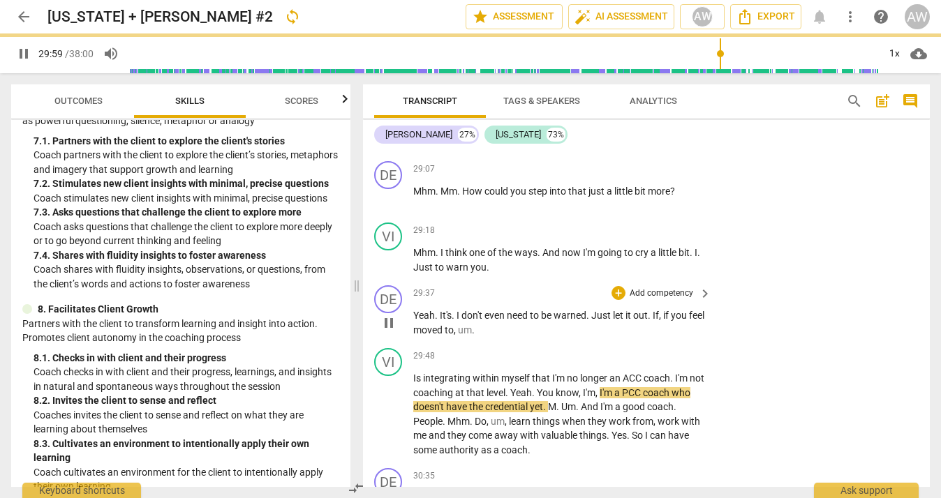
scroll to position [9409, 0]
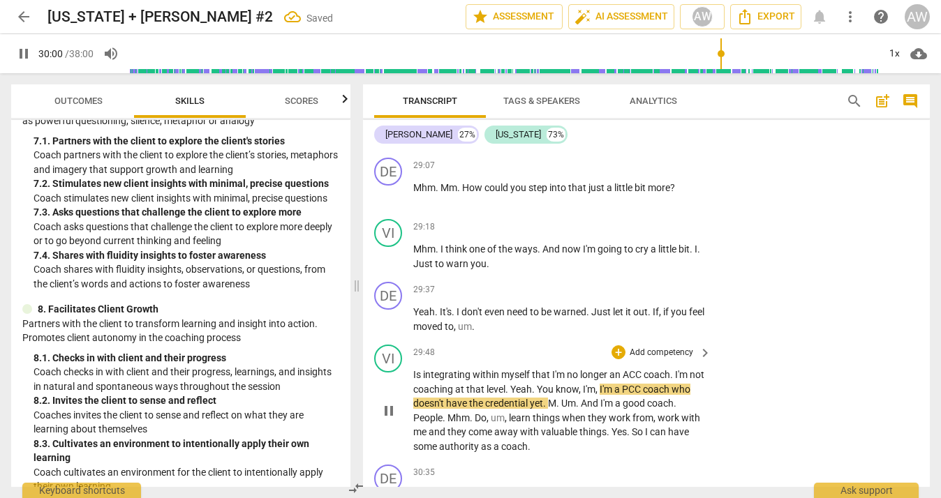
click at [743, 391] on div "VI play_arrow pause 29:48 + Add competency keyboard_arrow_right Is integrating …" at bounding box center [646, 399] width 567 height 120
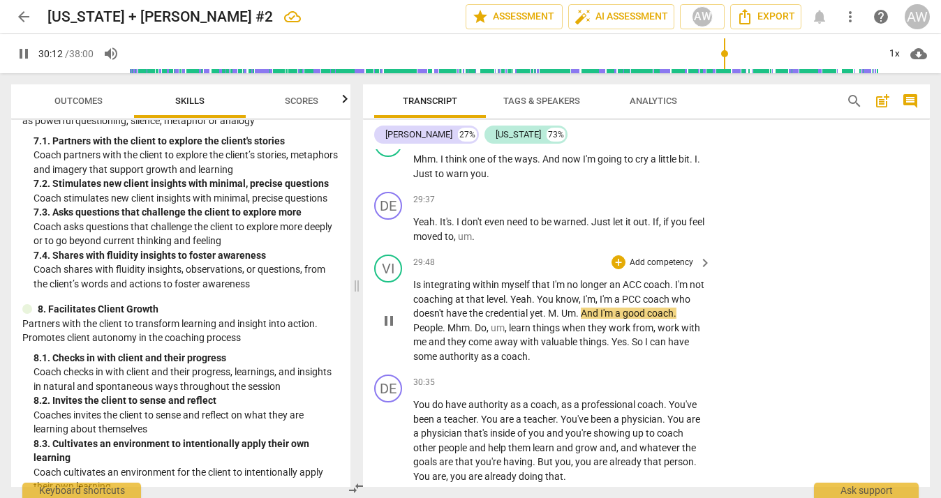
scroll to position [9503, 0]
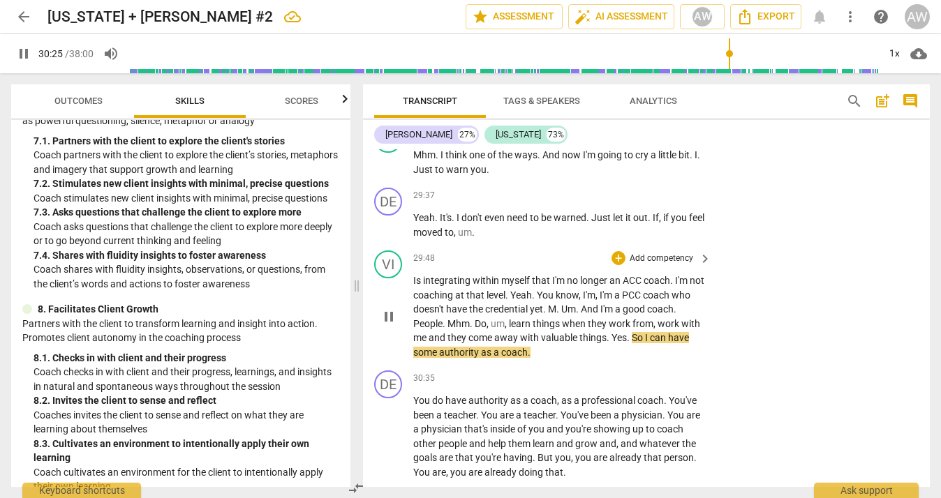
click at [612, 332] on span "Yes" at bounding box center [619, 337] width 15 height 11
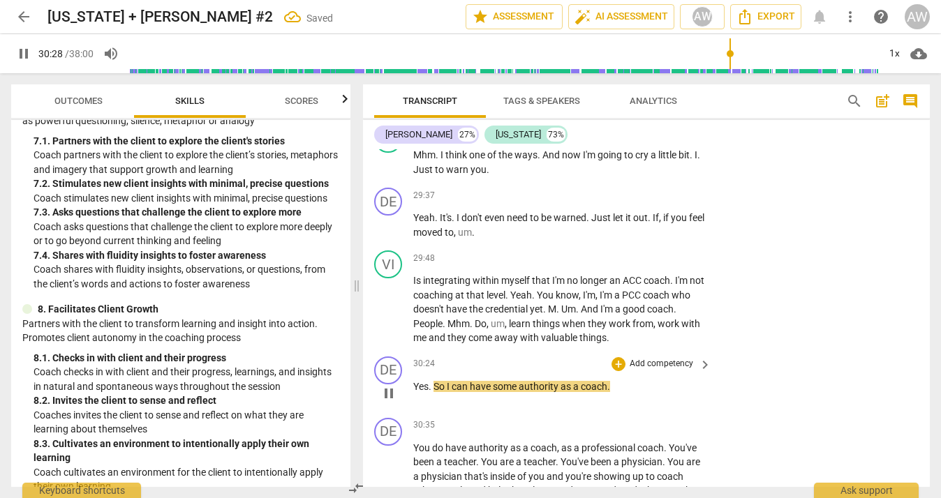
click at [436, 381] on span "So" at bounding box center [440, 386] width 13 height 11
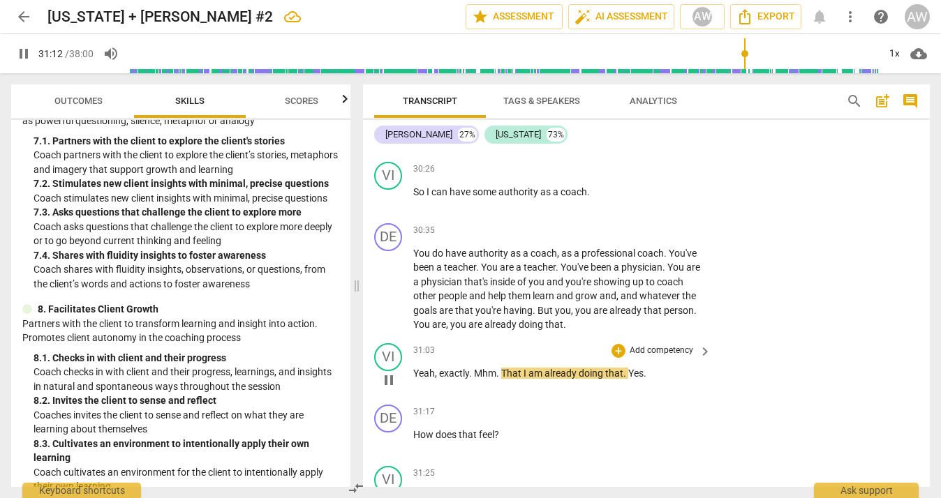
scroll to position [9777, 0]
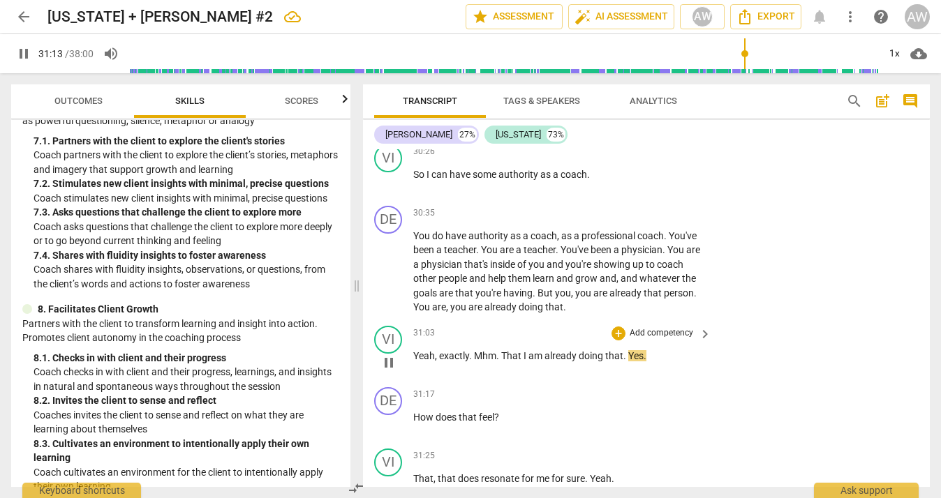
click at [630, 350] on span "Yes" at bounding box center [635, 355] width 15 height 11
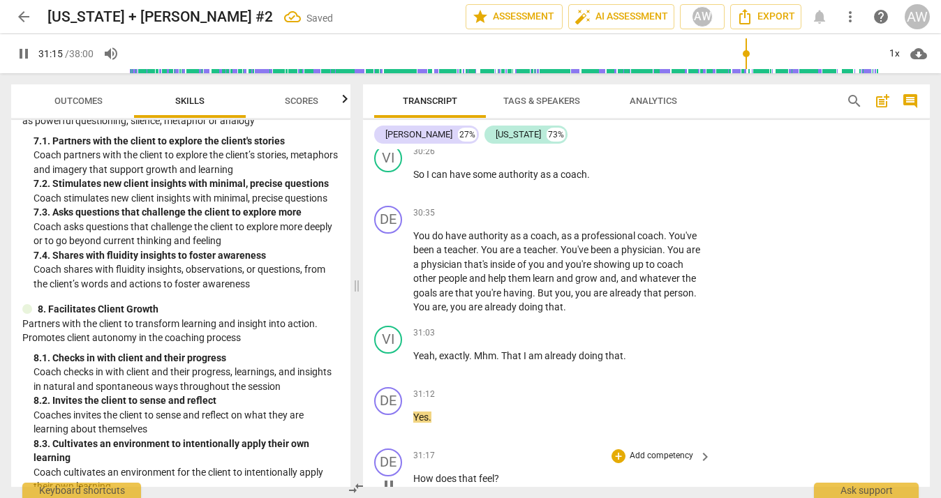
click at [417, 473] on span "How" at bounding box center [424, 478] width 22 height 11
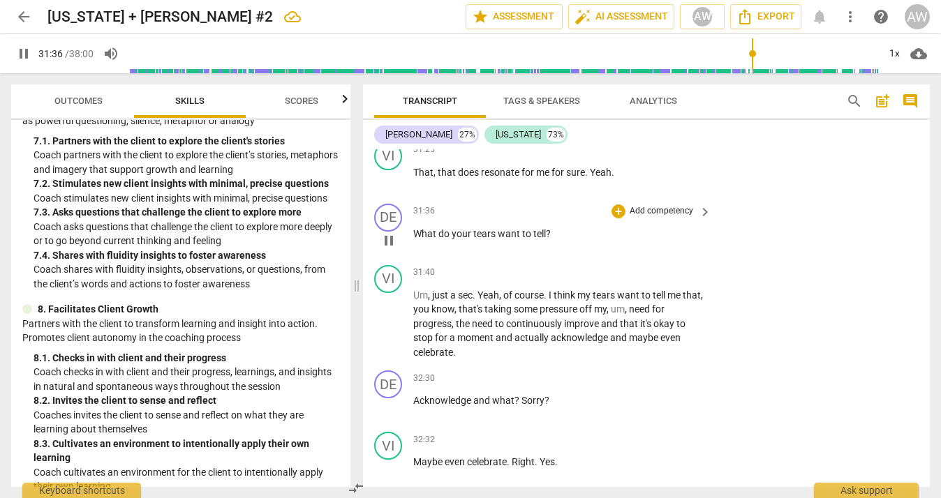
scroll to position [10087, 0]
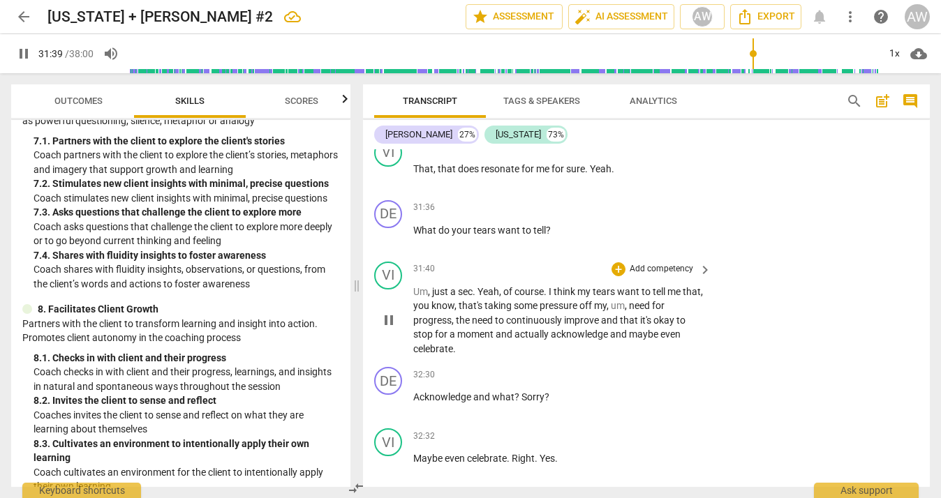
click at [481, 286] on span "Yeah" at bounding box center [489, 291] width 22 height 11
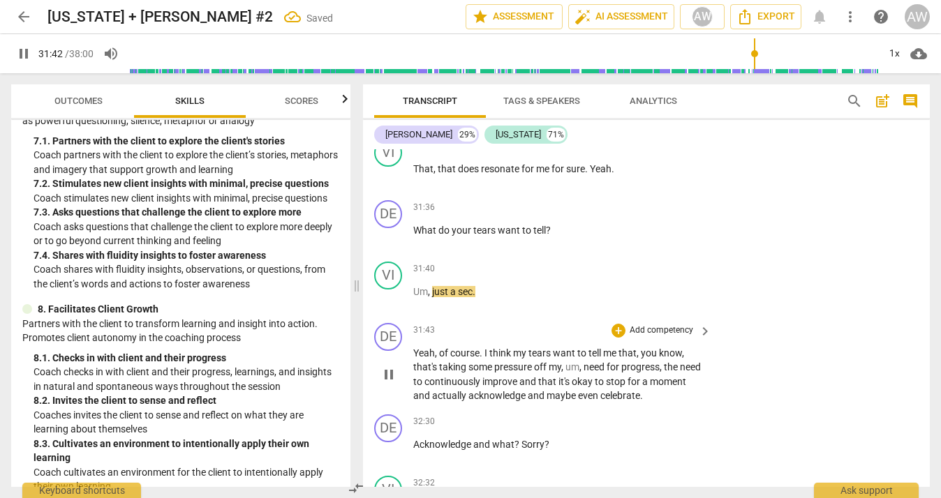
click at [484, 348] on span "I" at bounding box center [486, 353] width 5 height 11
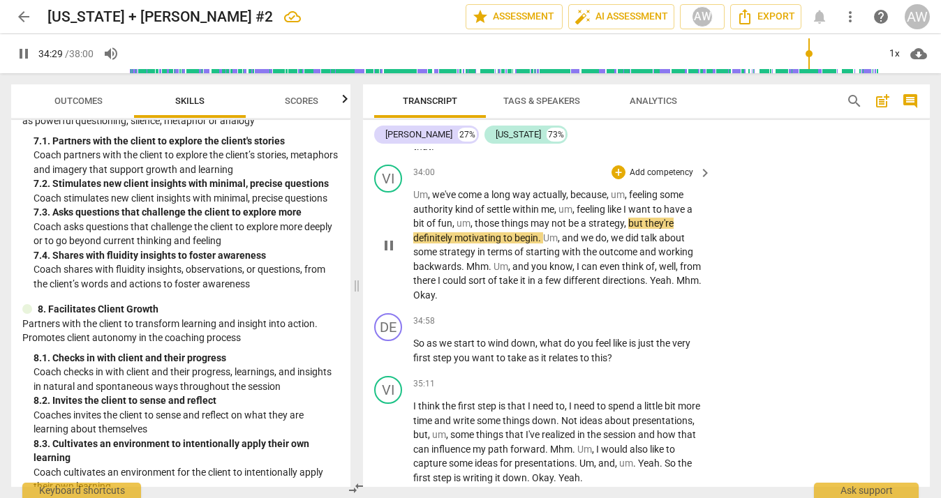
scroll to position [10900, 0]
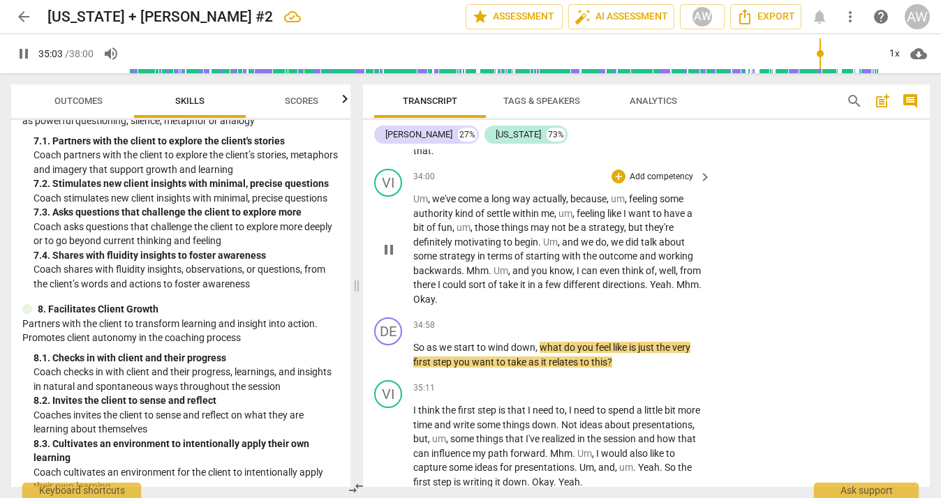
click at [676, 279] on span "Mhm" at bounding box center [687, 284] width 22 height 11
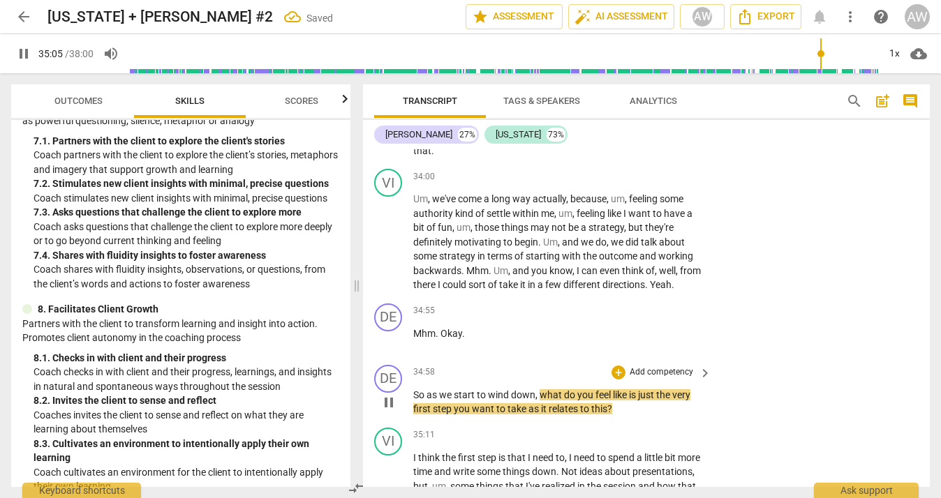
click at [413, 390] on span "So" at bounding box center [419, 395] width 13 height 11
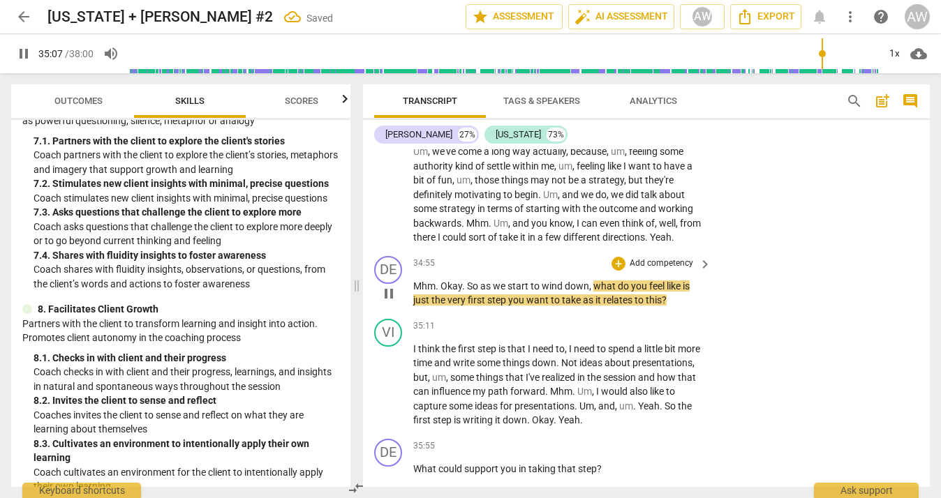
scroll to position [10950, 0]
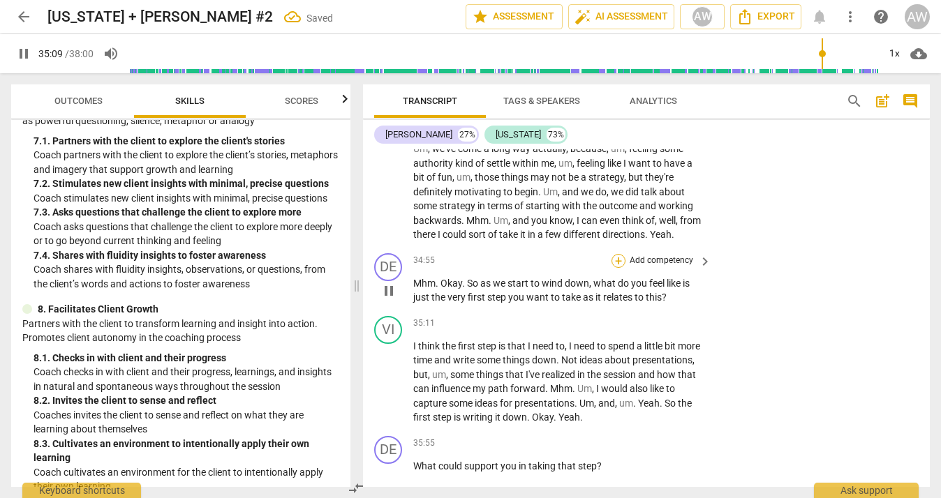
click at [620, 254] on div "+" at bounding box center [619, 261] width 14 height 14
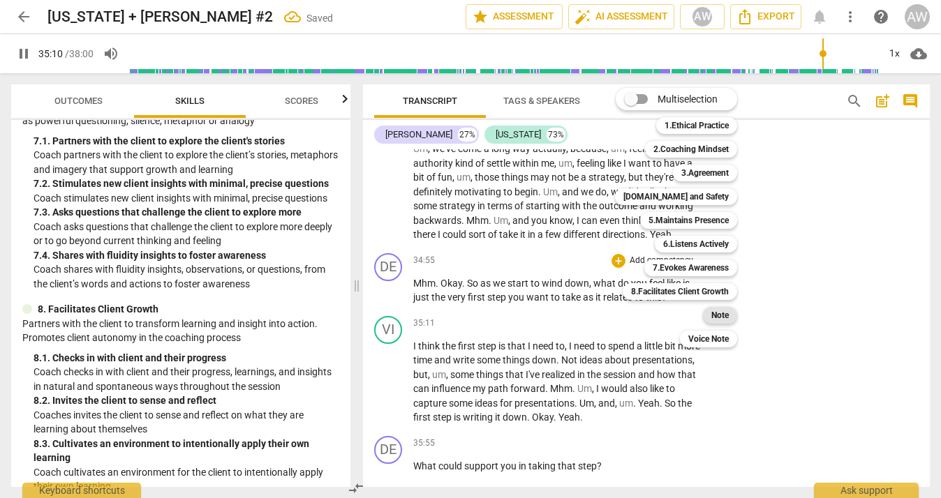
click at [714, 317] on b "Note" at bounding box center [719, 315] width 17 height 17
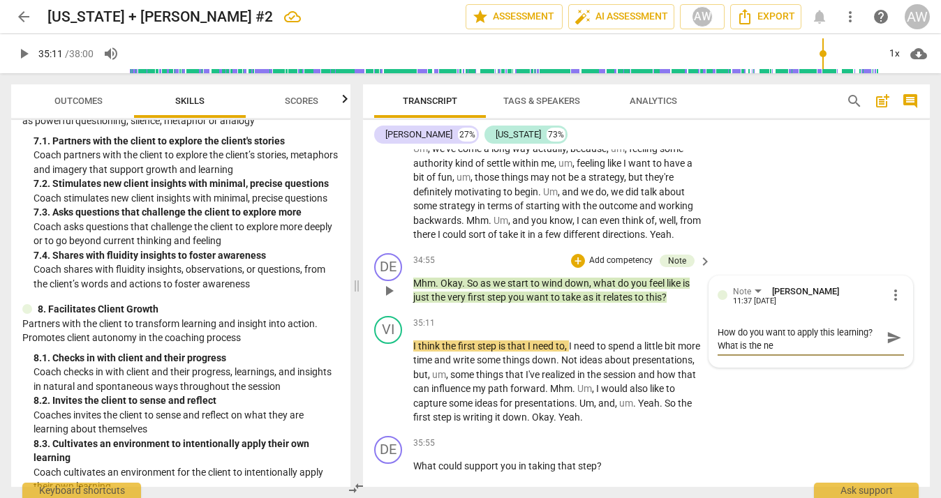
scroll to position [0, 0]
click at [891, 336] on span "send" at bounding box center [894, 343] width 15 height 15
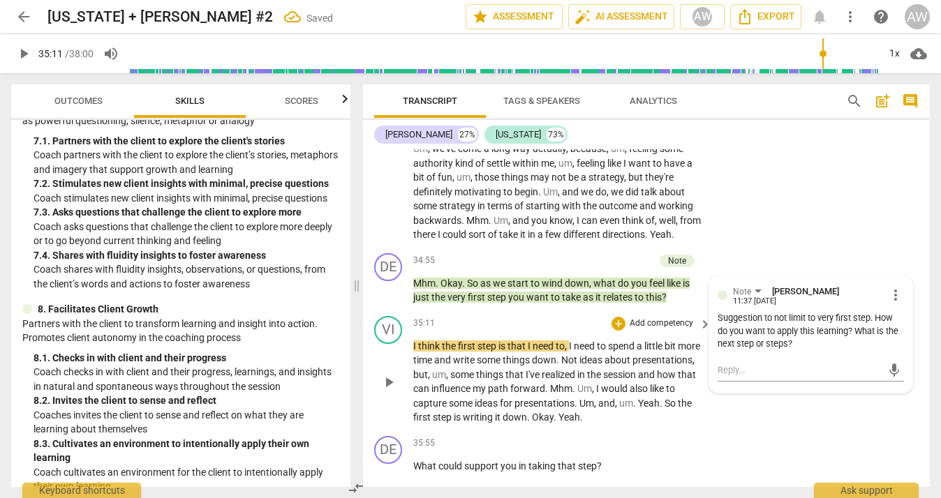
click at [385, 374] on span "play_arrow" at bounding box center [388, 382] width 17 height 17
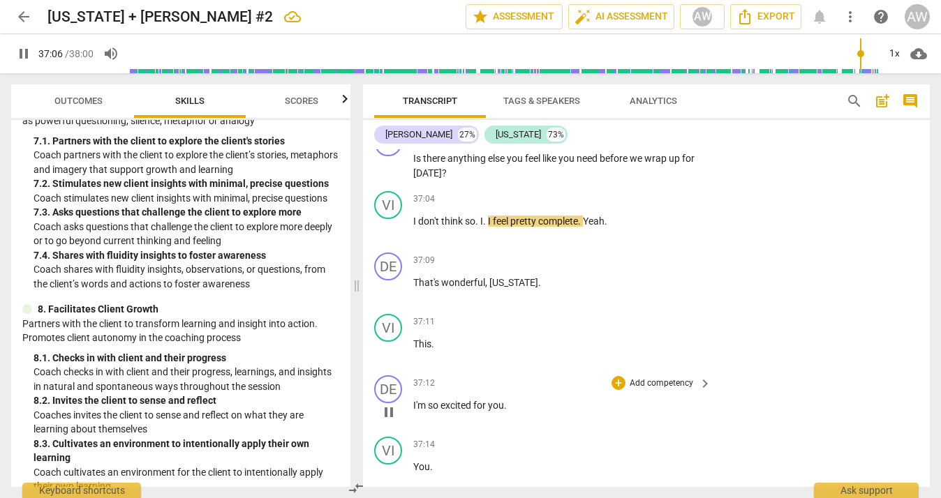
scroll to position [11422, 0]
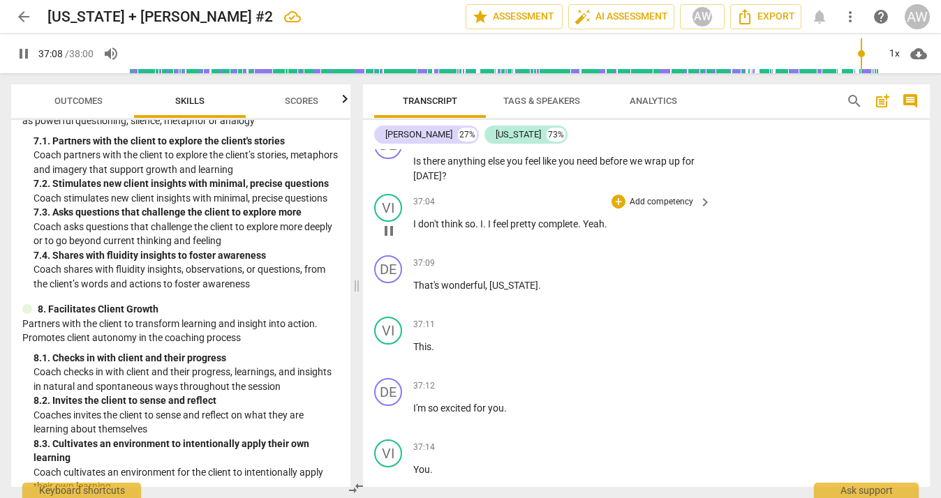
click at [585, 219] on span "Yeah" at bounding box center [594, 224] width 22 height 11
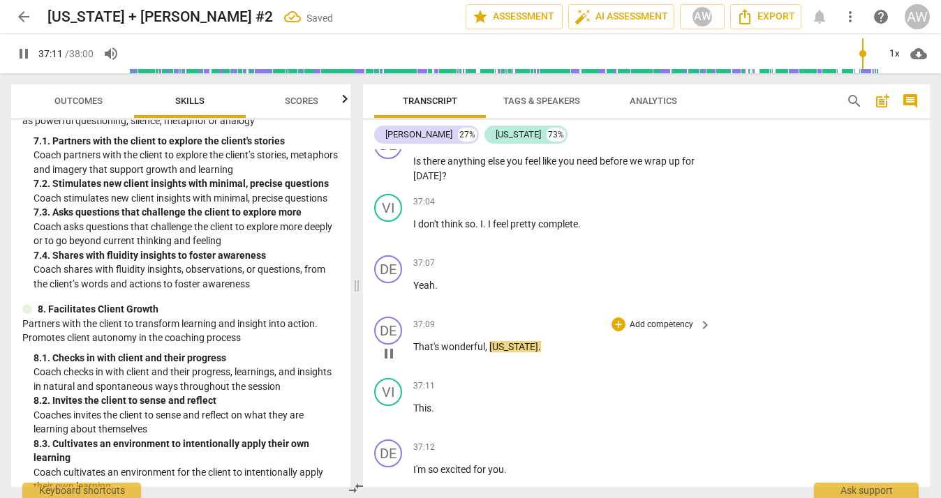
click at [416, 341] on span "That's" at bounding box center [427, 346] width 28 height 11
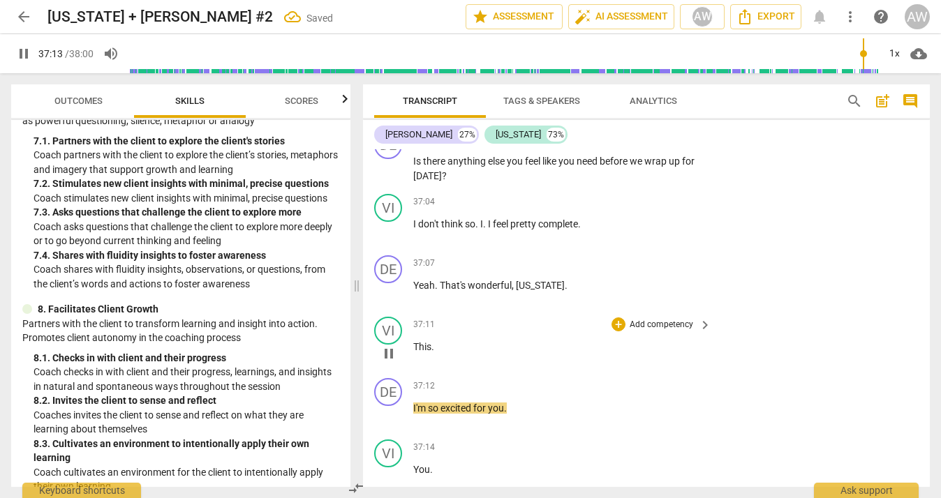
click at [415, 341] on span "This" at bounding box center [422, 346] width 18 height 11
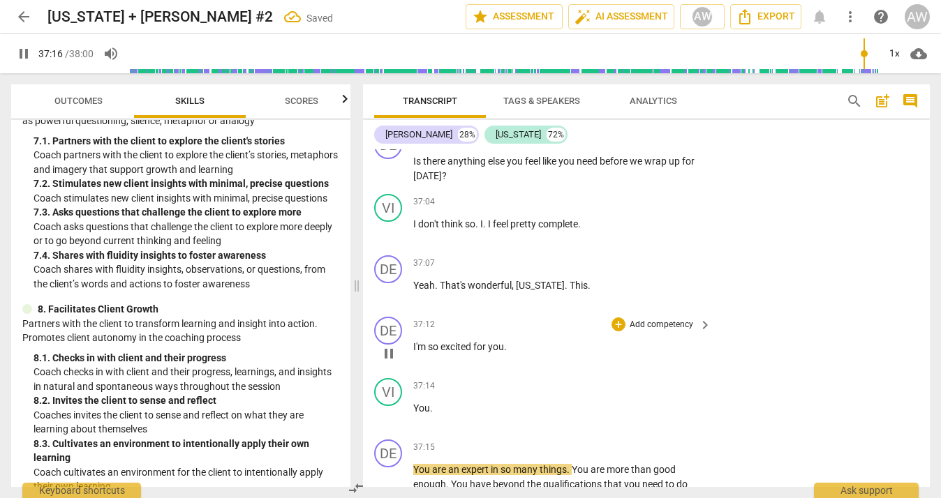
click at [413, 341] on span "I'm" at bounding box center [420, 346] width 15 height 11
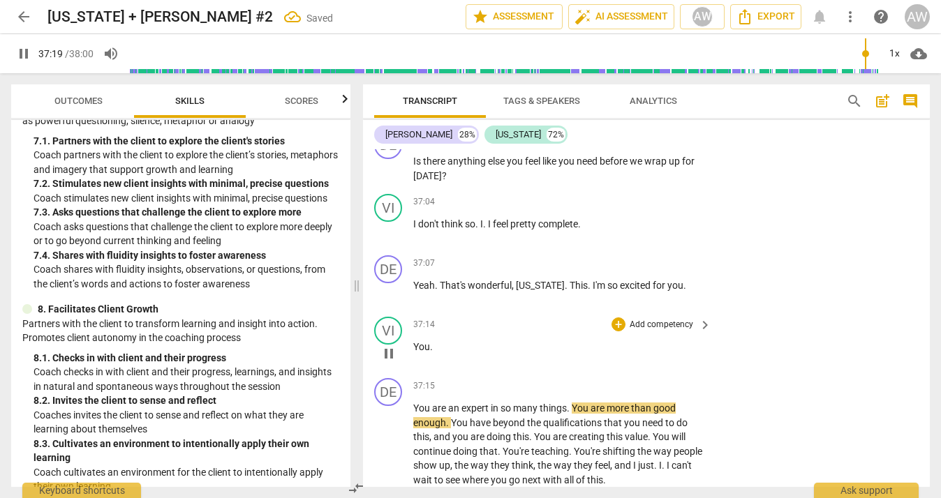
click at [414, 341] on span "You" at bounding box center [421, 346] width 17 height 11
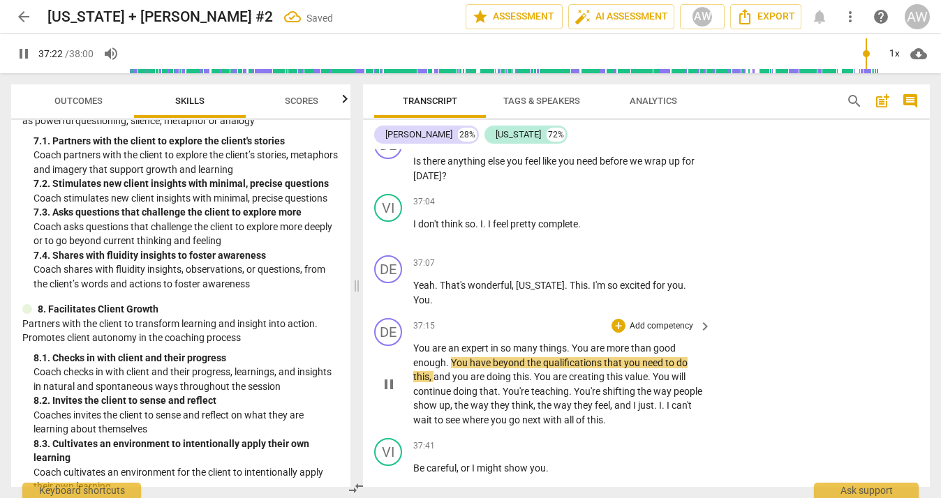
click at [414, 343] on span "You" at bounding box center [422, 348] width 19 height 11
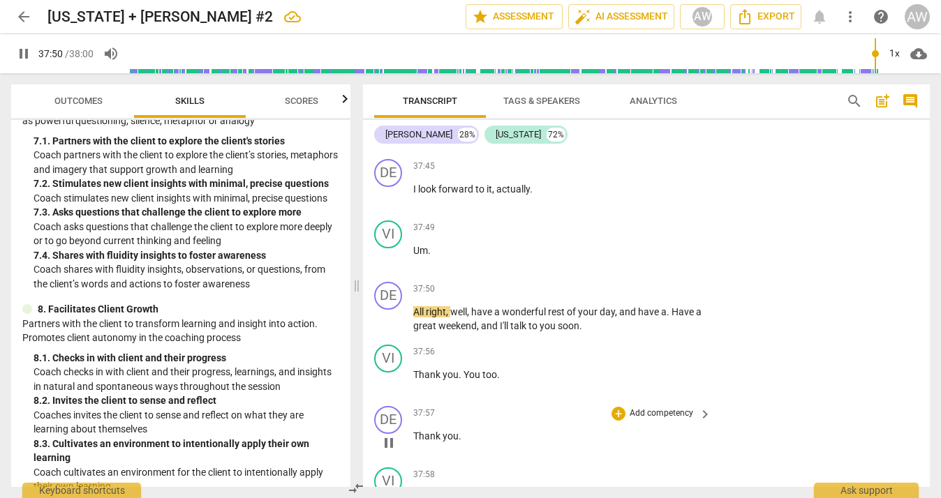
scroll to position [0, 0]
click at [20, 52] on span "pause" at bounding box center [23, 53] width 17 height 17
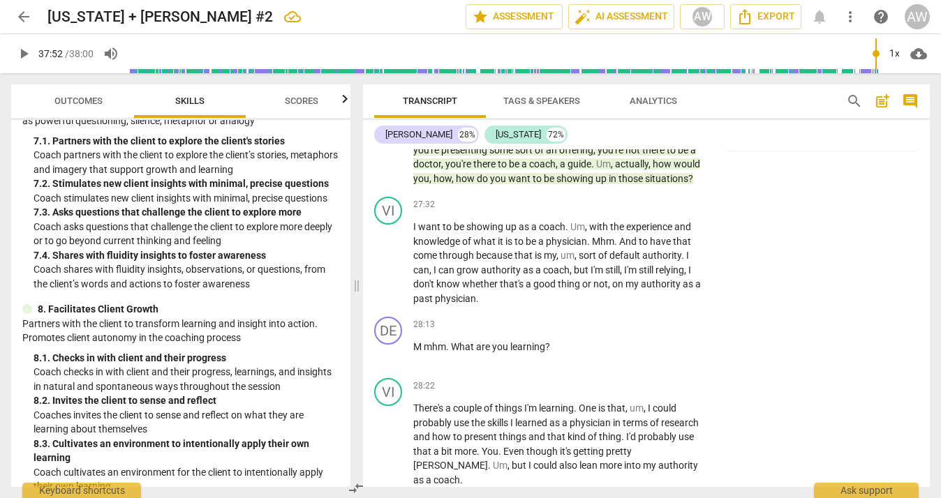
scroll to position [8945, 0]
